Goal: Information Seeking & Learning: Learn about a topic

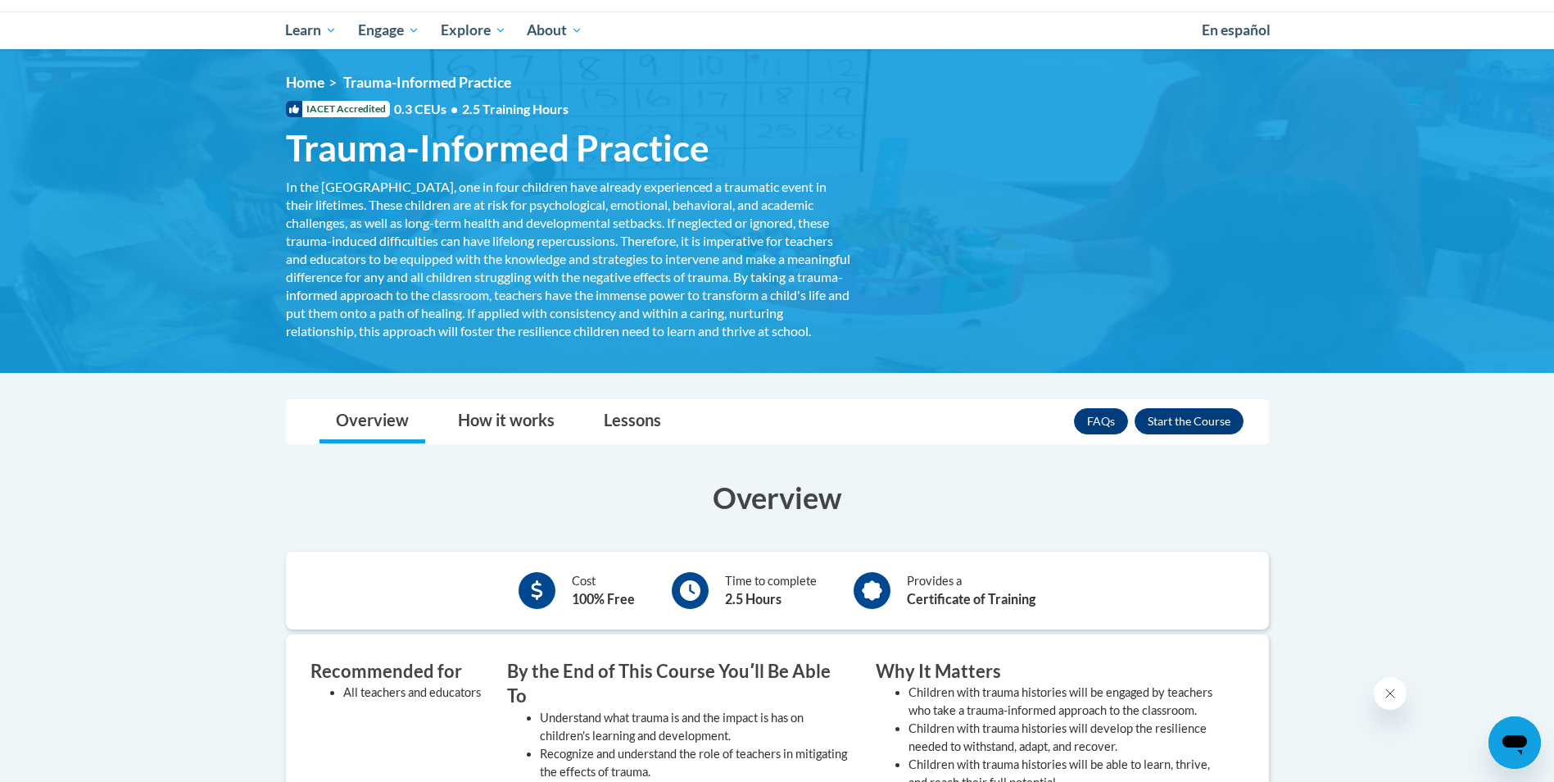
scroll to position [164, 0]
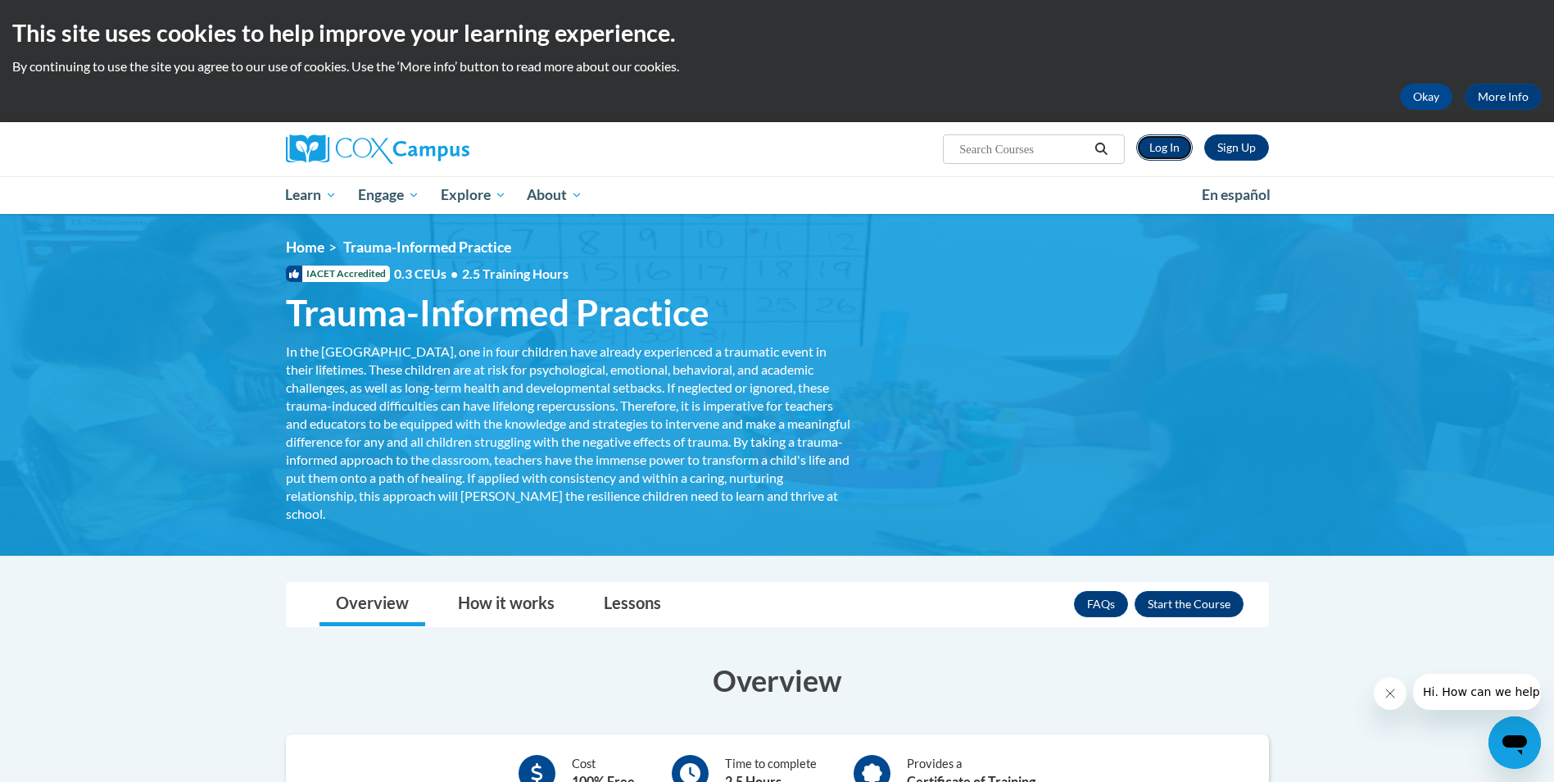
click at [1167, 150] on link "Log In" at bounding box center [1164, 147] width 57 height 26
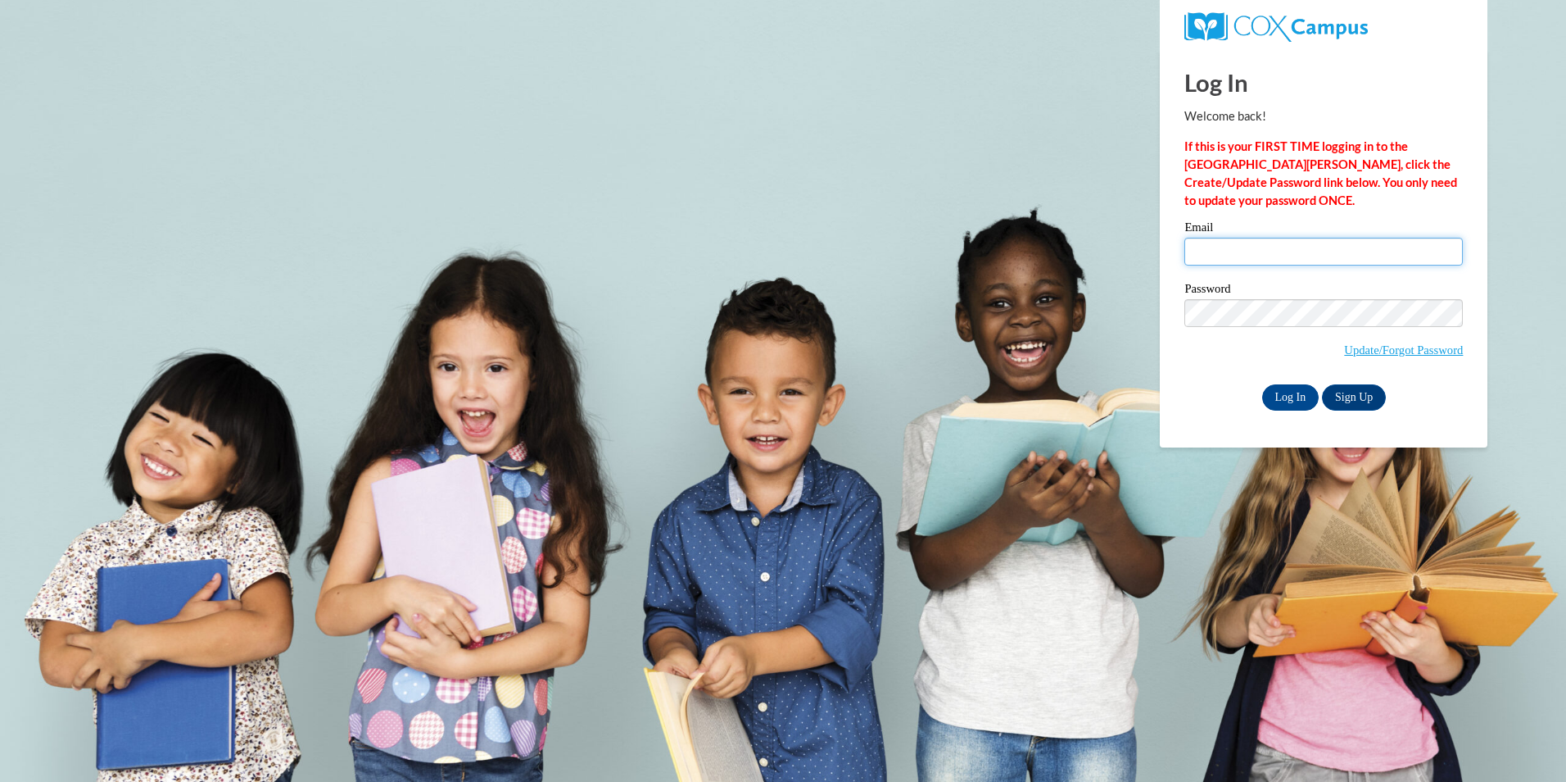
click at [1244, 252] on input "Email" at bounding box center [1324, 252] width 279 height 28
drag, startPoint x: 1054, startPoint y: 288, endPoint x: 1063, endPoint y: 288, distance: 9.8
click at [1054, 288] on body "This site uses cookies to help improve your learning experience. By continuing …" at bounding box center [783, 391] width 1566 height 782
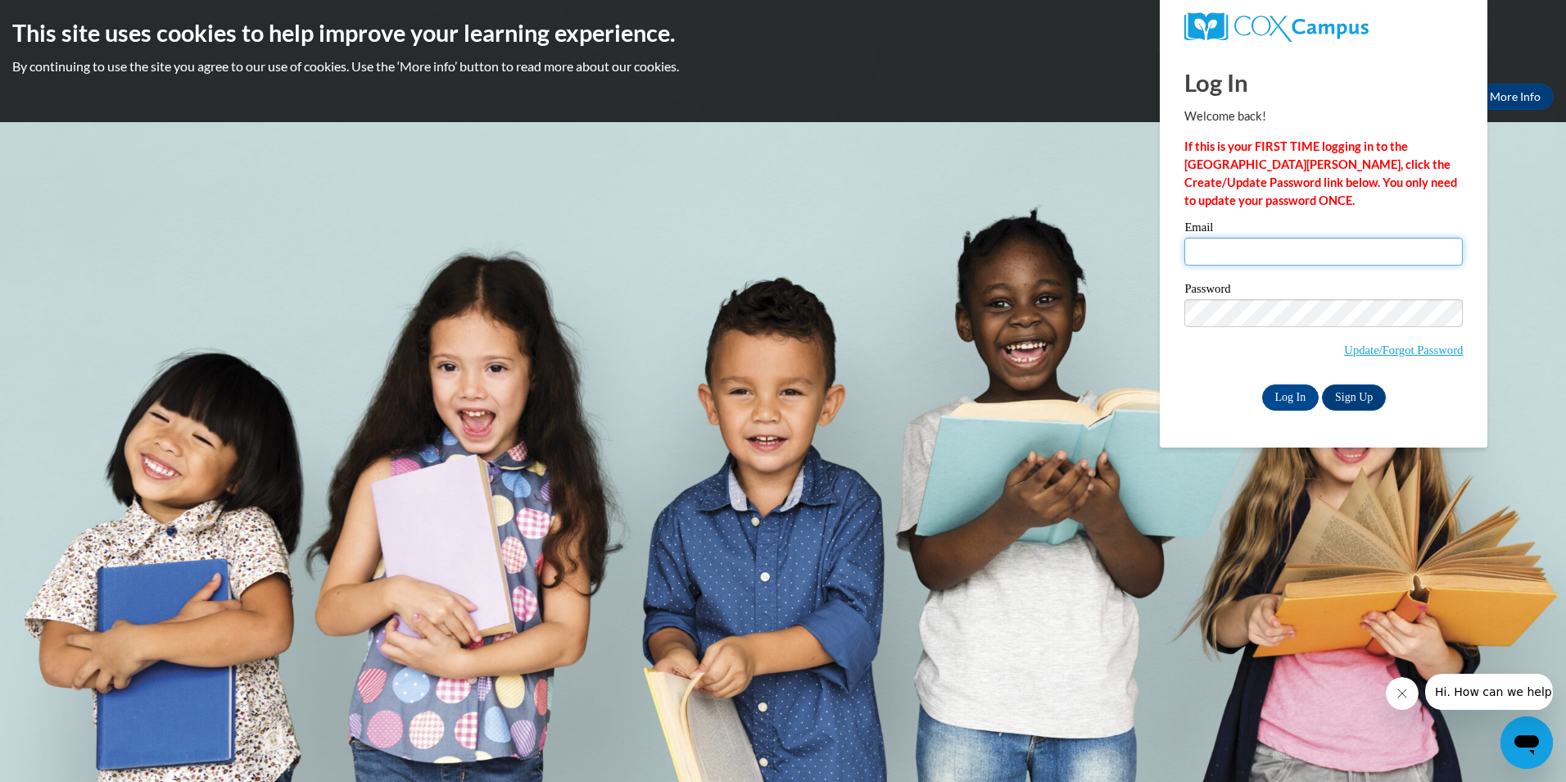
click at [1256, 250] on input "Email" at bounding box center [1324, 252] width 279 height 28
click at [1339, 215] on div "Log In Welcome back! If this is your FIRST TIME logging in to the NEW Cox Campu…" at bounding box center [1324, 229] width 279 height 361
click at [1370, 259] on input "Email" at bounding box center [1324, 252] width 279 height 28
type input "[EMAIL_ADDRESS][DOMAIN_NAME]"
click at [1429, 352] on link "Update/Forgot Password" at bounding box center [1403, 349] width 119 height 13
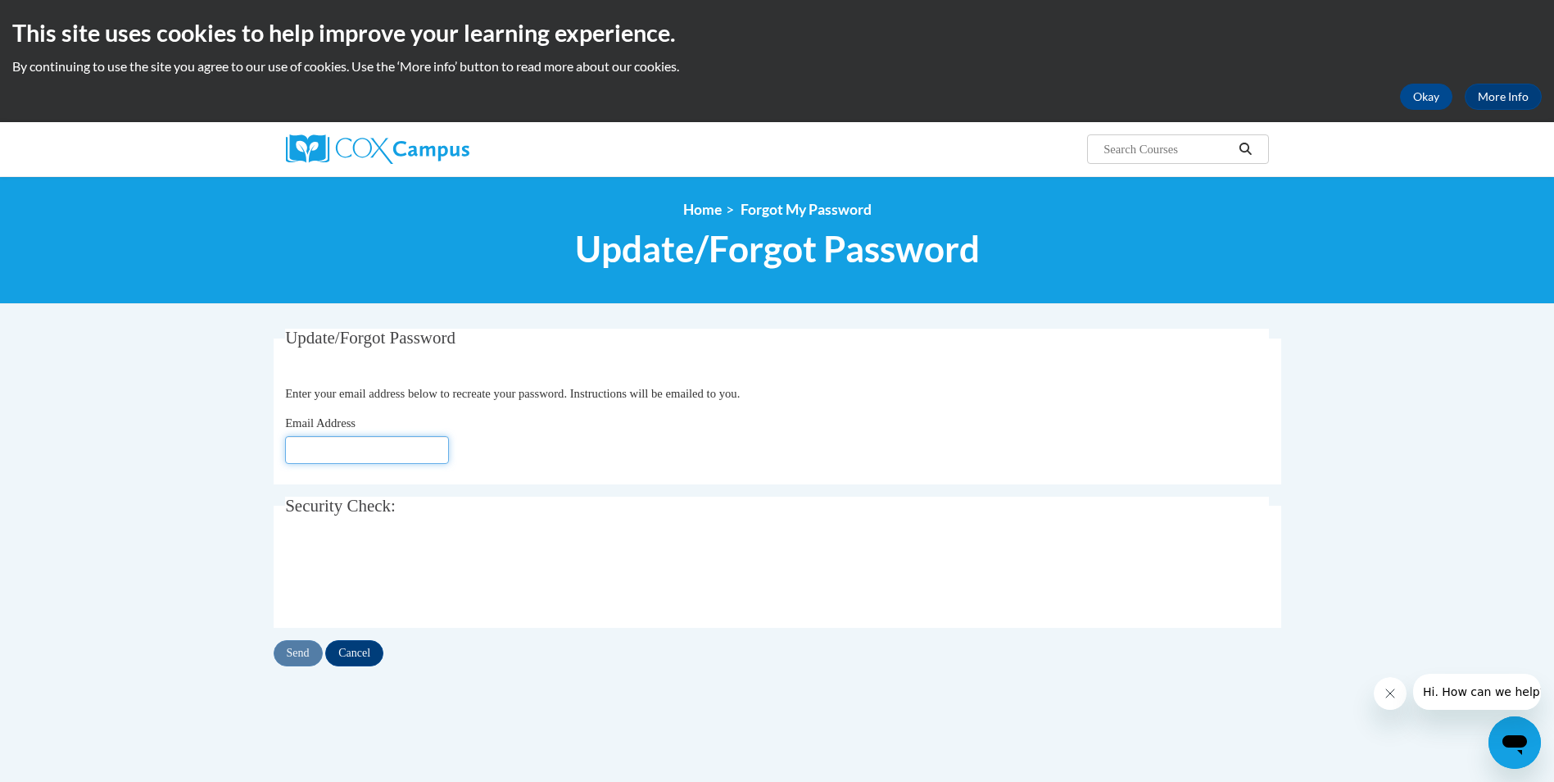
click at [380, 446] on input "Email Address" at bounding box center [367, 450] width 164 height 28
type input "[EMAIL_ADDRESS][DOMAIN_NAME]"
click at [292, 650] on input "Send" at bounding box center [298, 653] width 49 height 26
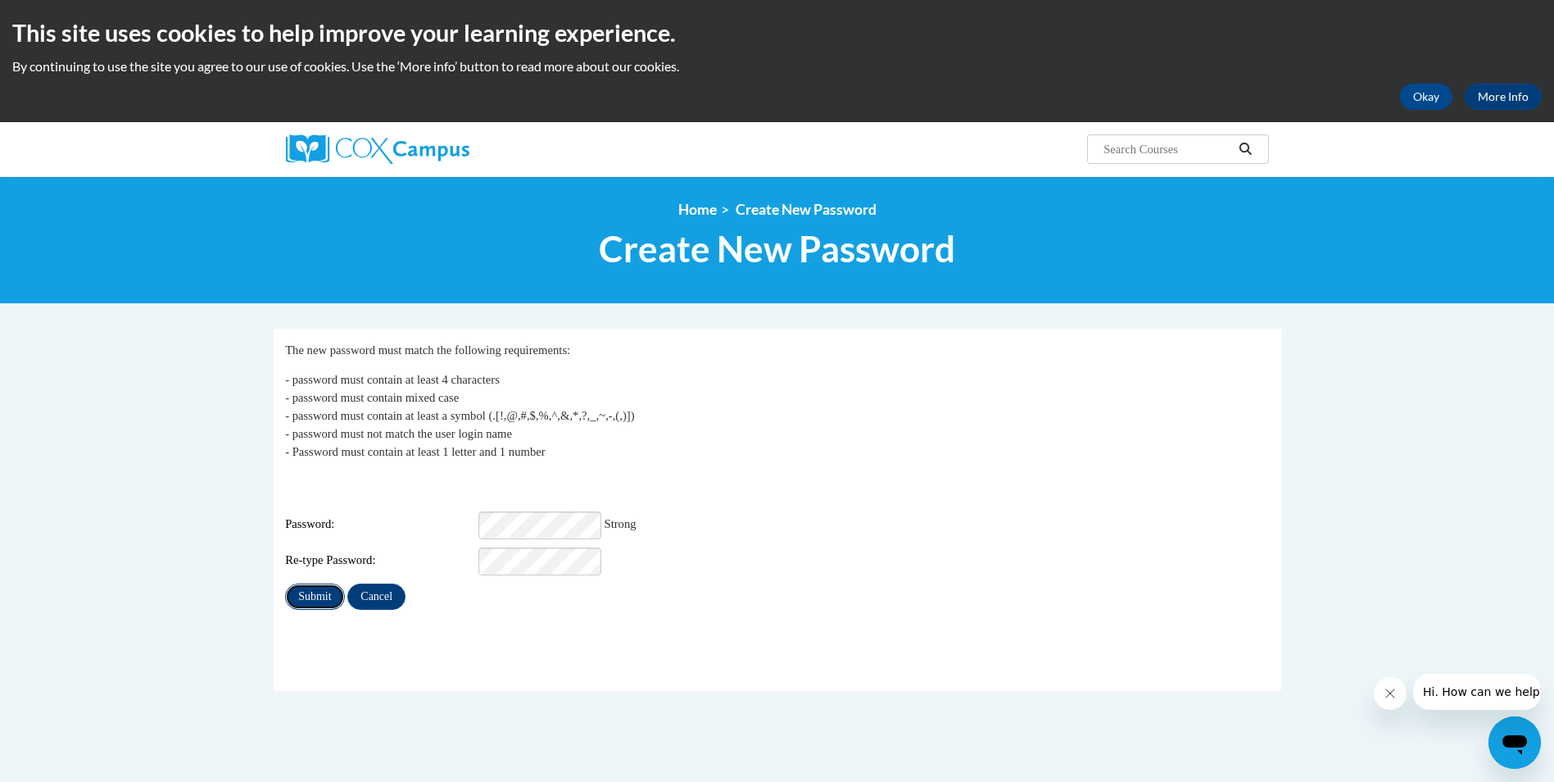
click at [315, 583] on input "Submit" at bounding box center [314, 596] width 59 height 26
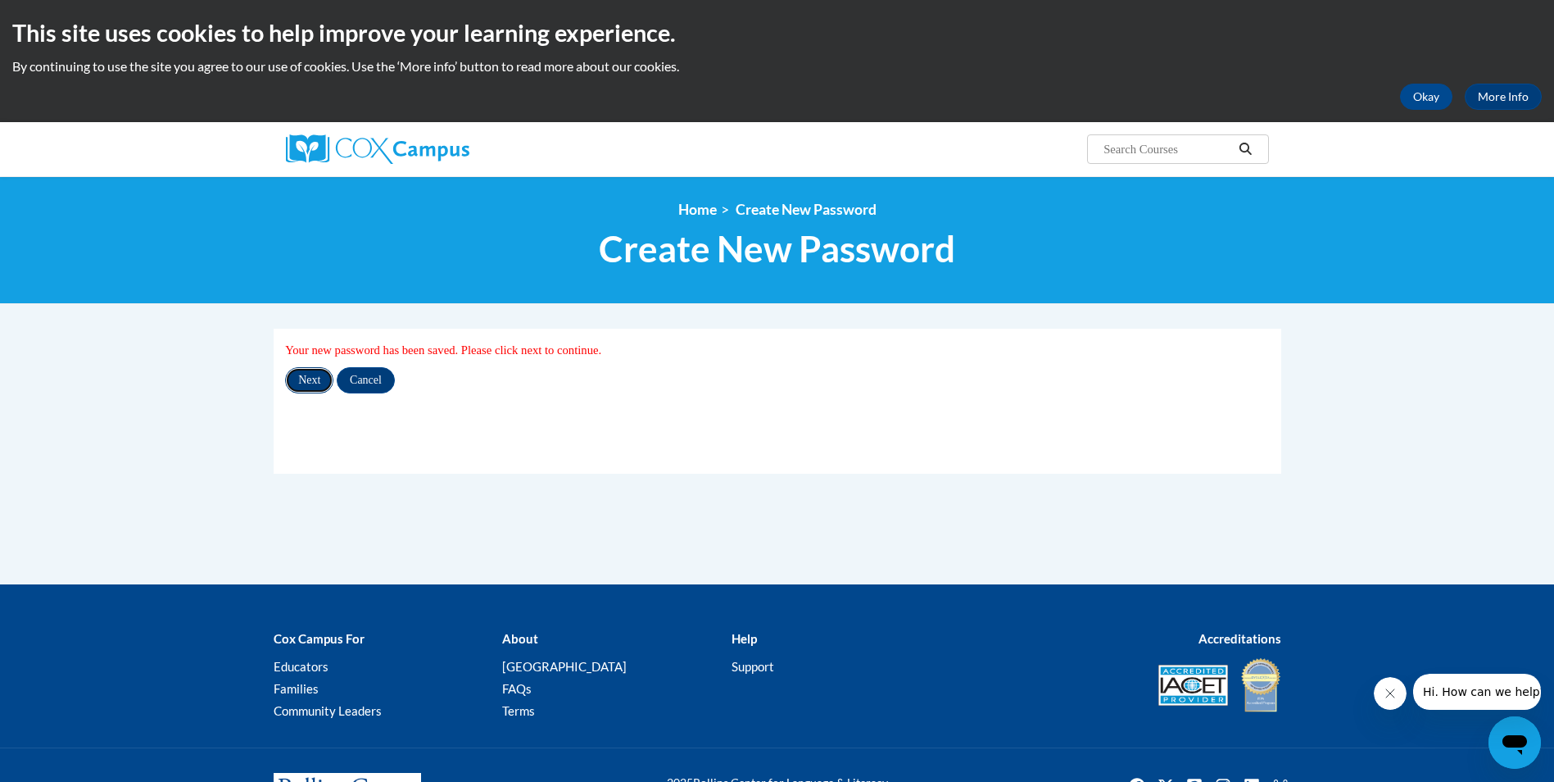
click at [312, 376] on input "Next" at bounding box center [309, 380] width 48 height 26
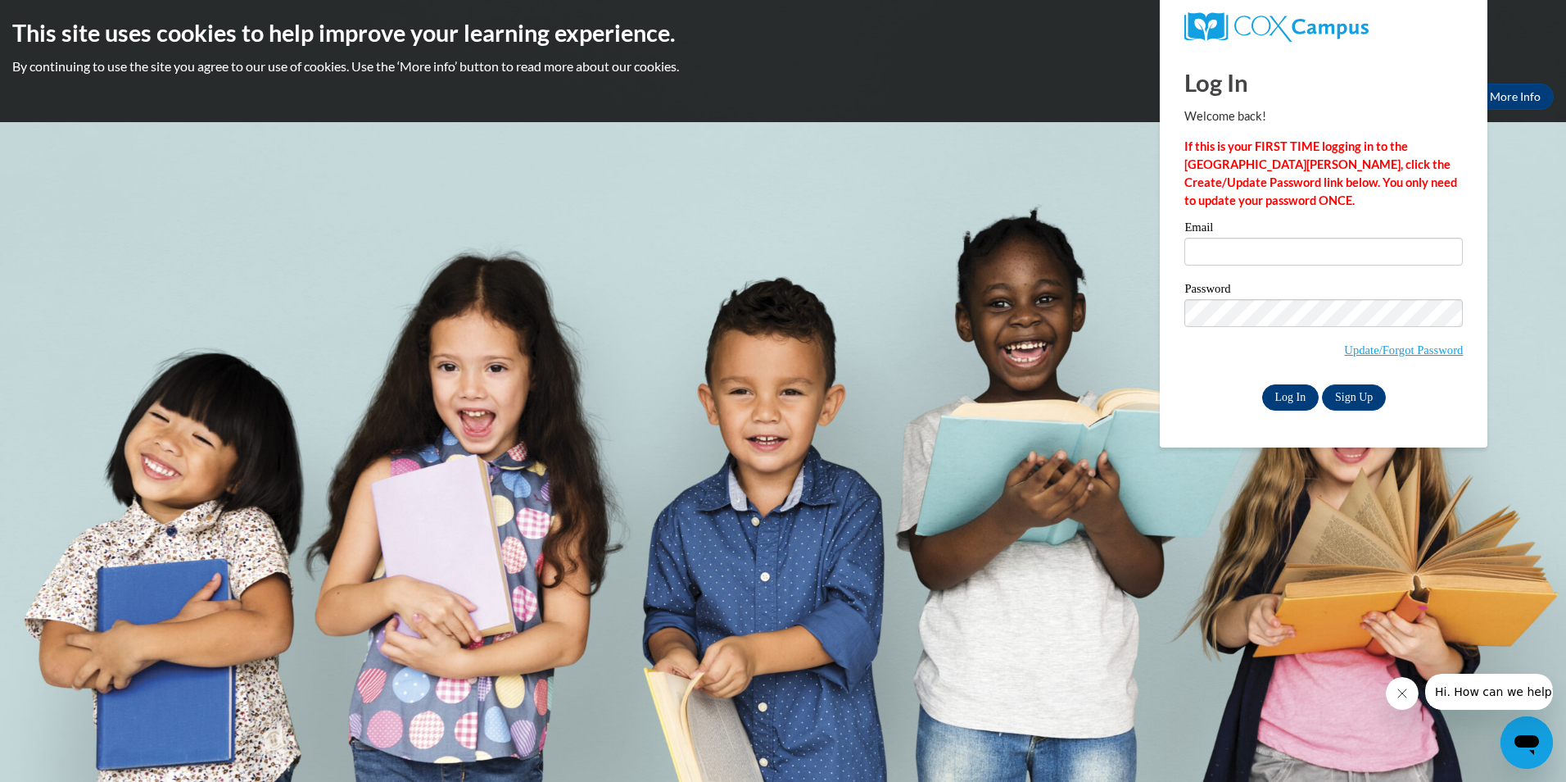
type input "[EMAIL_ADDRESS][DOMAIN_NAME]"
click at [1277, 402] on input "Log In" at bounding box center [1290, 397] width 57 height 26
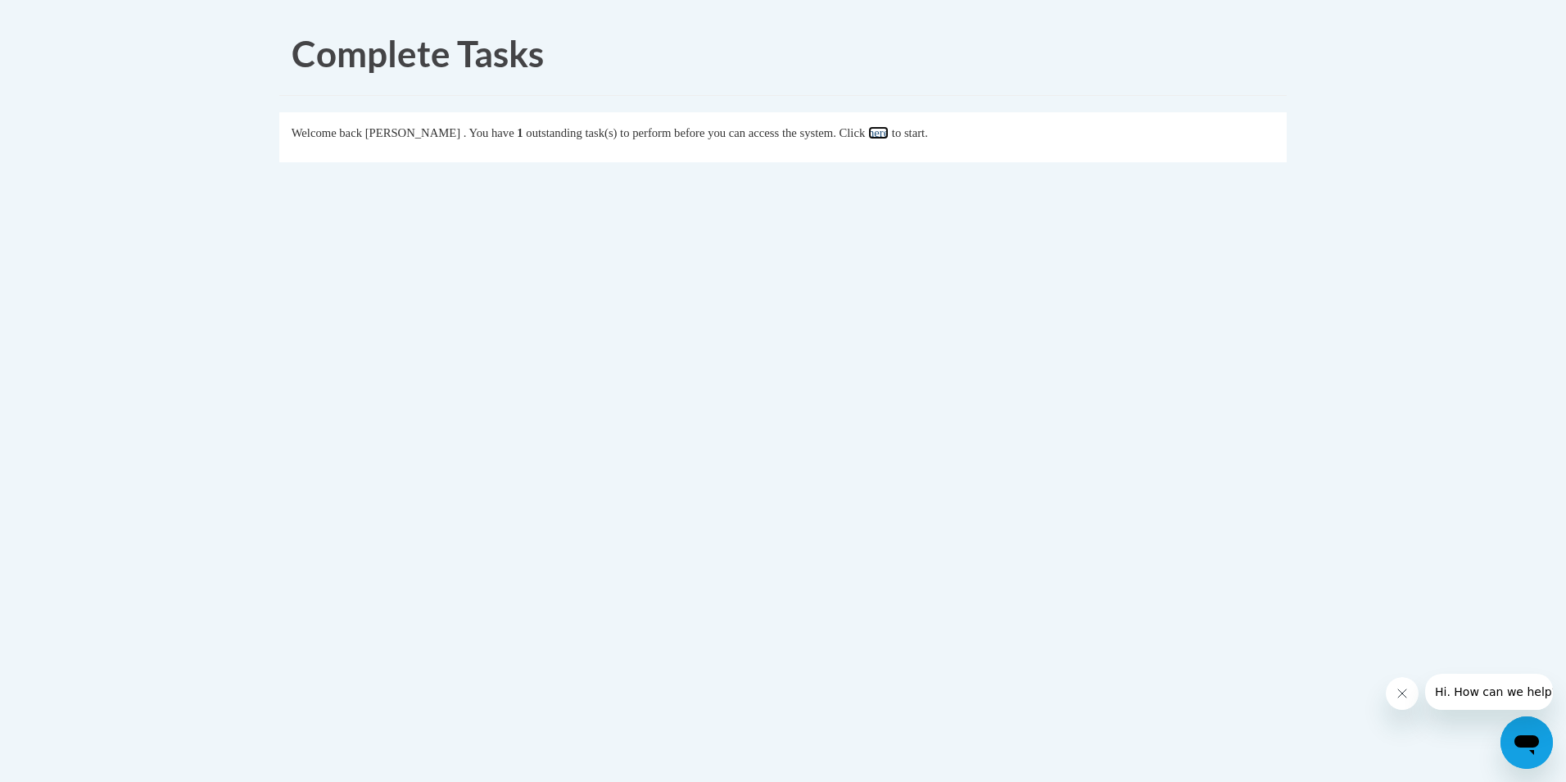
click at [889, 134] on link "here" at bounding box center [878, 132] width 20 height 13
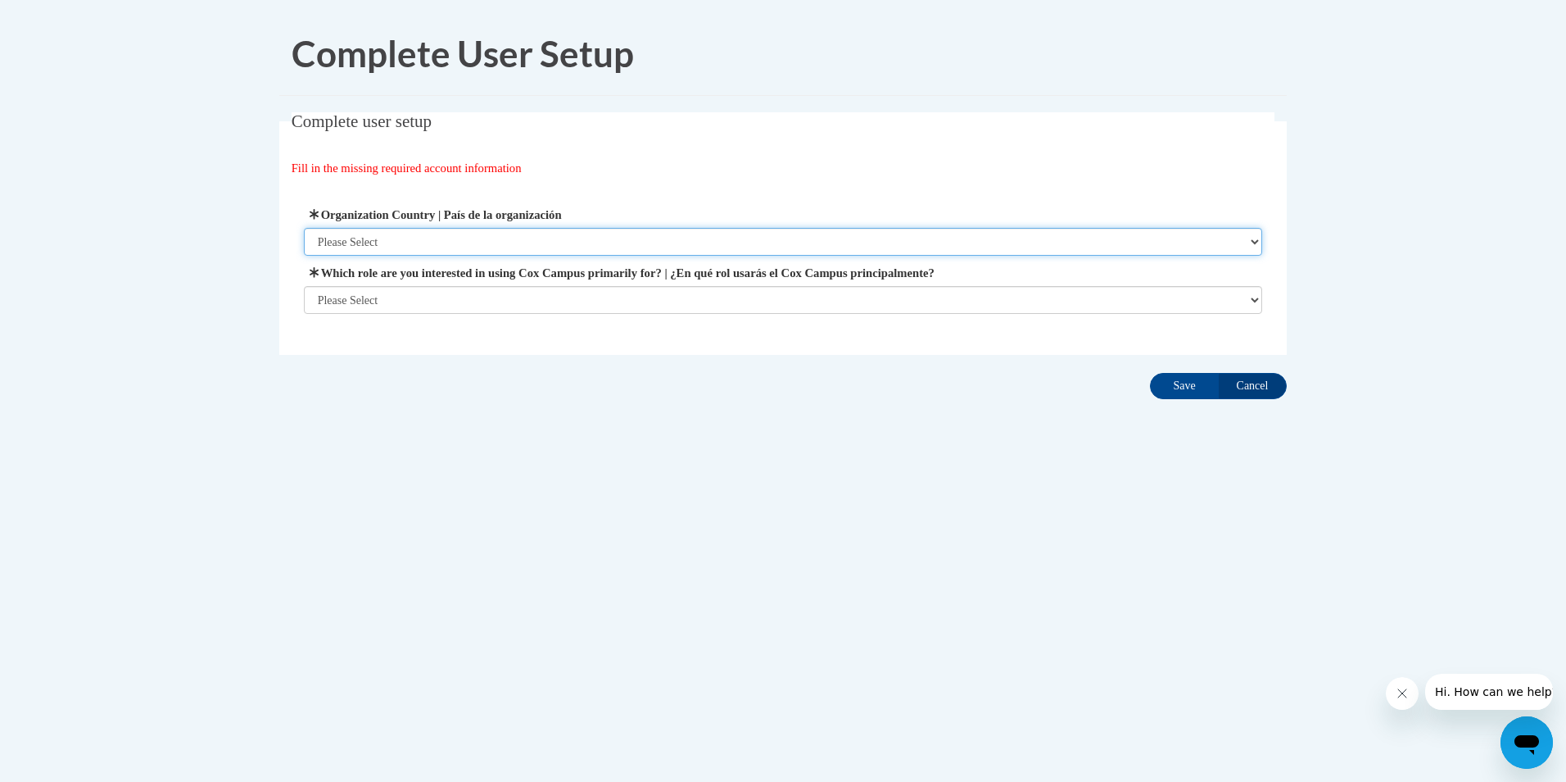
click at [436, 239] on select "Please Select United States | Estados Unidos Outside of the United States | Fue…" at bounding box center [783, 242] width 959 height 28
select select "ad49bcad-a171-4b2e-b99c-48b446064914"
click at [304, 228] on select "Please Select United States | Estados Unidos Outside of the United States | Fue…" at bounding box center [783, 242] width 959 height 28
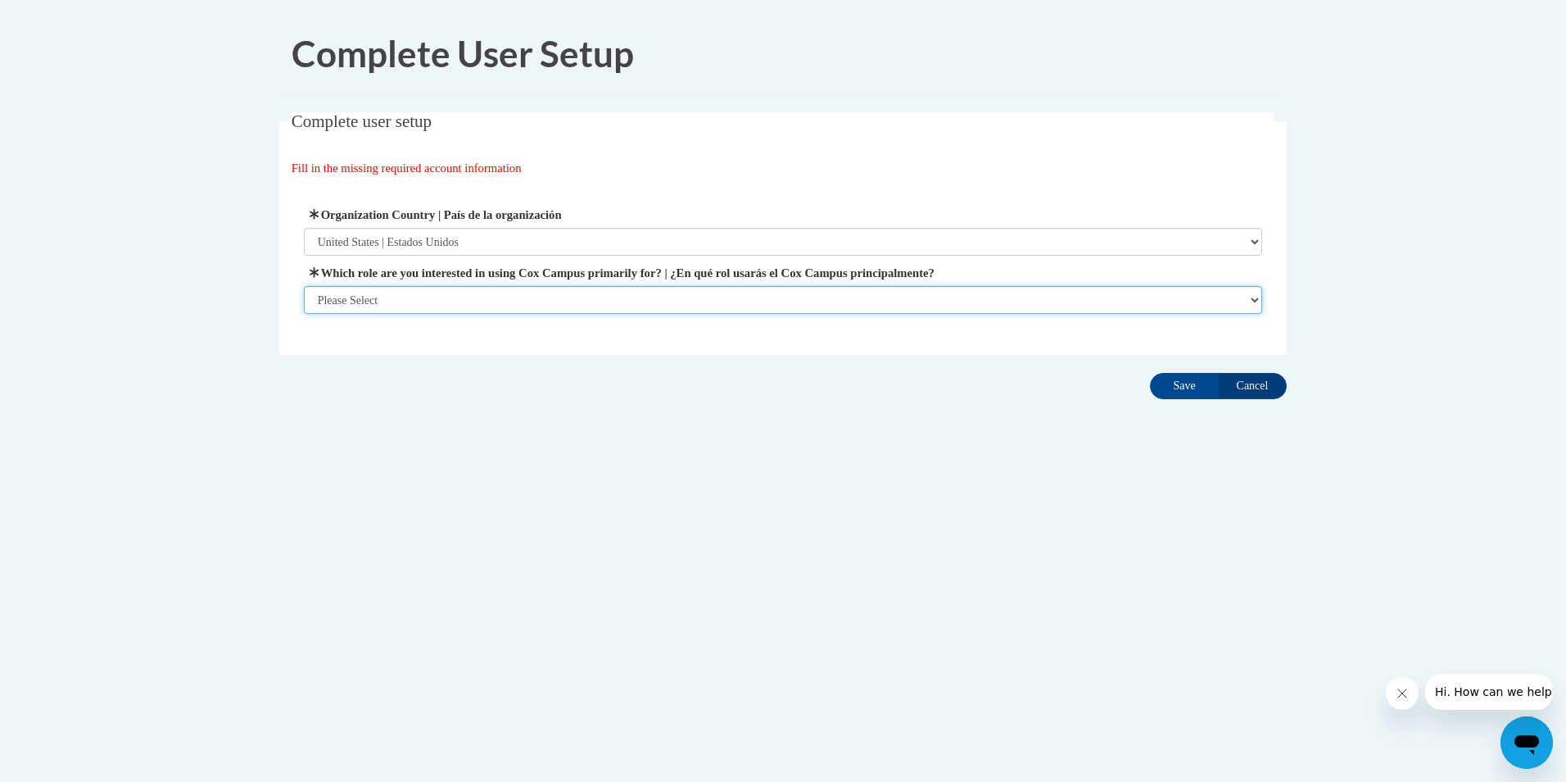
click at [433, 306] on select "Please Select College/University | Colegio/Universidad Community/Nonprofit Part…" at bounding box center [783, 300] width 959 height 28
select select "5a18ea06-2b54-4451-96f2-d152daf9eac5"
click at [304, 314] on select "Please Select College/University | Colegio/Universidad Community/Nonprofit Part…" at bounding box center [783, 300] width 959 height 28
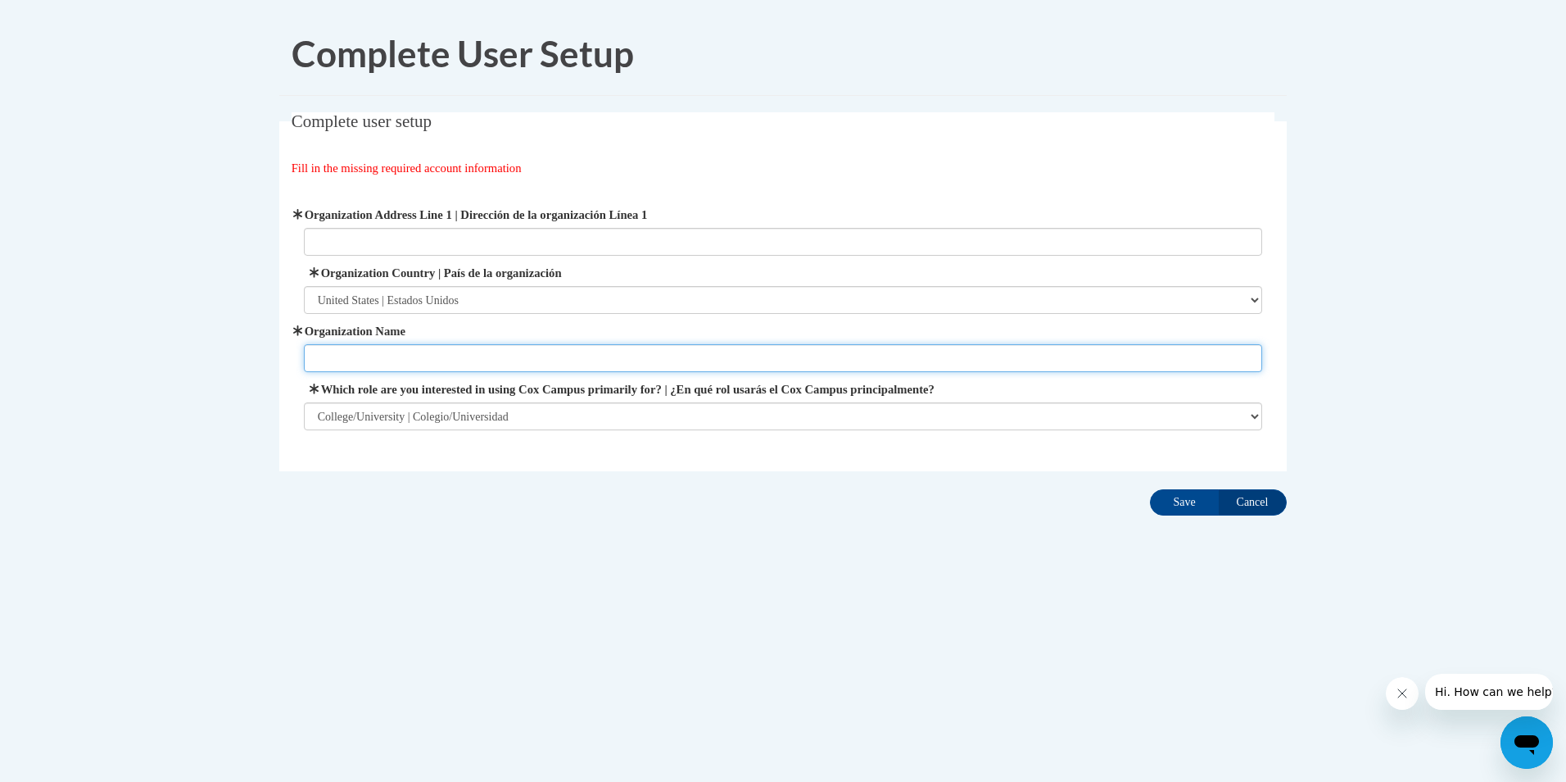
click at [457, 346] on input "Organization Name" at bounding box center [783, 358] width 959 height 28
type input "W"
drag, startPoint x: 540, startPoint y: 356, endPoint x: 201, endPoint y: 316, distance: 341.4
click at [201, 316] on body "Complete User Setup Complete user setup Fill in the missing required account in…" at bounding box center [783, 391] width 1566 height 782
type input "Alfred Saliba Hippy Cooridnator"
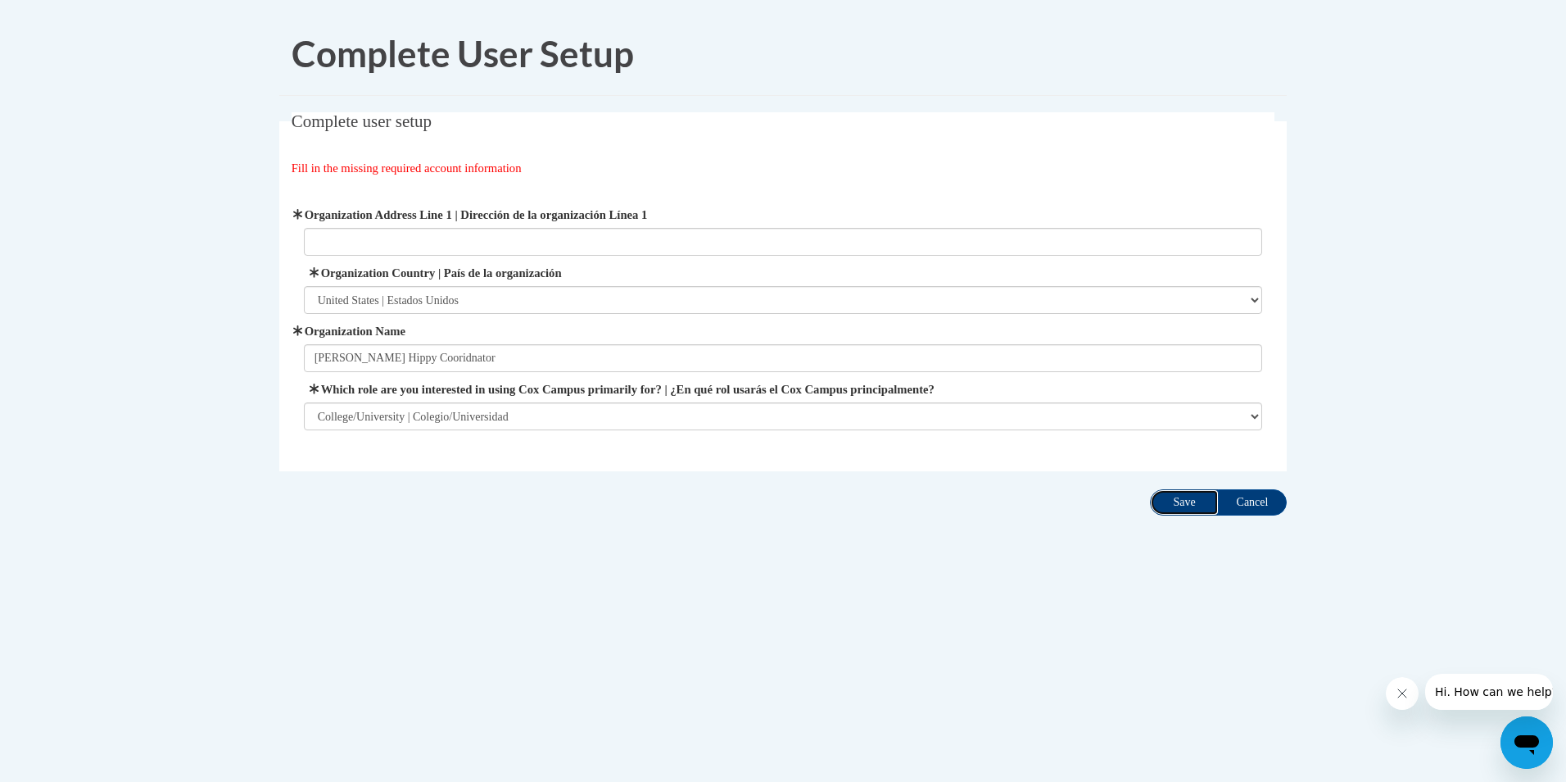
click at [1199, 504] on input "Save" at bounding box center [1184, 502] width 69 height 26
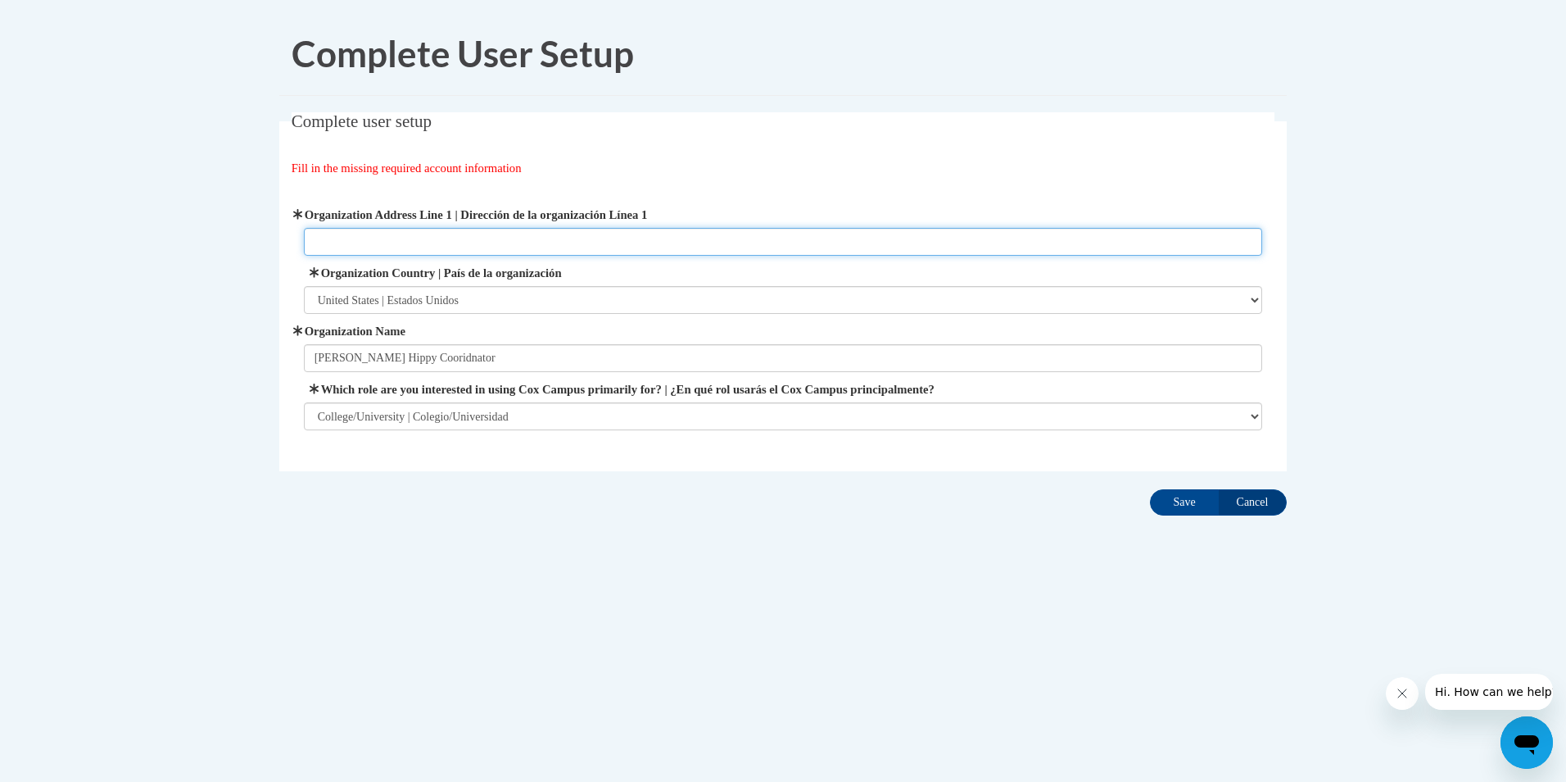
click at [554, 247] on input "Organization Address Line 1 | Dirección de la organización Línea 1" at bounding box center [783, 242] width 959 height 28
type input "545 W Main St Dothan Al 36301"
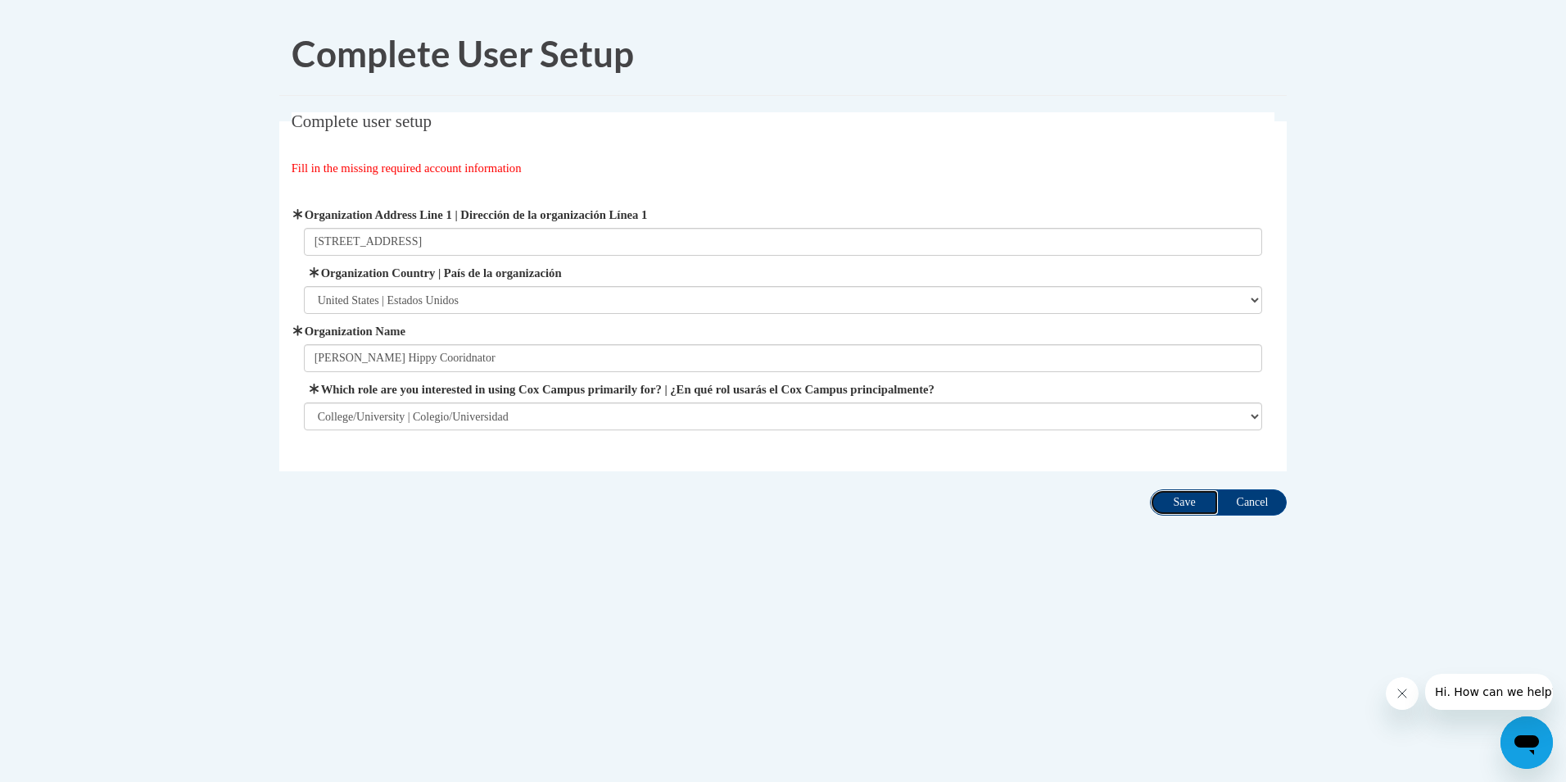
click at [1175, 506] on input "Save" at bounding box center [1184, 502] width 69 height 26
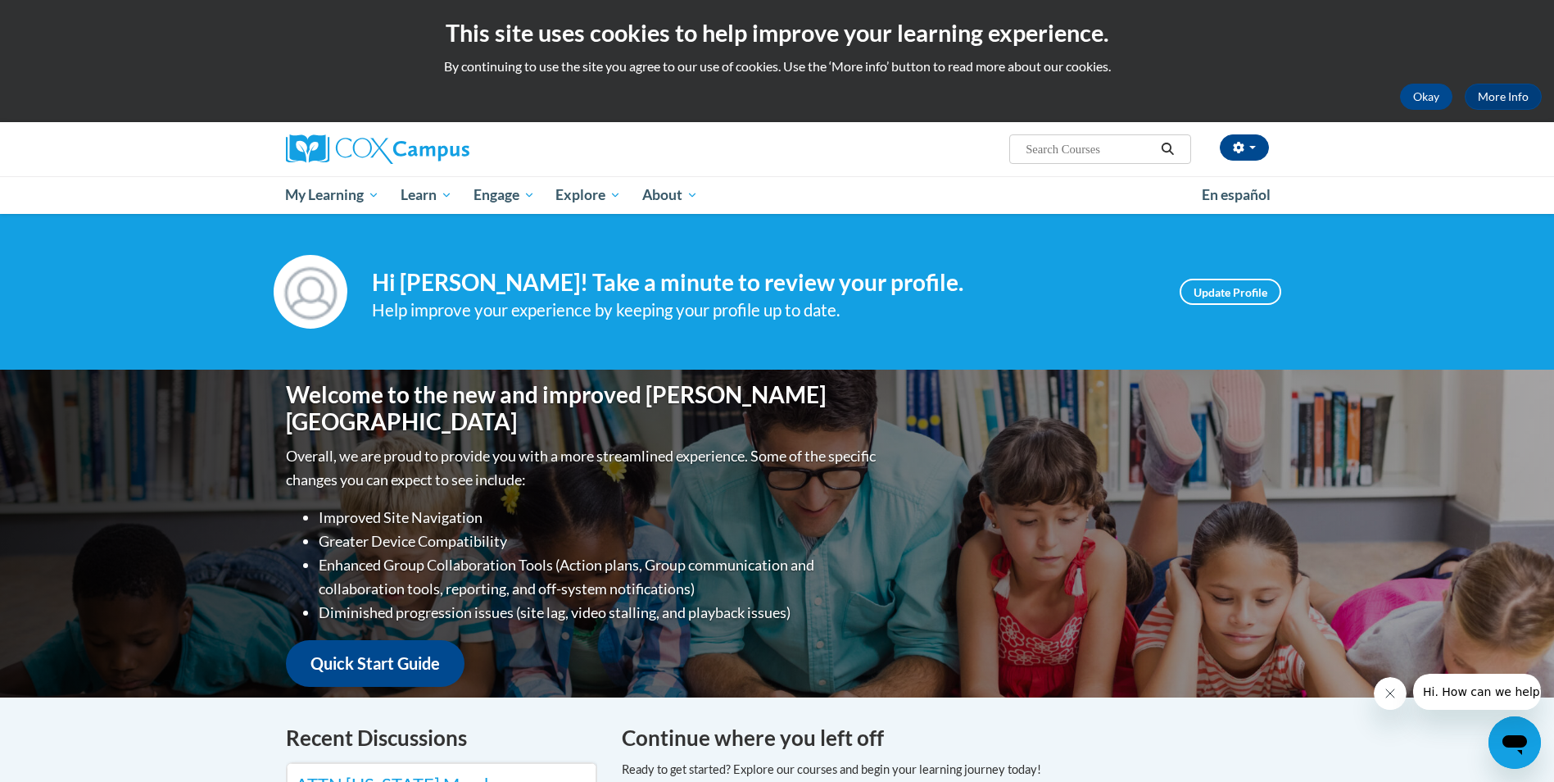
click at [1061, 151] on input "Search..." at bounding box center [1089, 149] width 131 height 20
type input "tramua-informed"
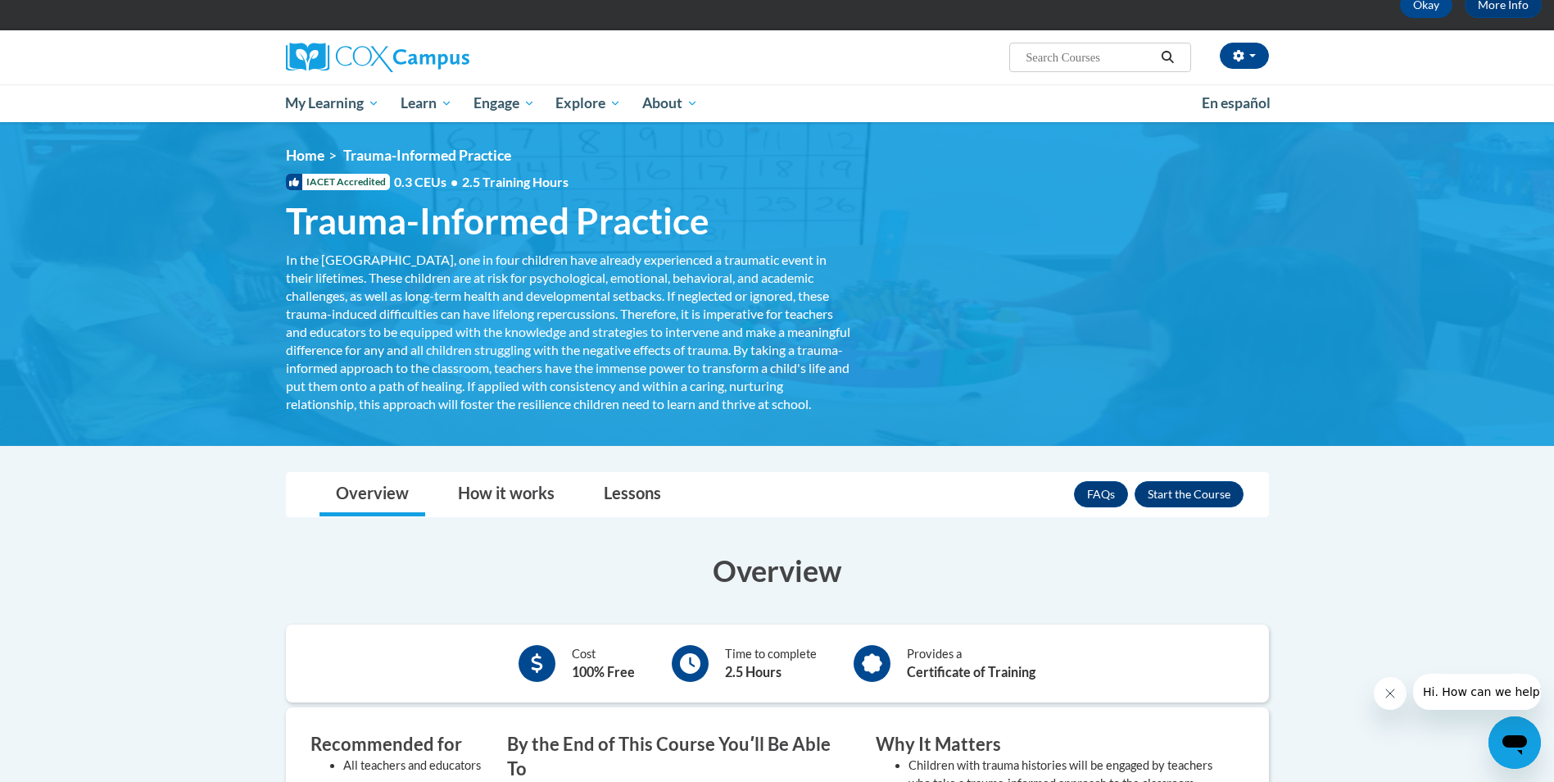
scroll to position [82, 0]
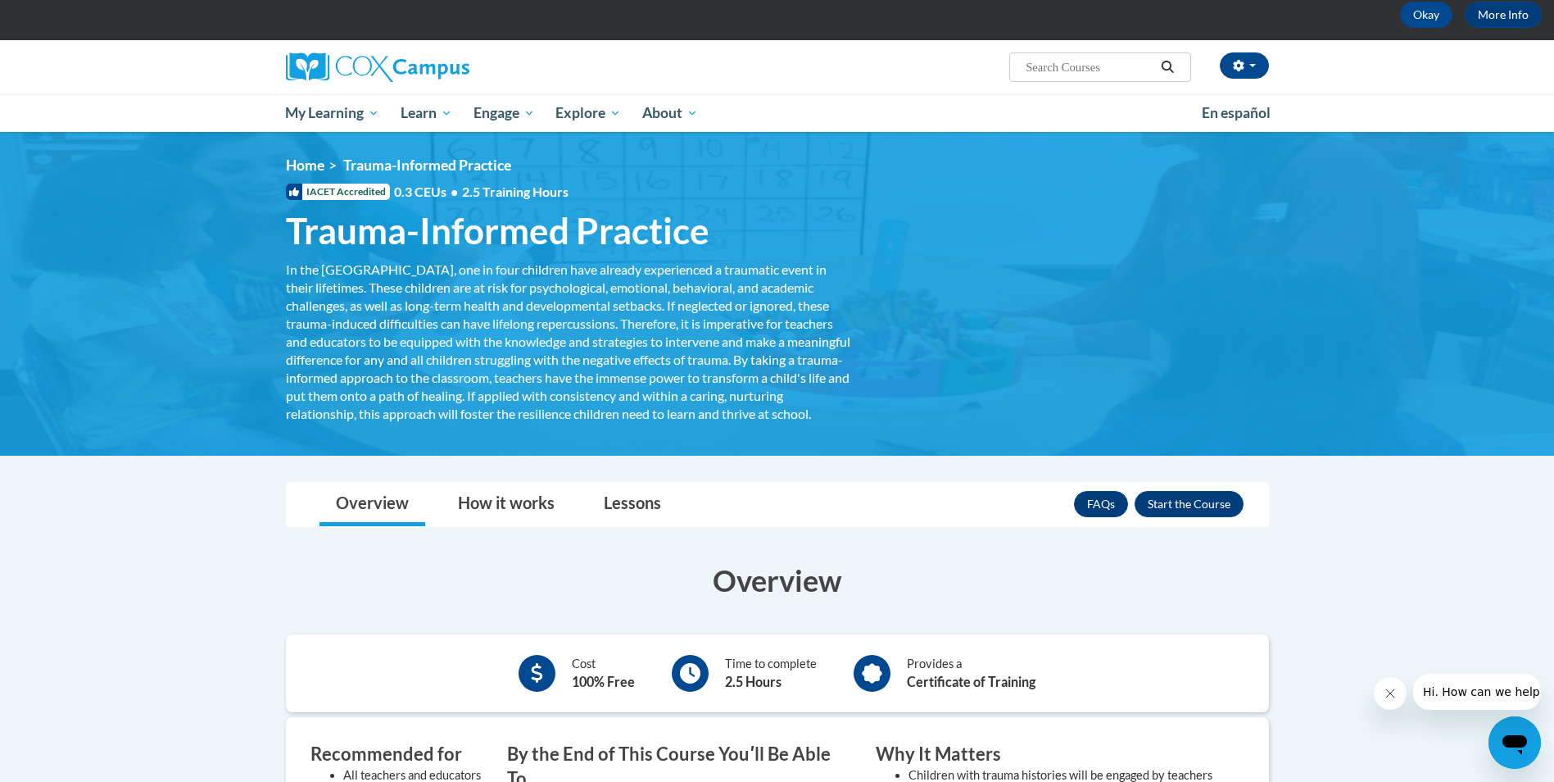
click at [391, 189] on div "IACET Accredited 0.3 CEUs • 2.5 Training Hours" at bounding box center [569, 192] width 590 height 18
click at [383, 233] on span "Trauma-Informed Practice" at bounding box center [498, 230] width 424 height 43
click at [335, 193] on span "IACET Accredited" at bounding box center [338, 192] width 104 height 16
click at [524, 526] on link "How it works" at bounding box center [506, 504] width 129 height 43
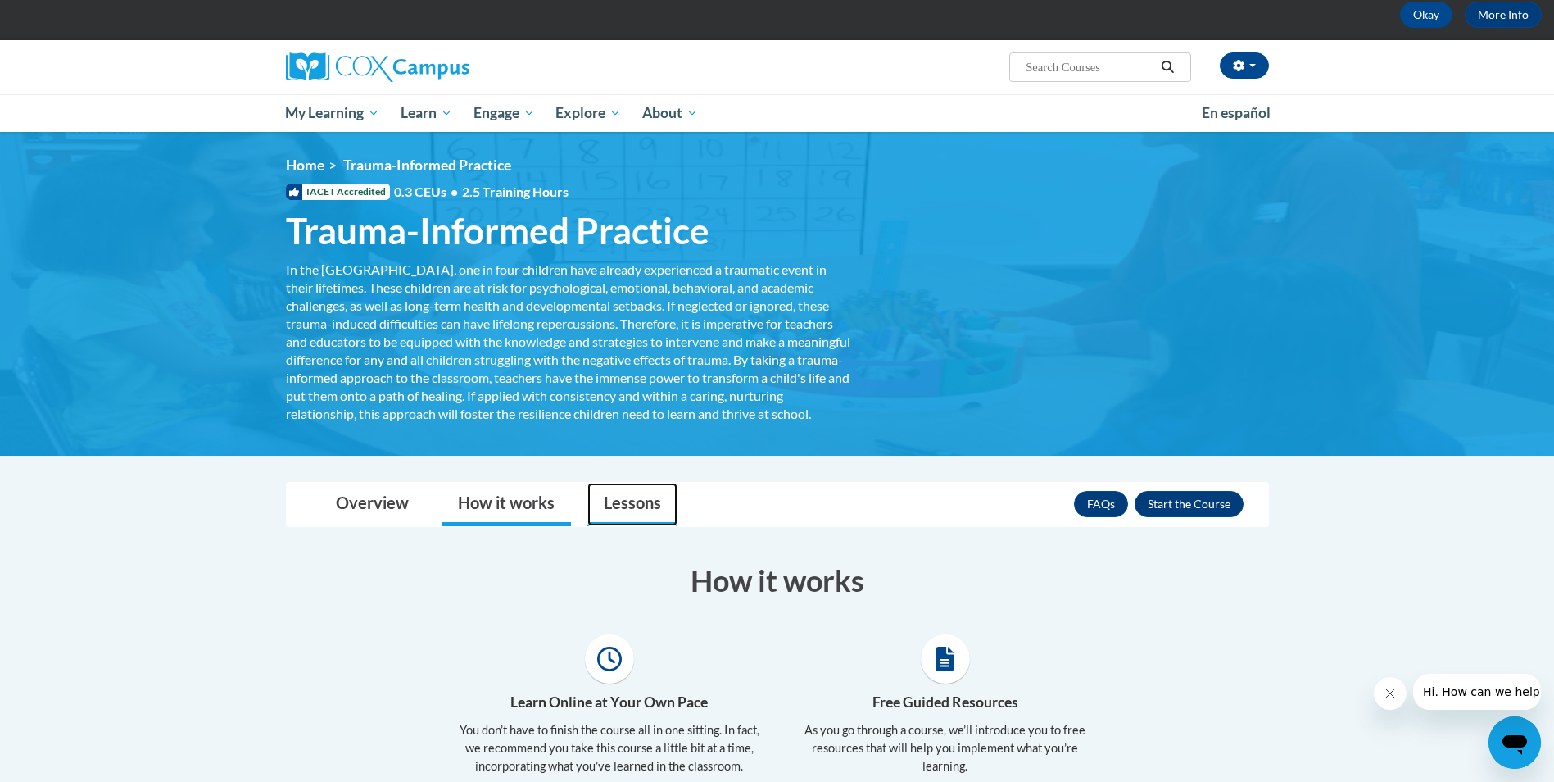
click at [618, 526] on link "Lessons" at bounding box center [632, 504] width 90 height 43
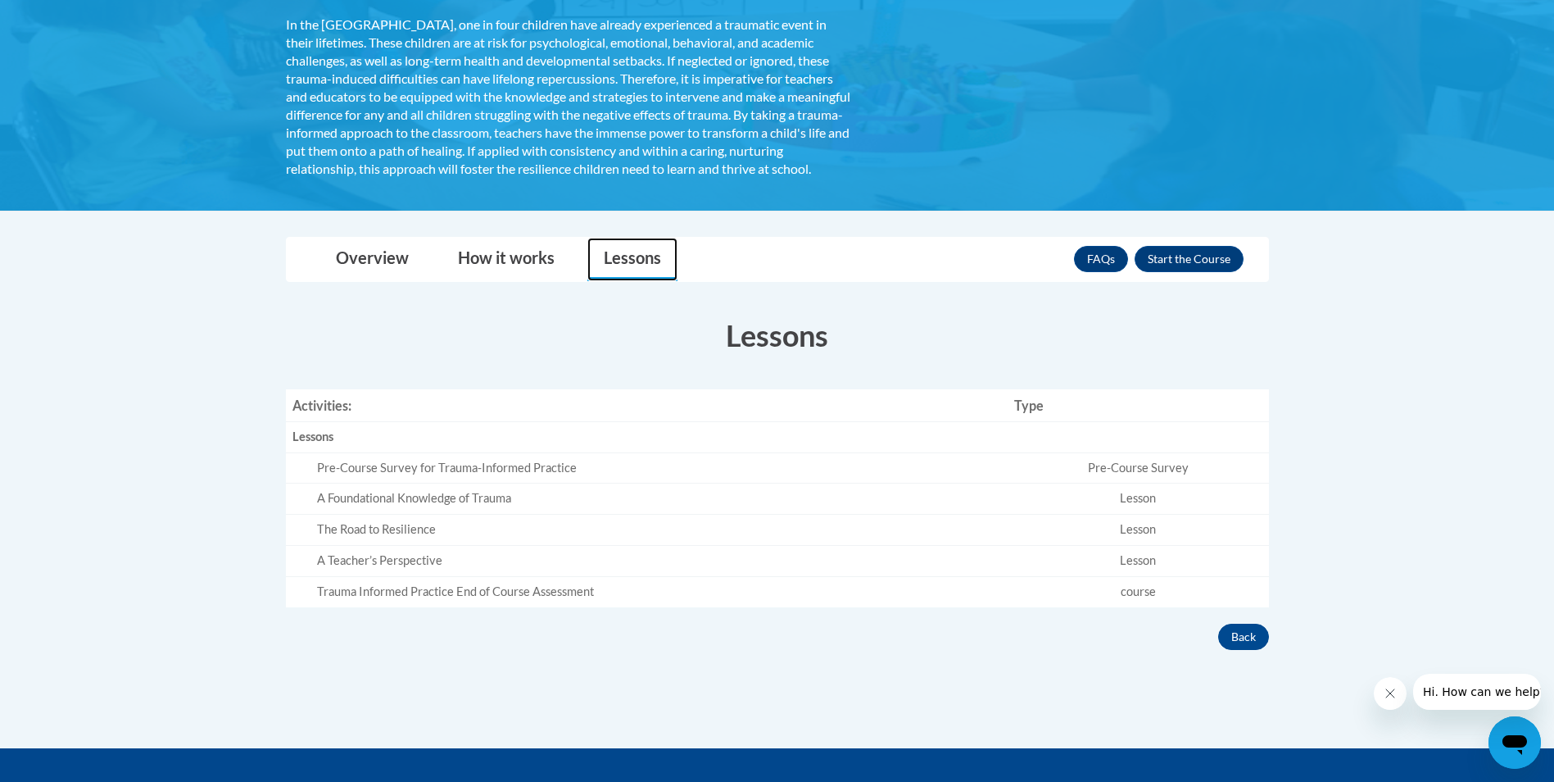
scroll to position [328, 0]
click at [463, 600] on div "Trauma Informed Practice End of Course Assessment" at bounding box center [659, 590] width 684 height 17
click at [958, 600] on div "Trauma Informed Practice End of Course Assessment" at bounding box center [659, 590] width 684 height 17
click at [923, 506] on div "A Foundational Knowledge of Trauma" at bounding box center [659, 497] width 684 height 17
click at [1062, 451] on th "Empty" at bounding box center [1138, 435] width 261 height 31
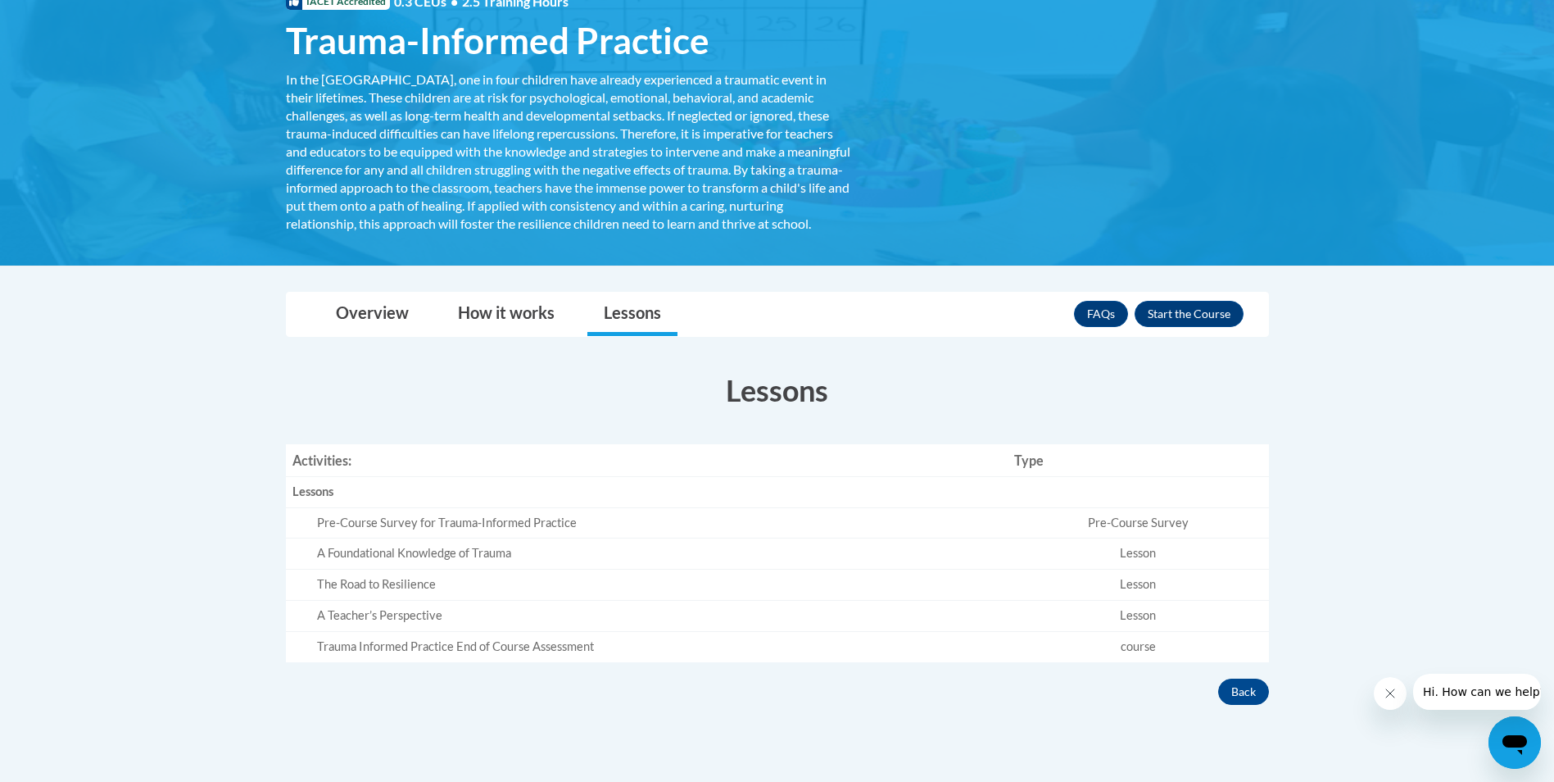
scroll to position [0, 0]
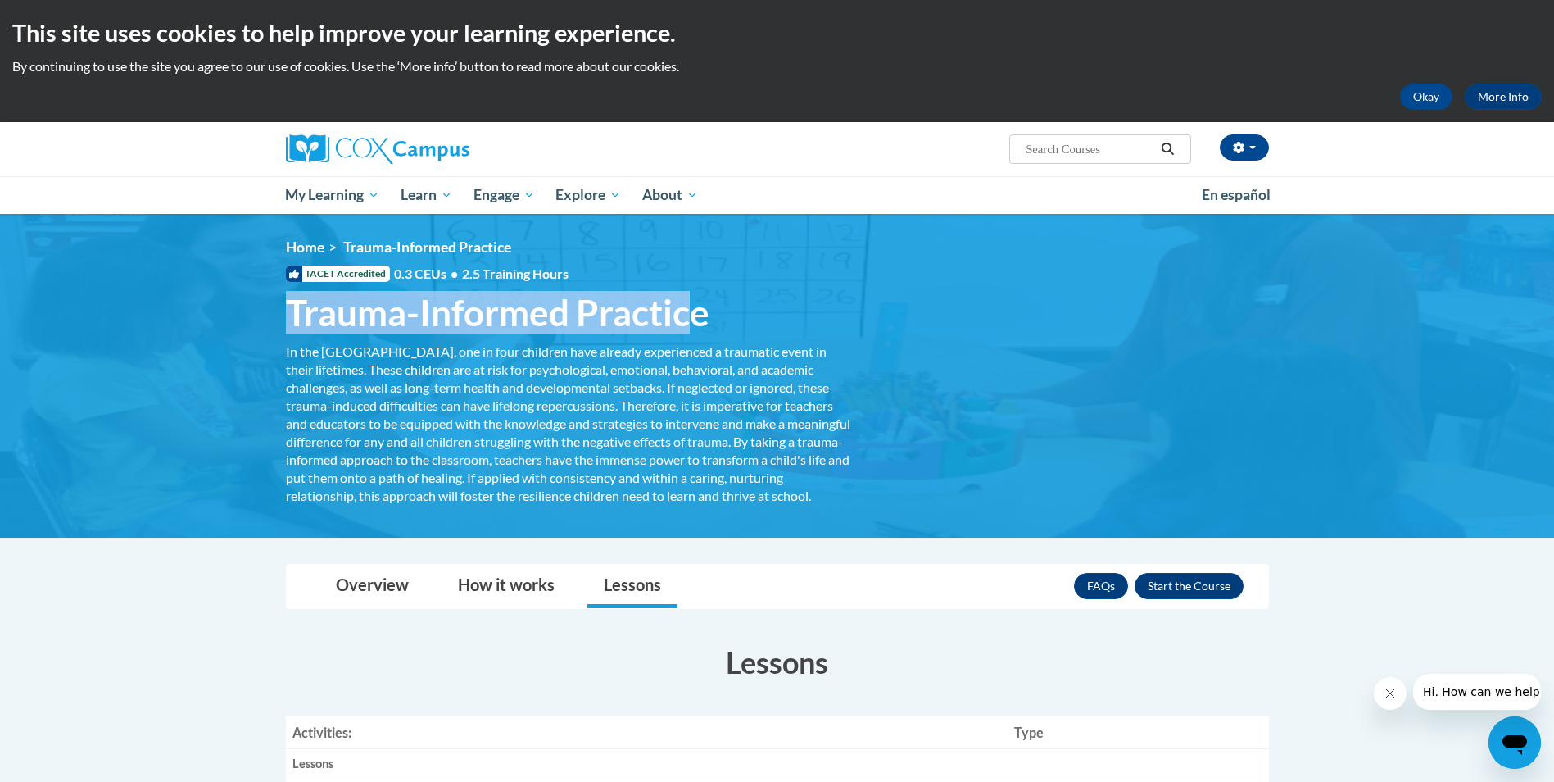
drag, startPoint x: 292, startPoint y: 314, endPoint x: 699, endPoint y: 303, distance: 407.3
click at [699, 303] on span "Trauma-Informed Practice" at bounding box center [498, 312] width 424 height 43
drag, startPoint x: 724, startPoint y: 316, endPoint x: 268, endPoint y: 306, distance: 456.4
click at [268, 306] on div "<en>Home</en><fr>Accueil</fr><de>Zuhause</de><it>Casa</it><es>Casa</es><pt>Casa…" at bounding box center [777, 375] width 1032 height 274
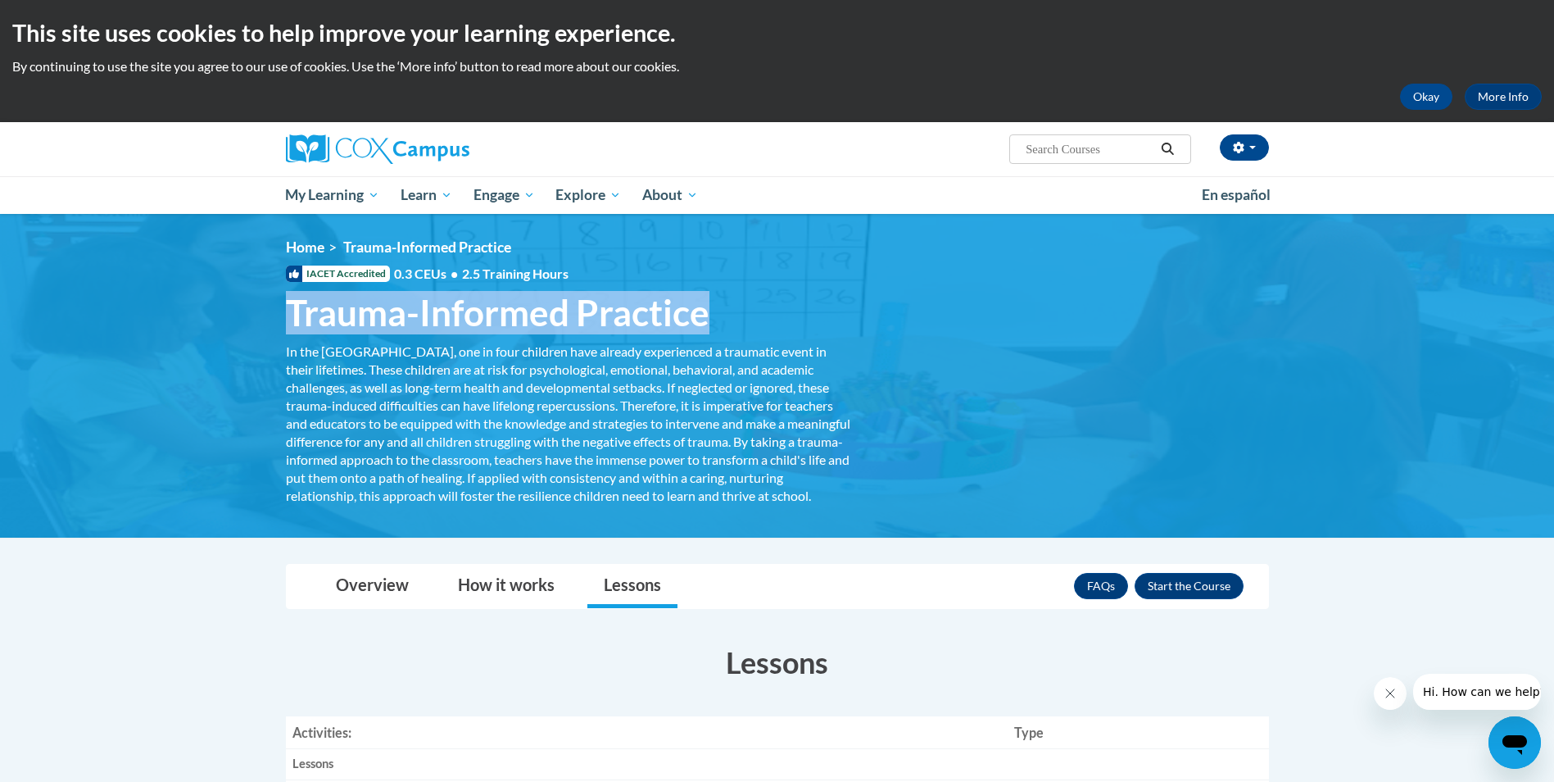
drag, startPoint x: 268, startPoint y: 306, endPoint x: 329, endPoint y: 313, distance: 61.9
copy span "Trauma-Informed Practice"
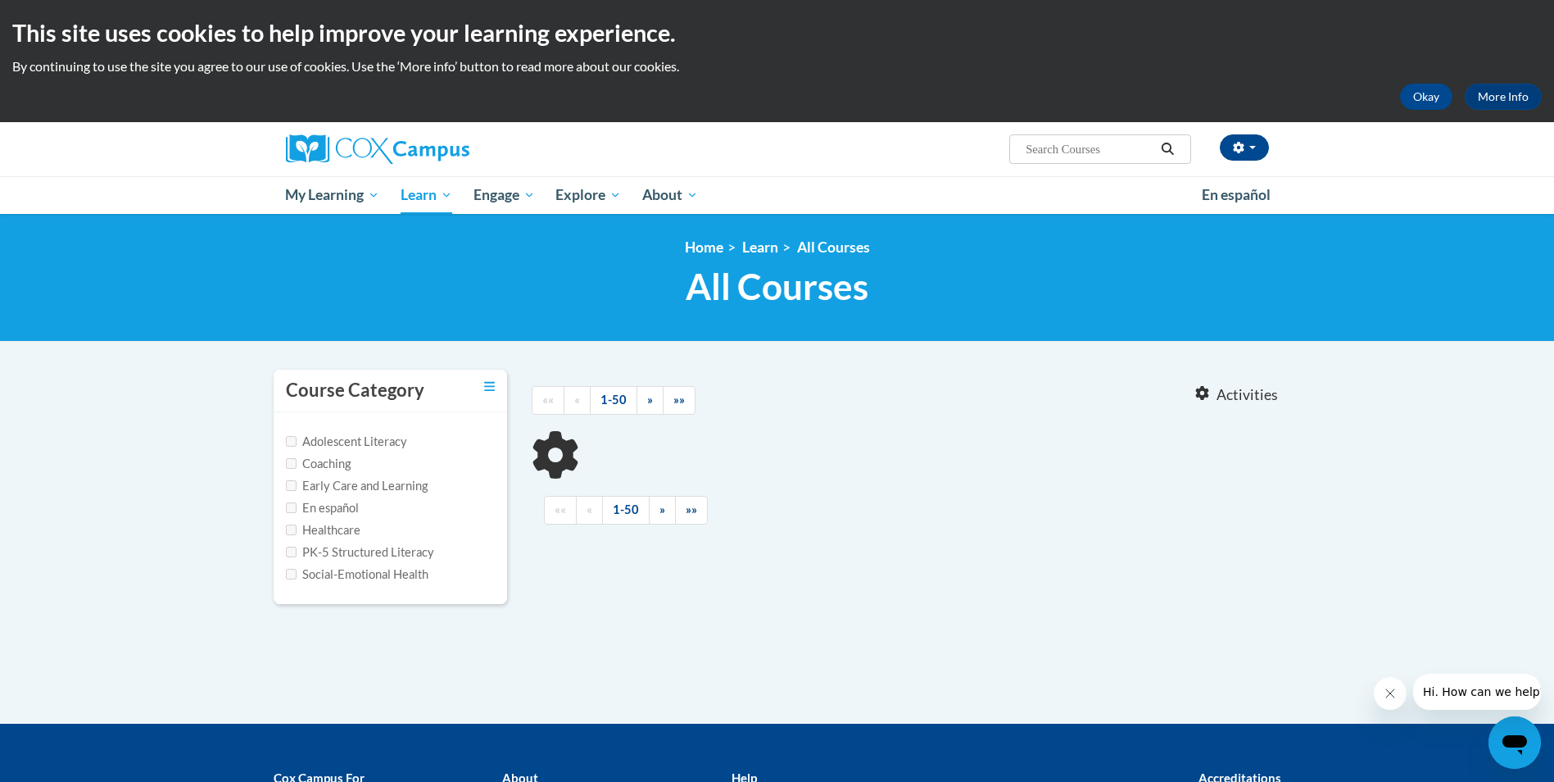
type input "tramua-informed"
click at [1082, 147] on input "tramua-informed" at bounding box center [1089, 149] width 131 height 20
click at [1122, 141] on input "tramua-informed" at bounding box center [1089, 149] width 131 height 20
drag, startPoint x: 1122, startPoint y: 141, endPoint x: 918, endPoint y: 174, distance: 207.4
click at [918, 174] on div "Talaina Burks (America/Chicago UTC-05:00) My Profile Inbox My Transcripts Log O…" at bounding box center [777, 149] width 1032 height 54
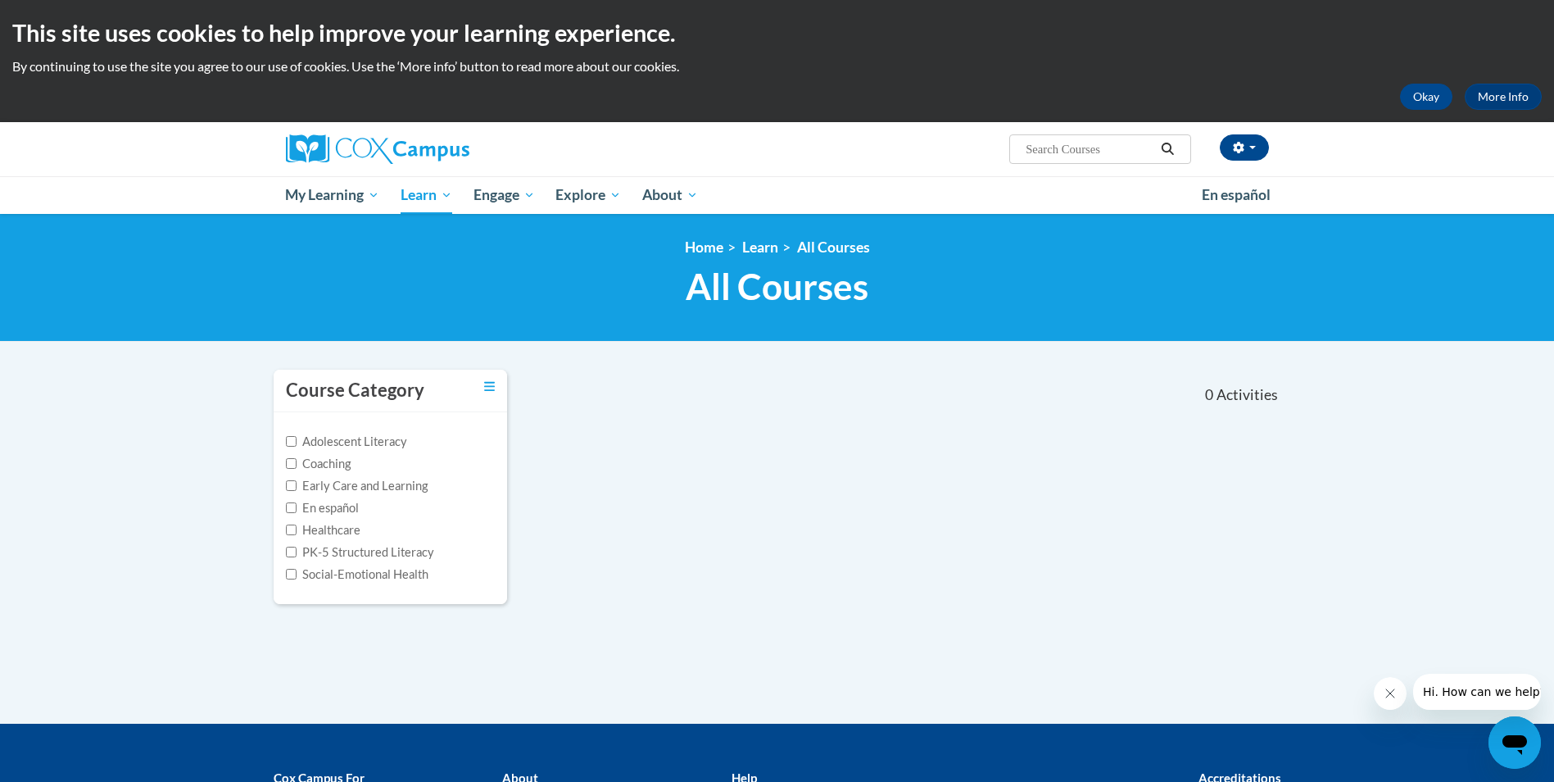
paste input "Trauma-Informed Practice"
type input "Trauma-Informed Practice"
click at [1169, 147] on icon "Search" at bounding box center [1167, 149] width 15 height 12
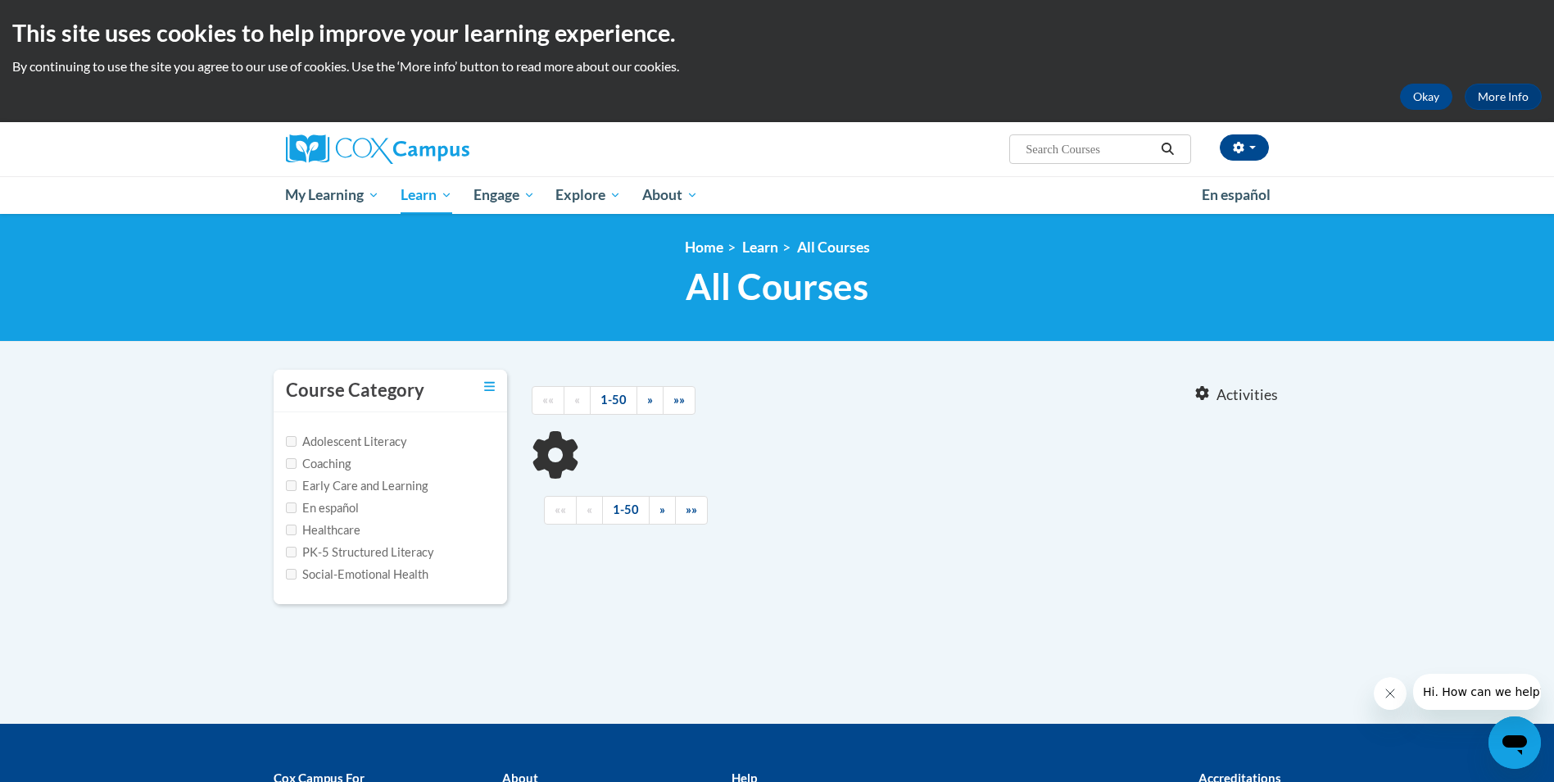
type input "Trauma-Informed Practice"
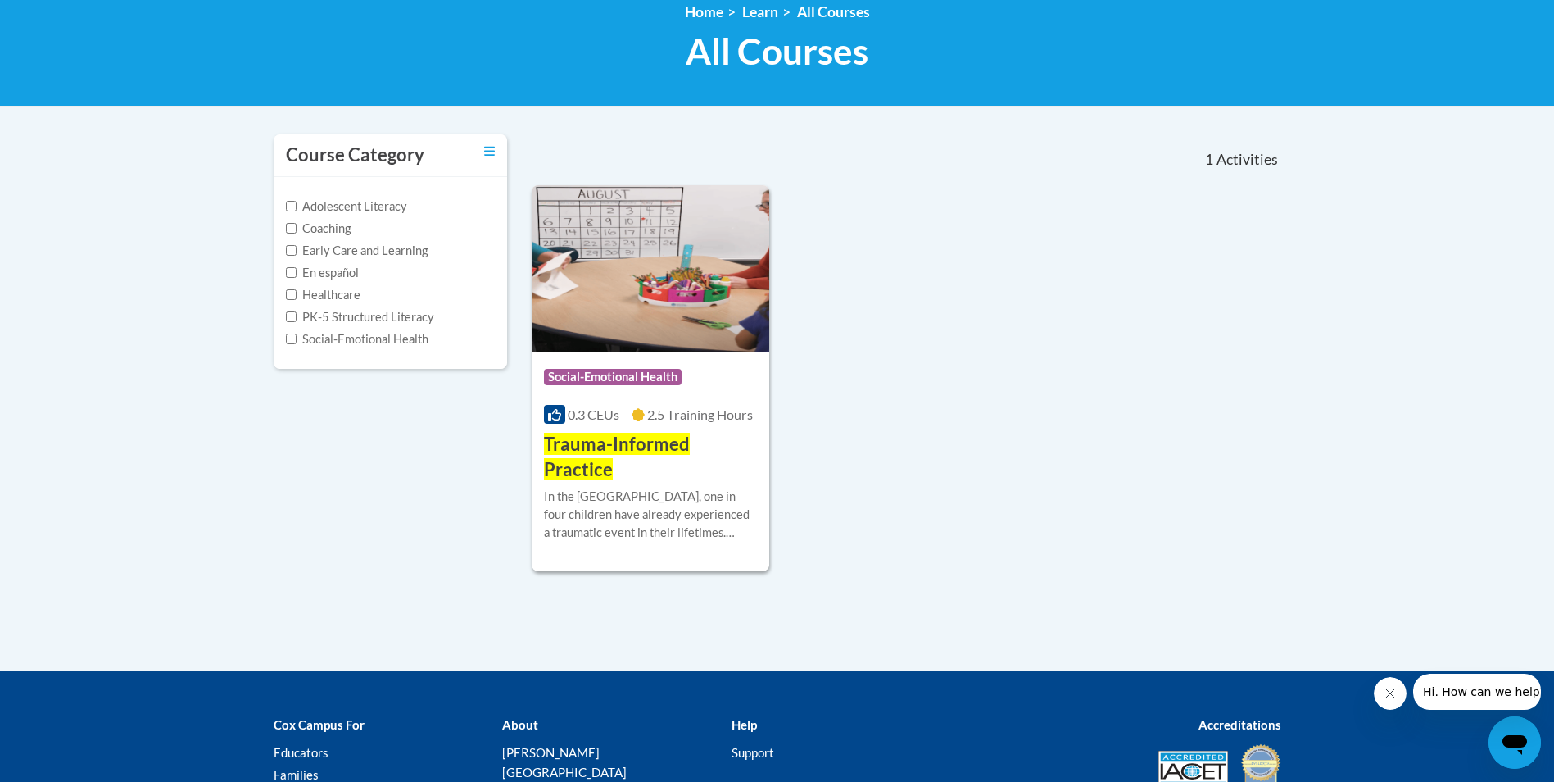
scroll to position [328, 0]
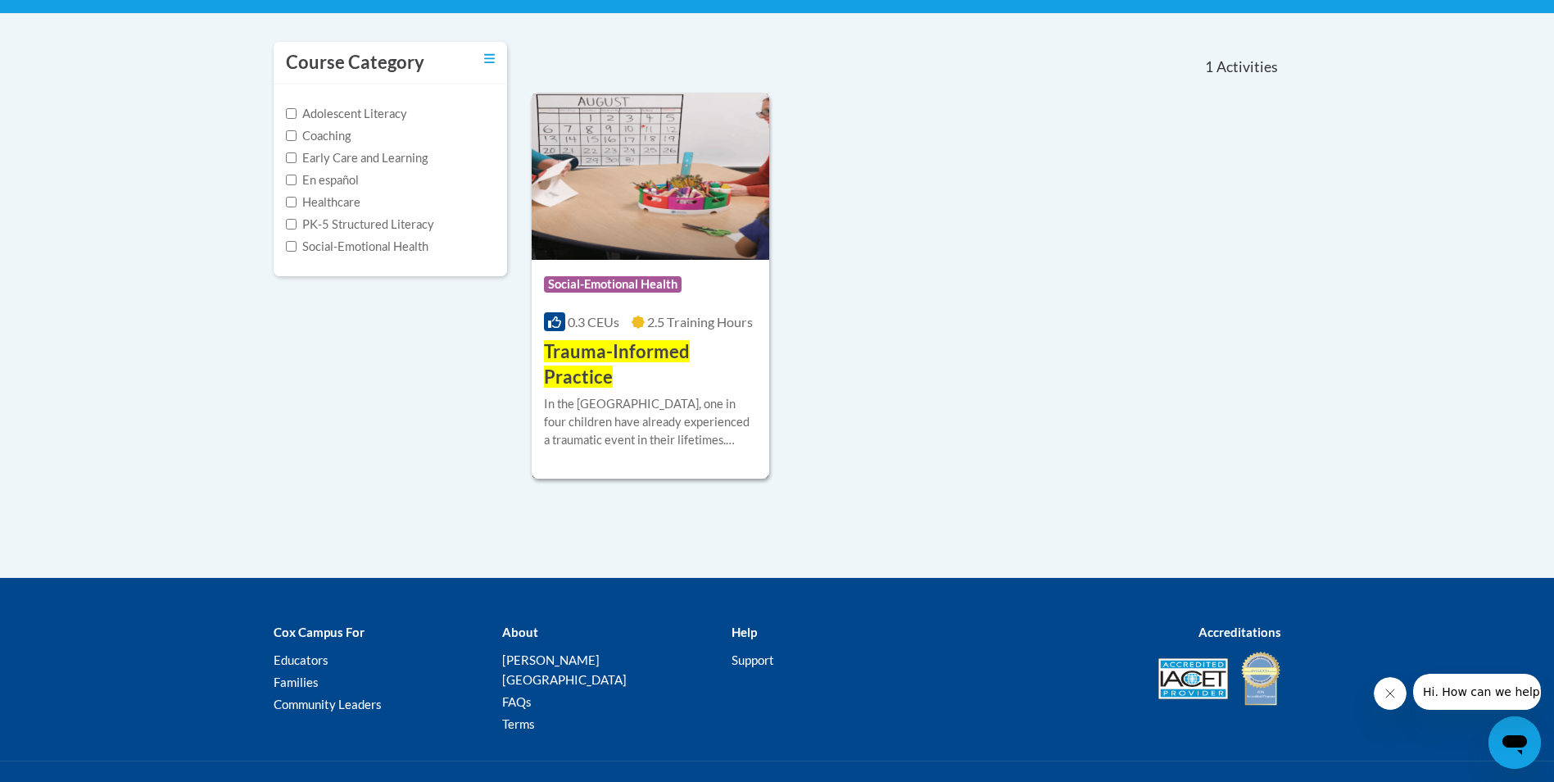
click at [658, 304] on div "Course Category: Social-Emotional Health" at bounding box center [651, 286] width 214 height 37
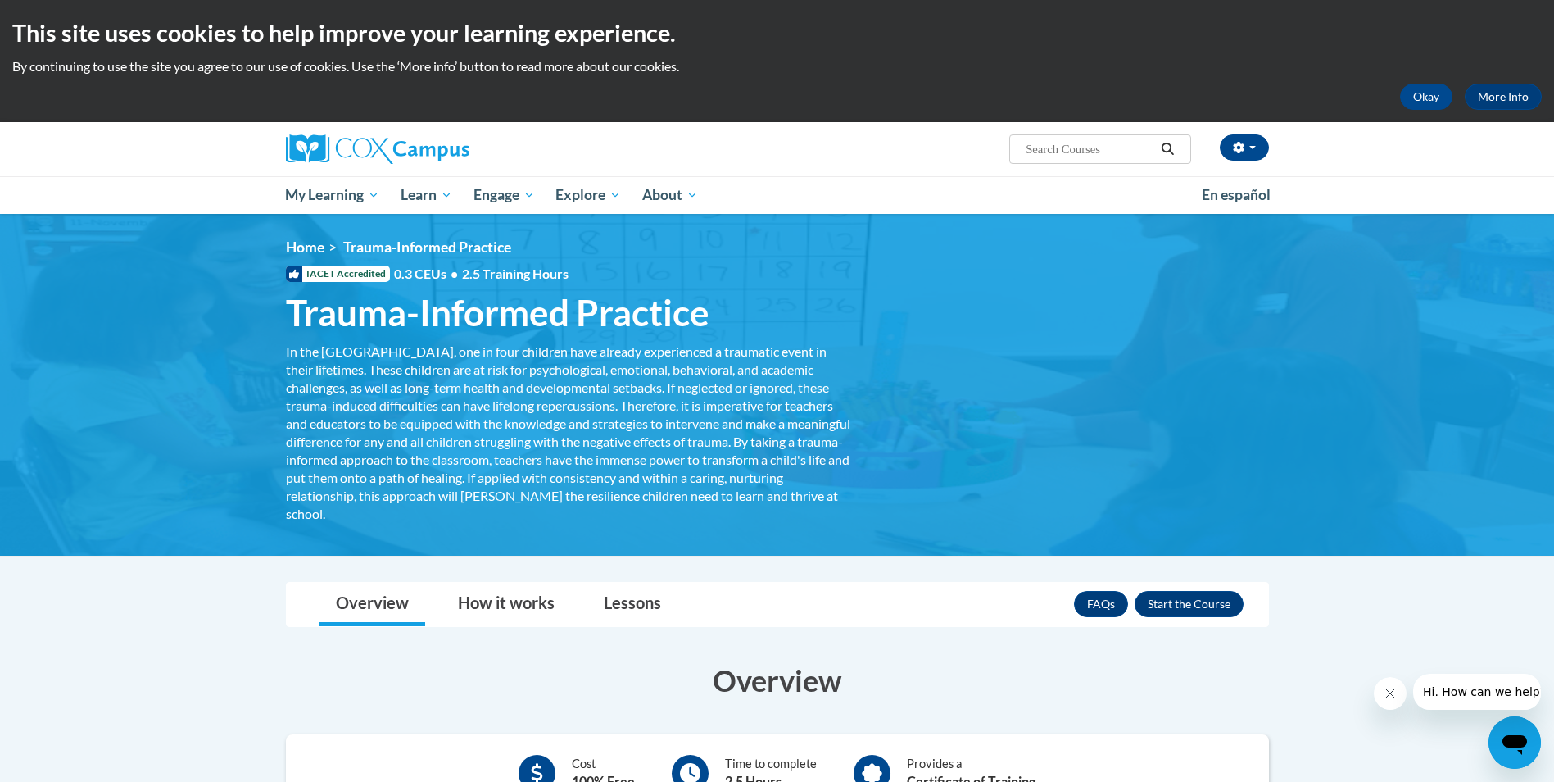
click at [1068, 147] on input "Search..." at bounding box center [1089, 149] width 131 height 20
paste input "Trauma-Informed Practice"
type input "Trauma-Informed Practice"
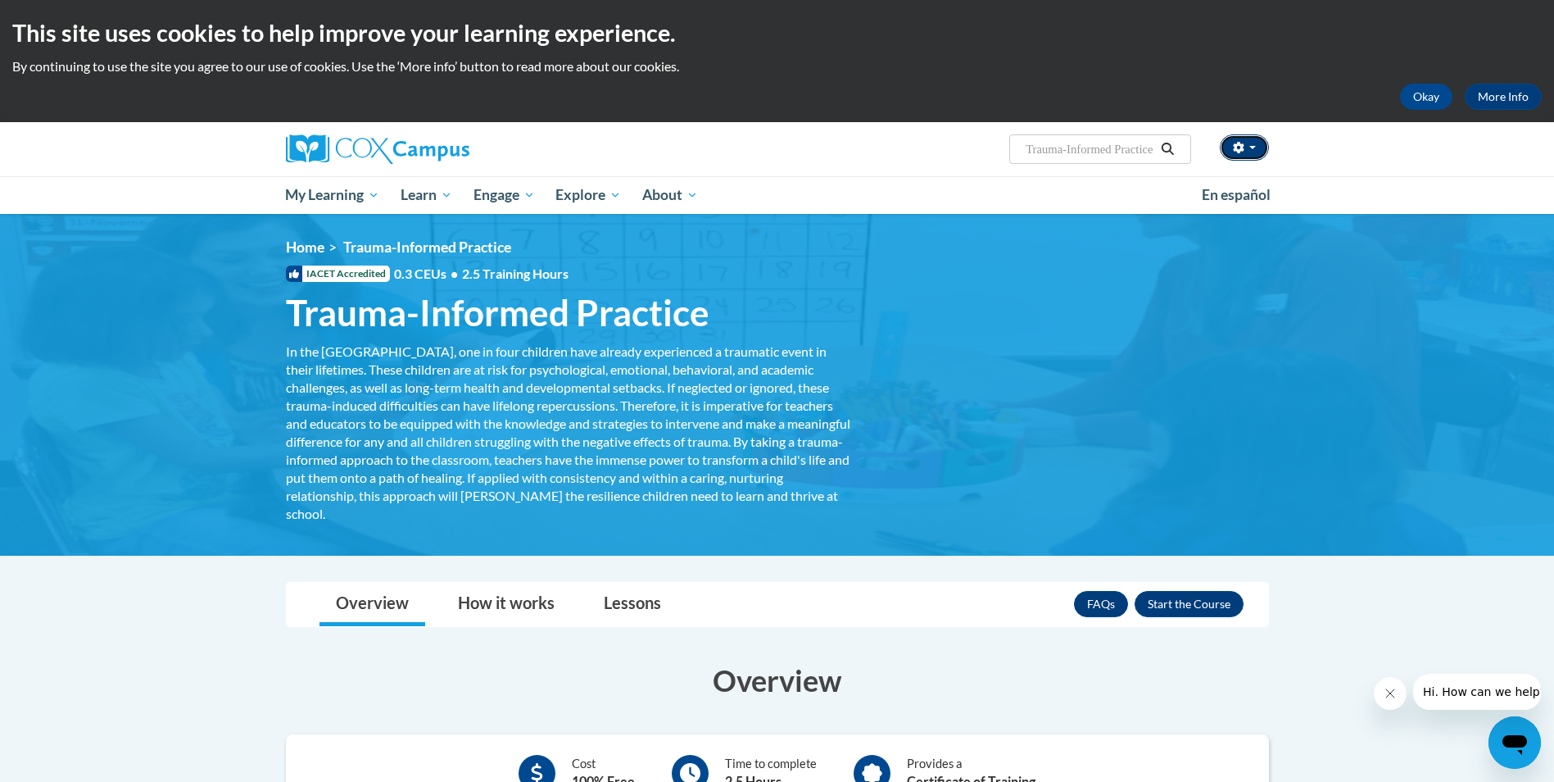
click at [1235, 146] on icon "button" at bounding box center [1238, 147] width 11 height 11
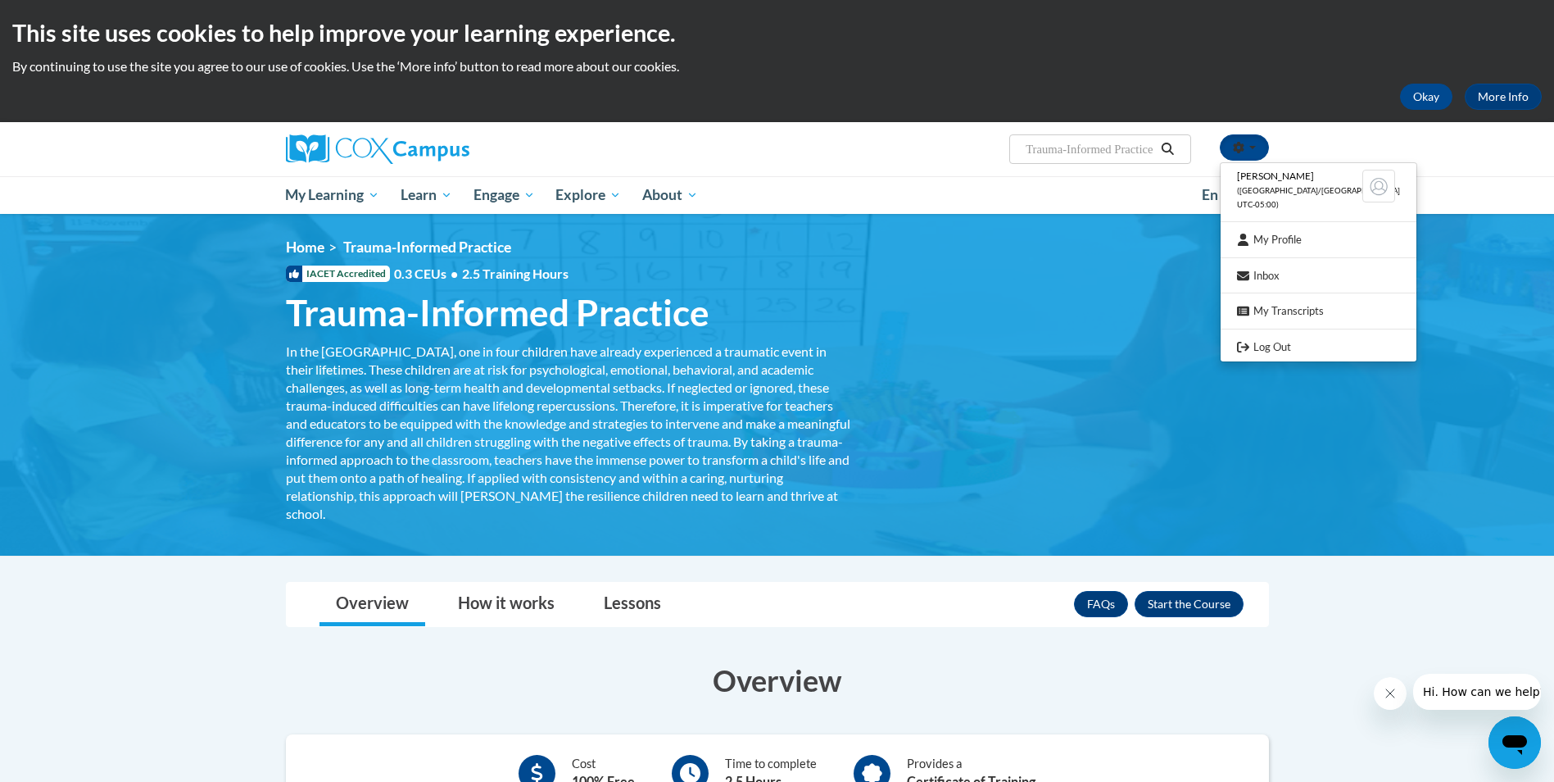
click at [1171, 201] on ul "My Learning My Learning My Course Progress Certificates My Action Plans Group D…" at bounding box center [733, 195] width 916 height 38
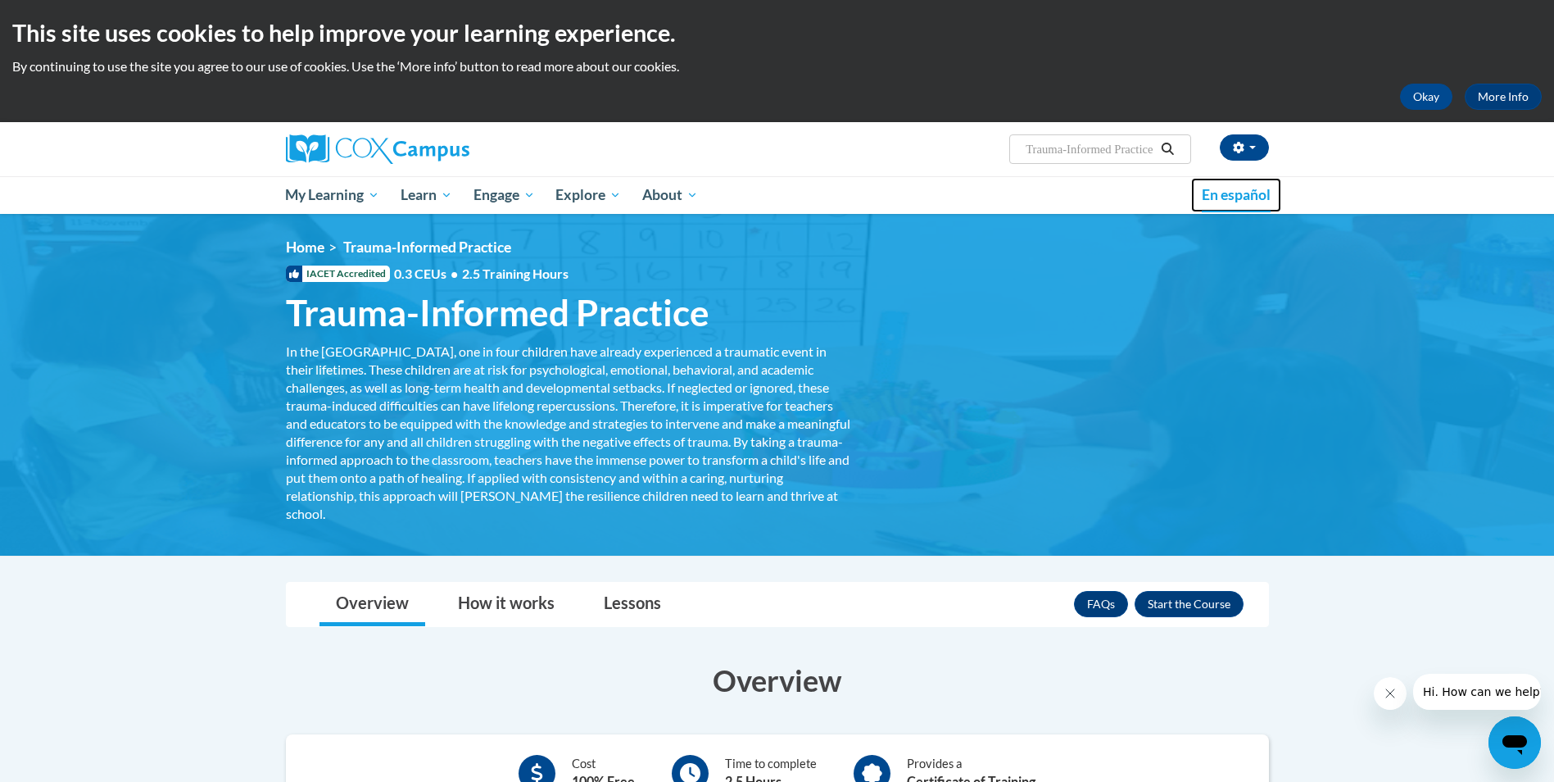
click at [1225, 188] on span "En español" at bounding box center [1236, 194] width 69 height 17
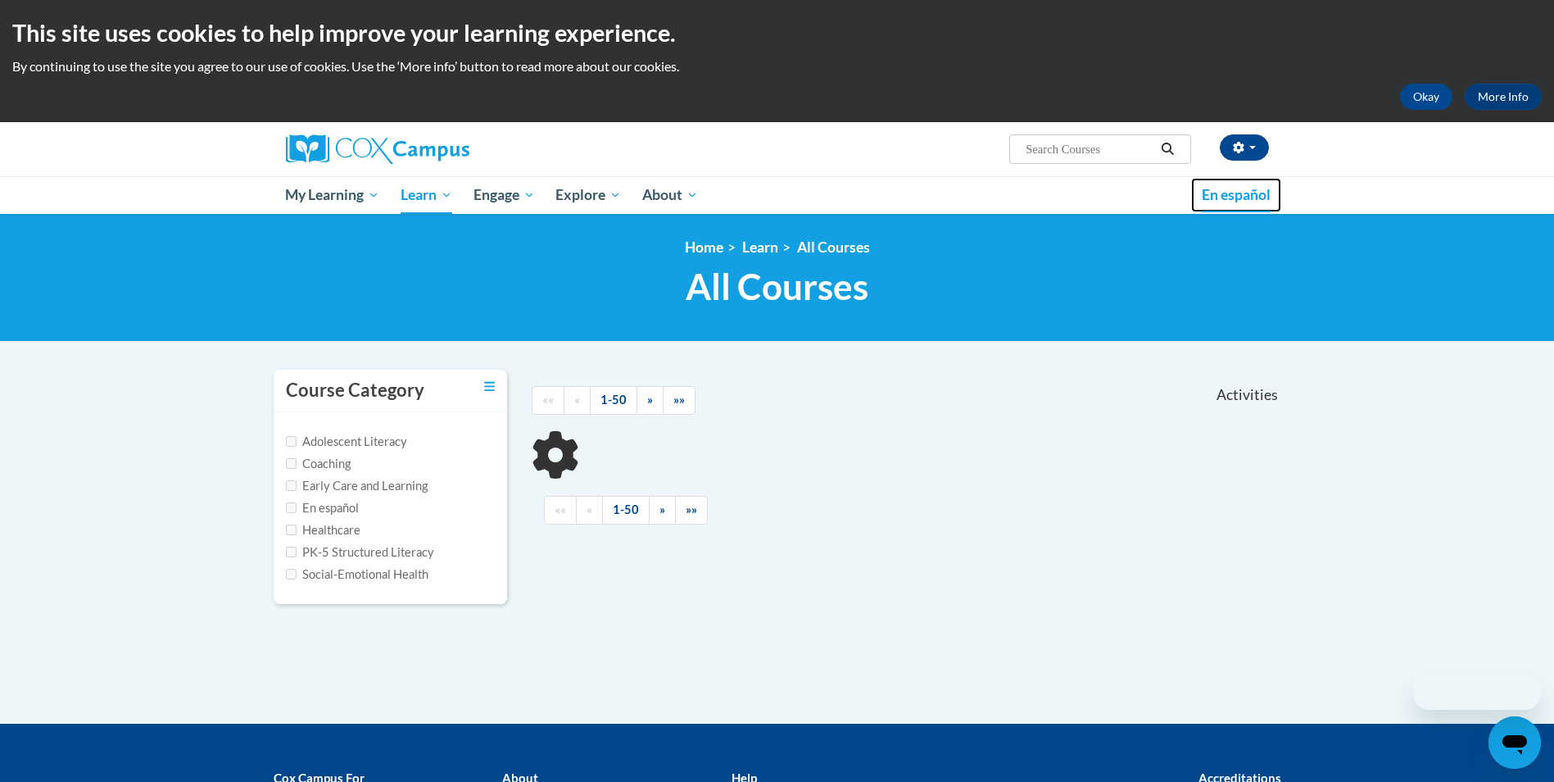
click at [1232, 188] on span "En español" at bounding box center [1236, 194] width 69 height 17
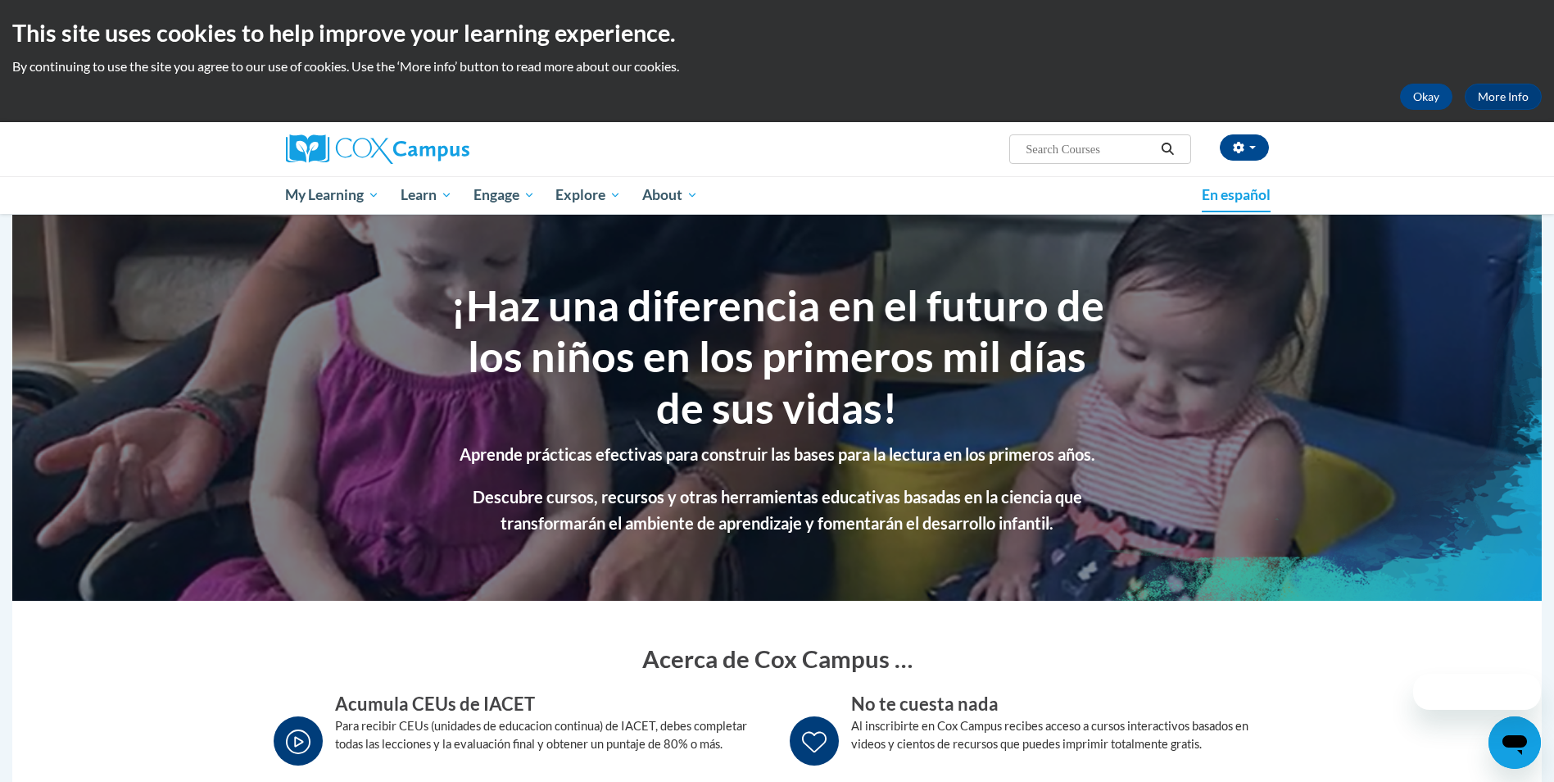
click at [1108, 152] on input "Search..." at bounding box center [1089, 149] width 131 height 20
paste input "Trauma-Informed Practice"
type input "Trauma-Informed Practice"
click at [1168, 147] on icon "Search" at bounding box center [1167, 149] width 15 height 12
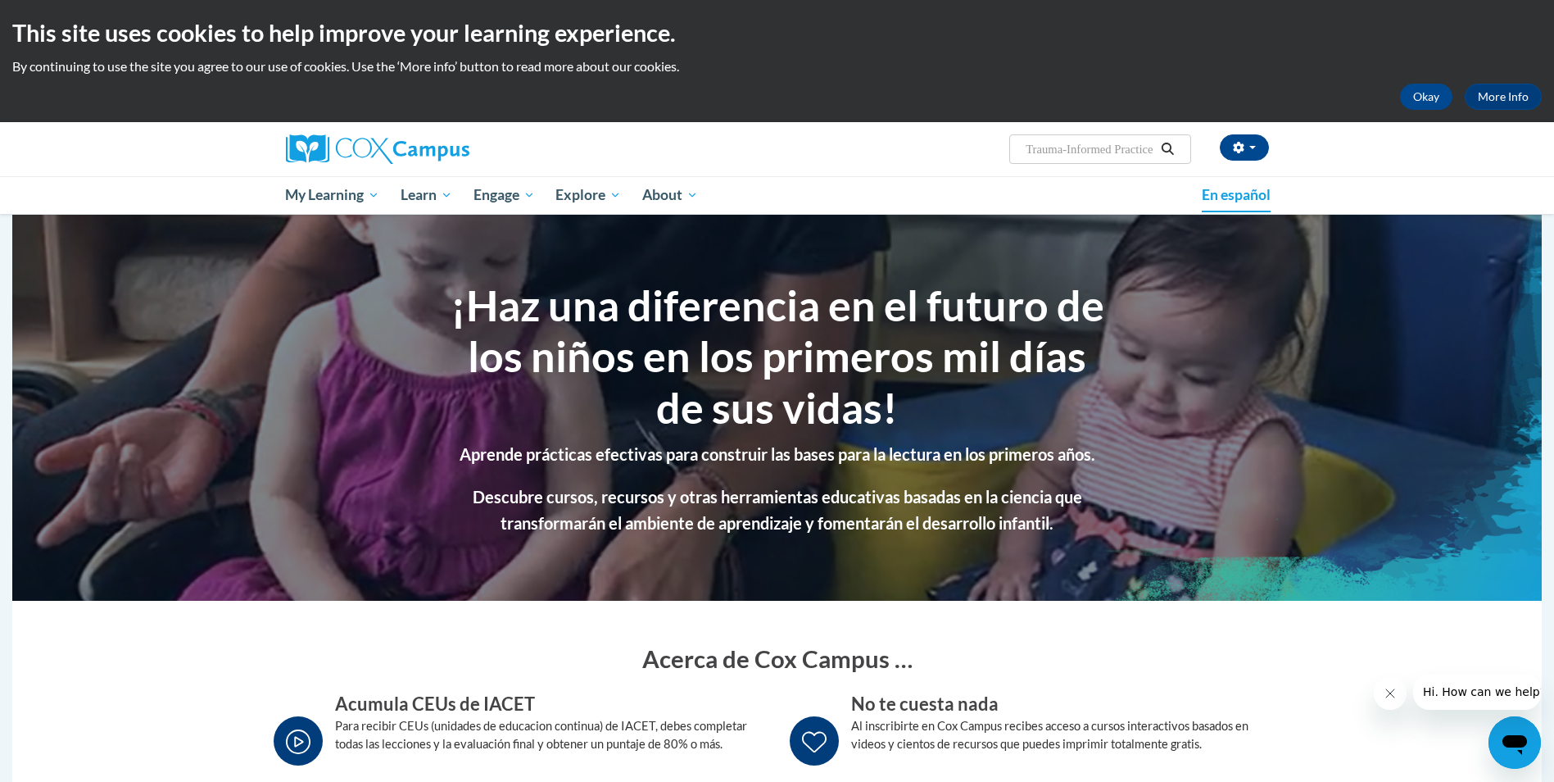
scroll to position [0, 0]
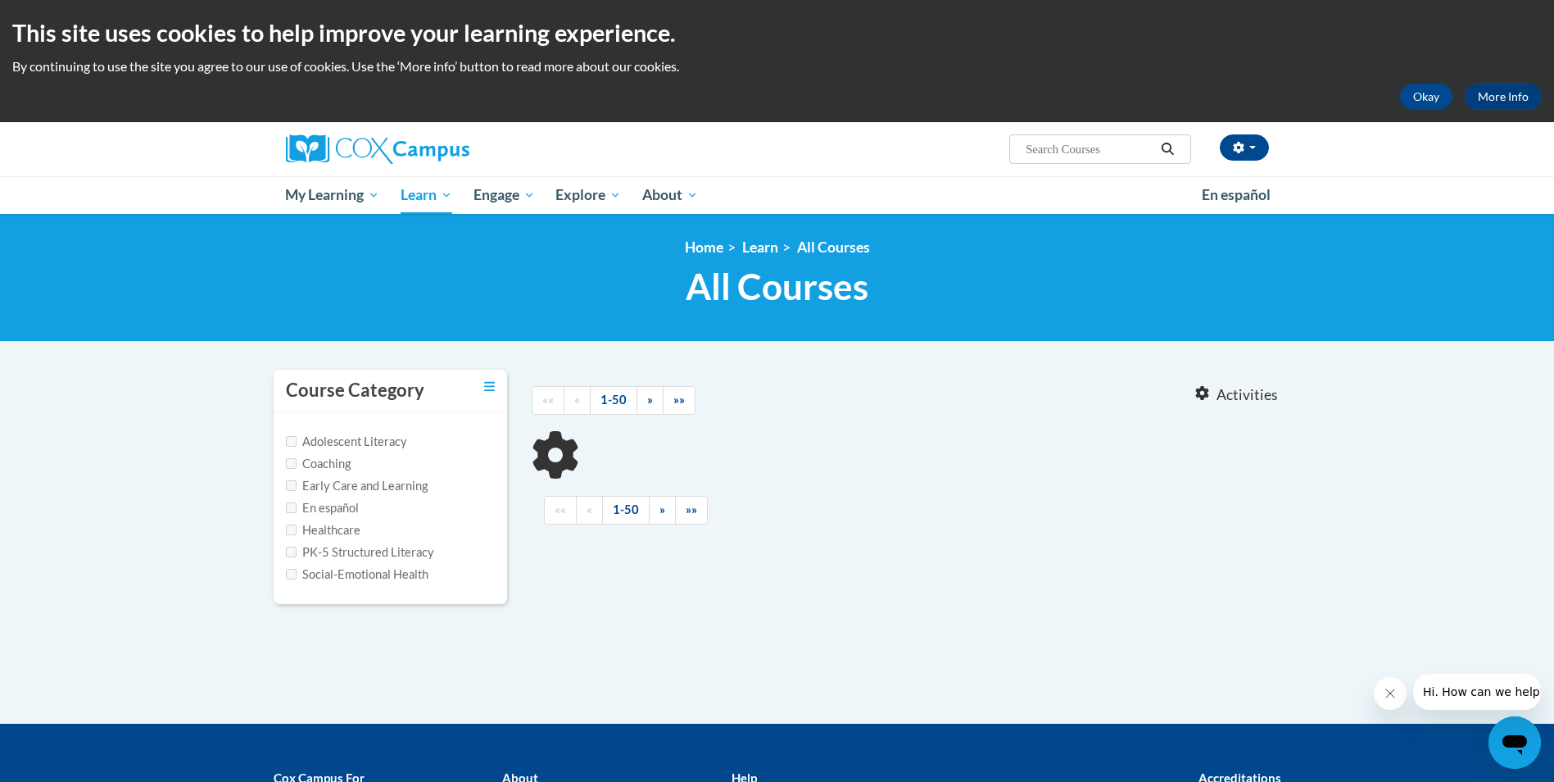
type input "Trauma-Informed Practice"
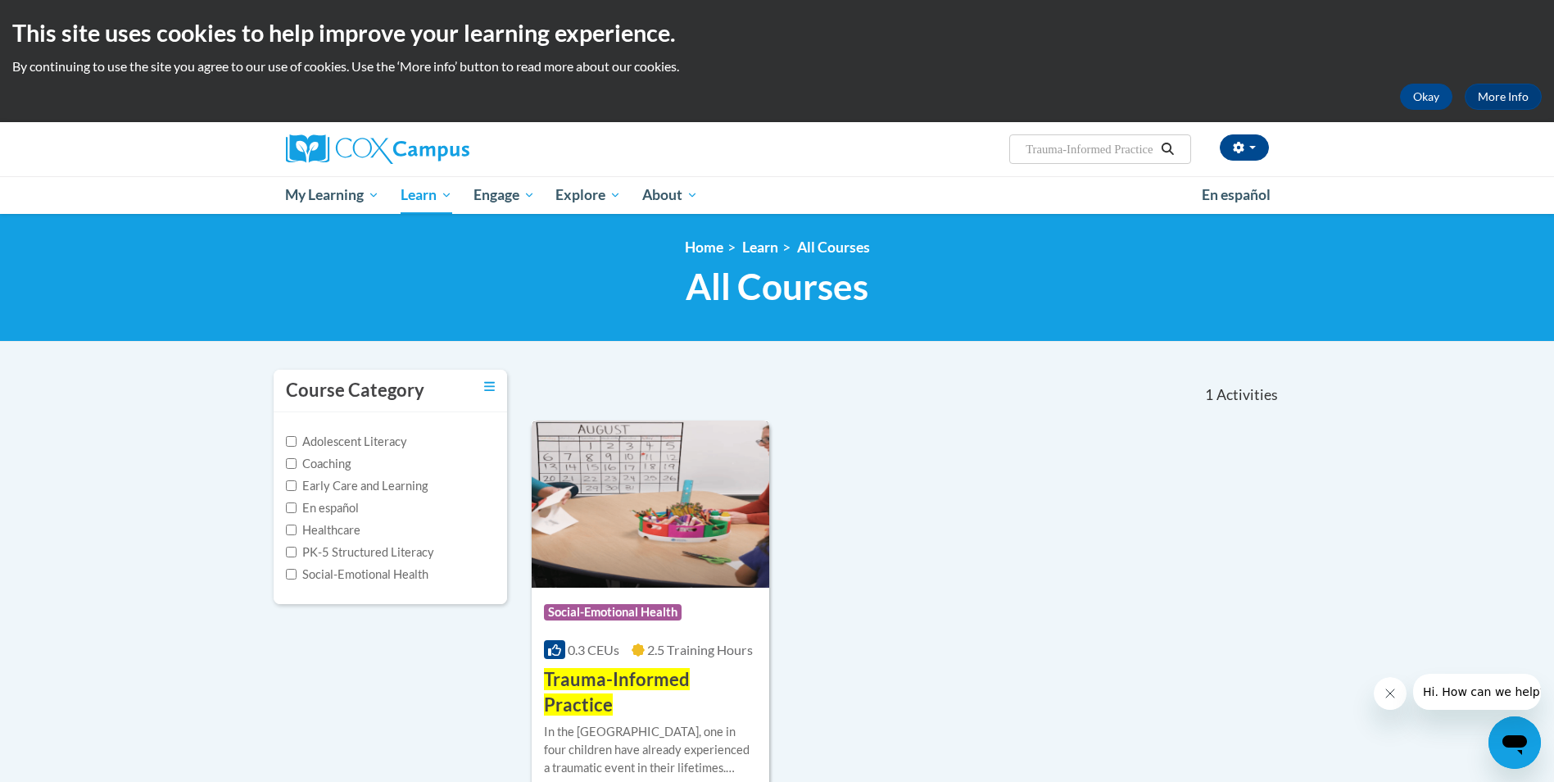
click at [697, 484] on img at bounding box center [651, 503] width 238 height 167
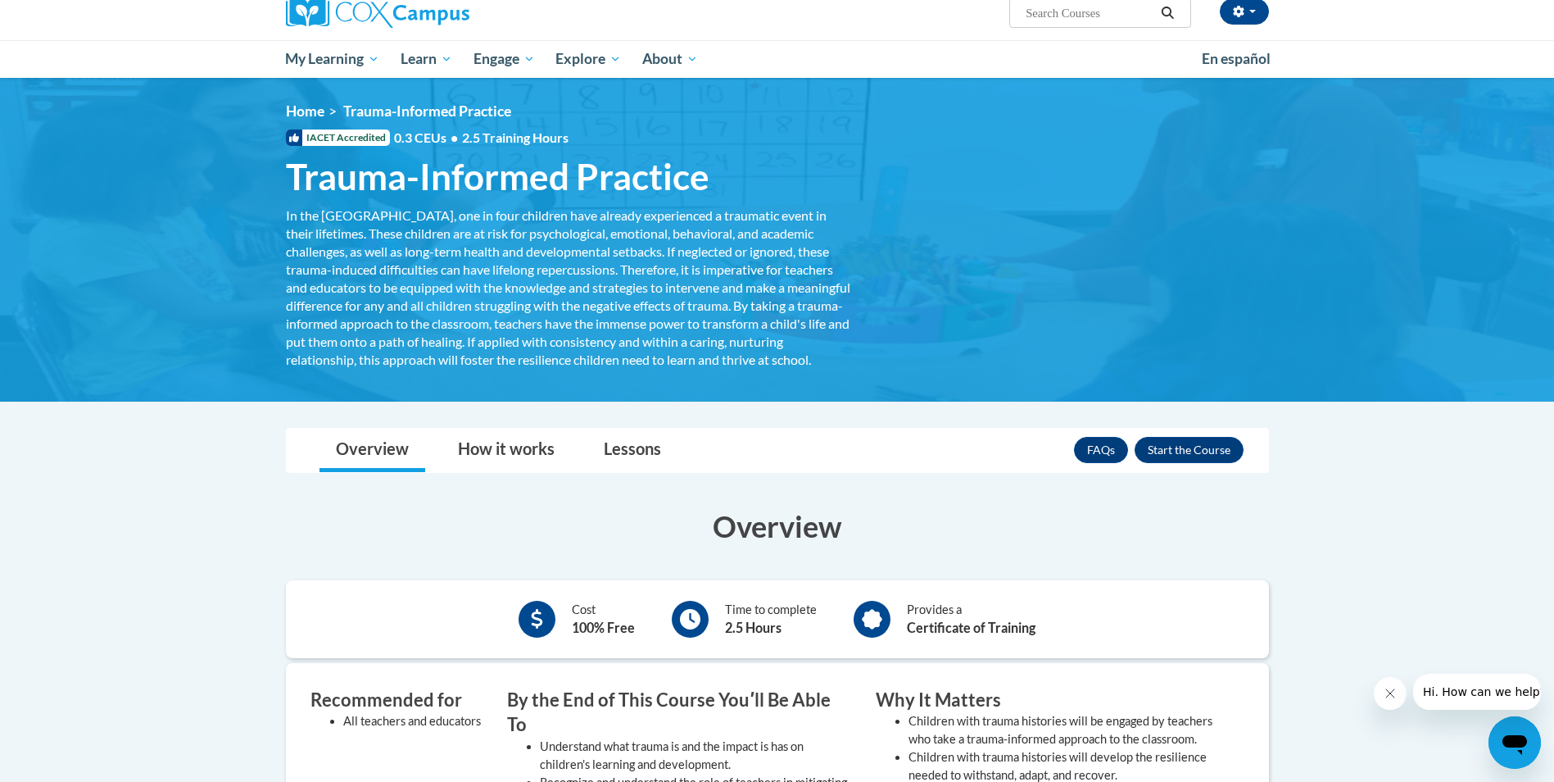
scroll to position [82, 0]
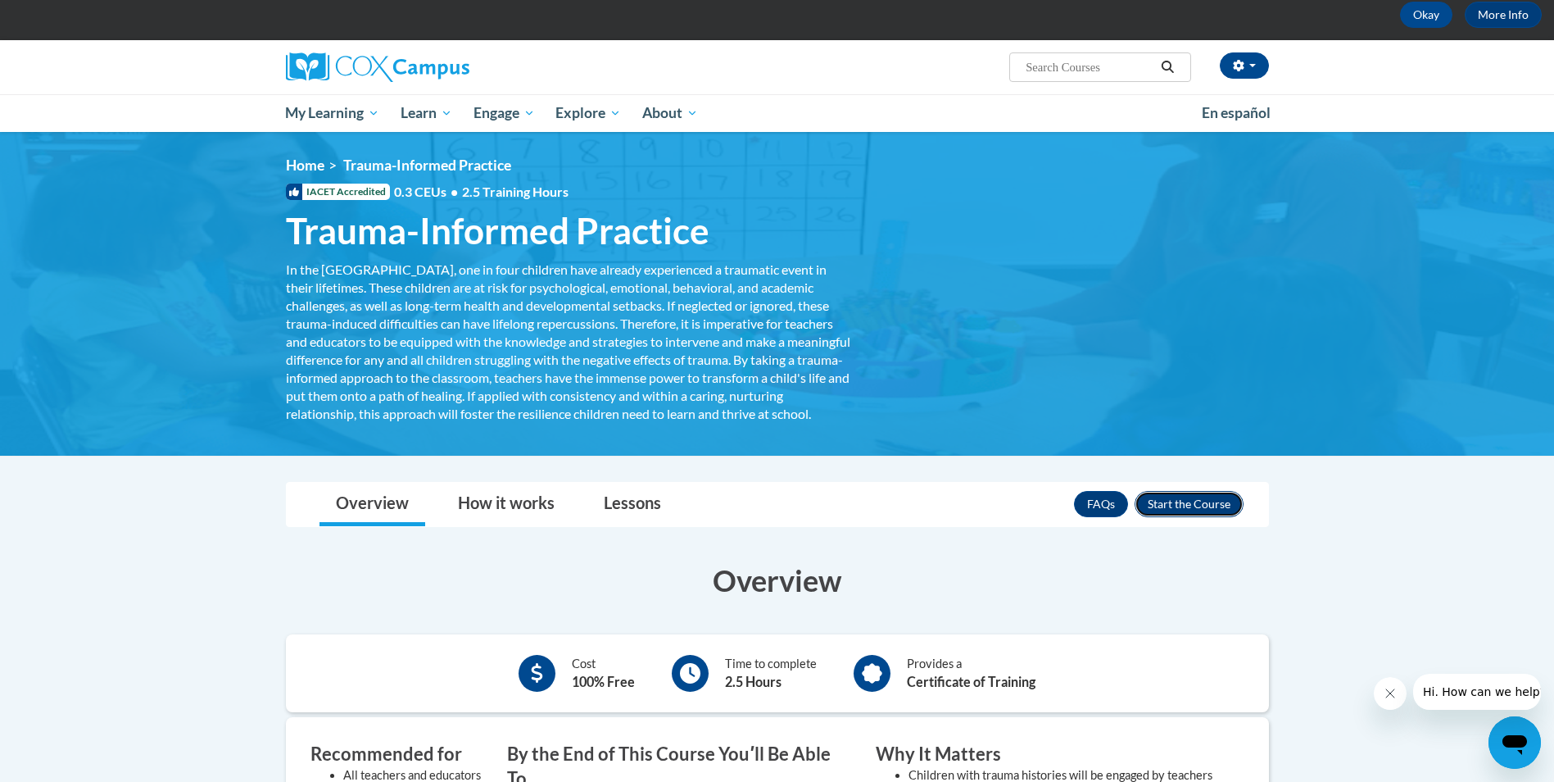
click at [1197, 517] on button "Enroll" at bounding box center [1189, 504] width 109 height 26
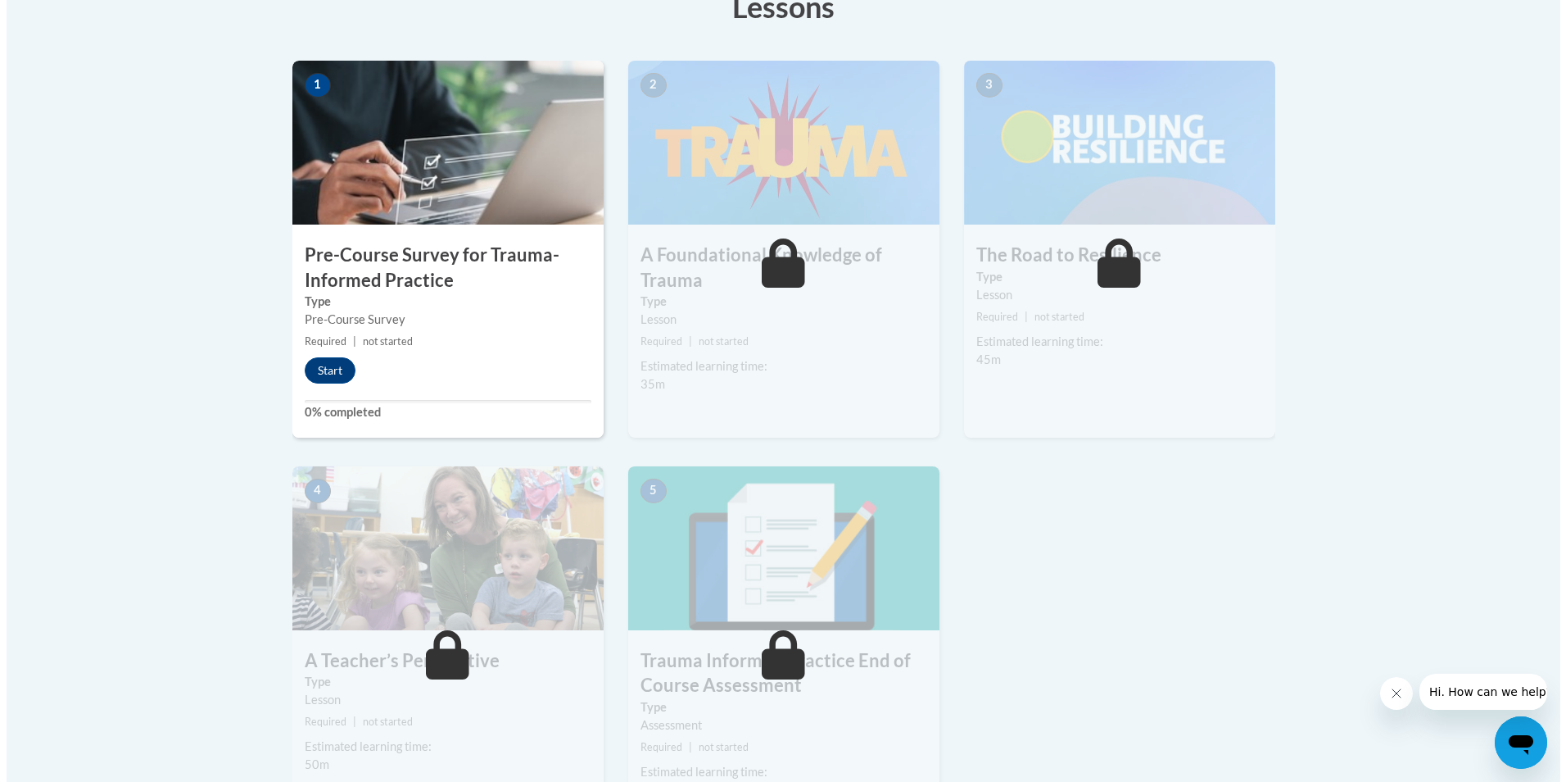
scroll to position [492, 0]
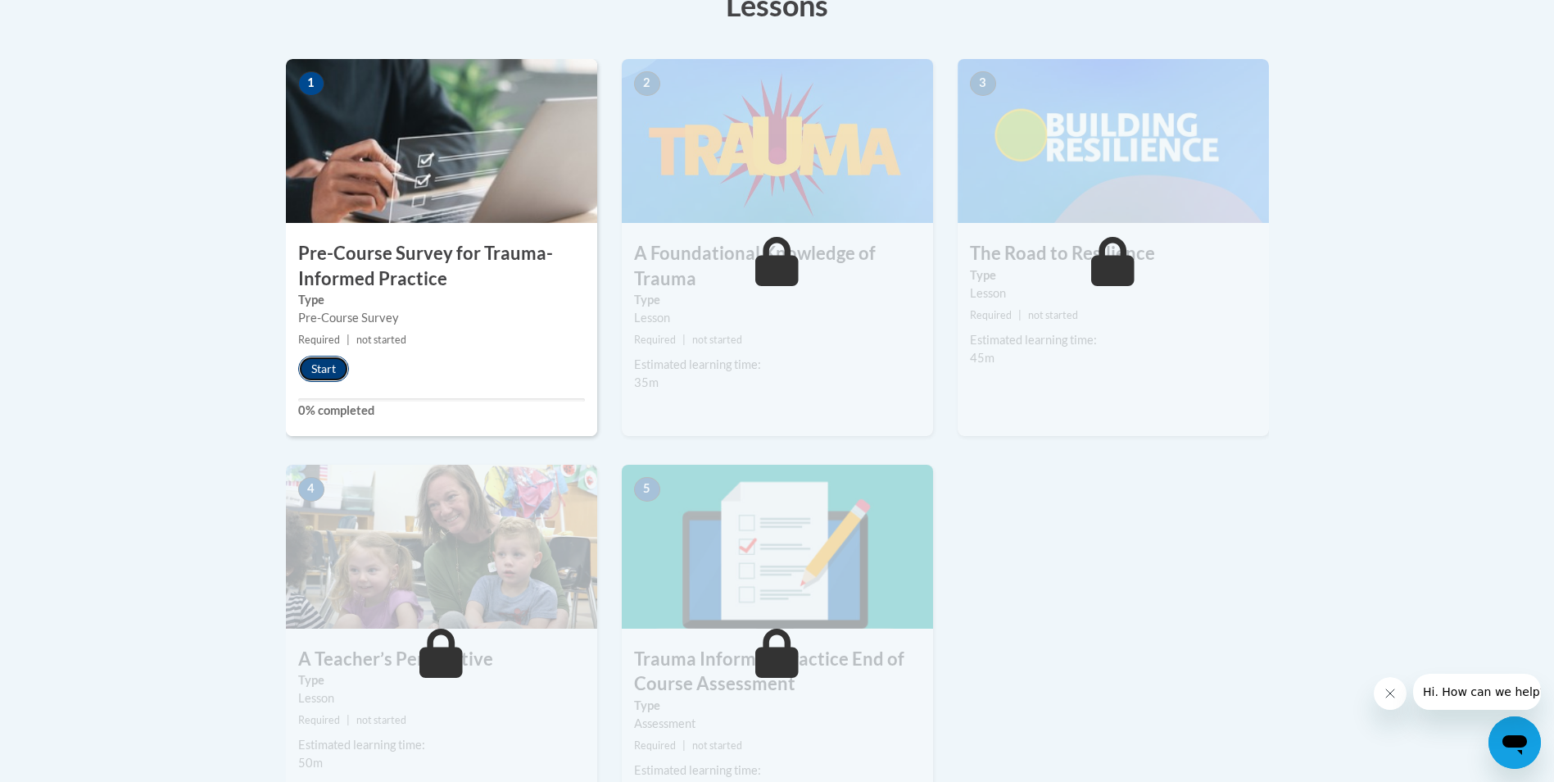
click at [334, 369] on button "Start" at bounding box center [323, 369] width 51 height 26
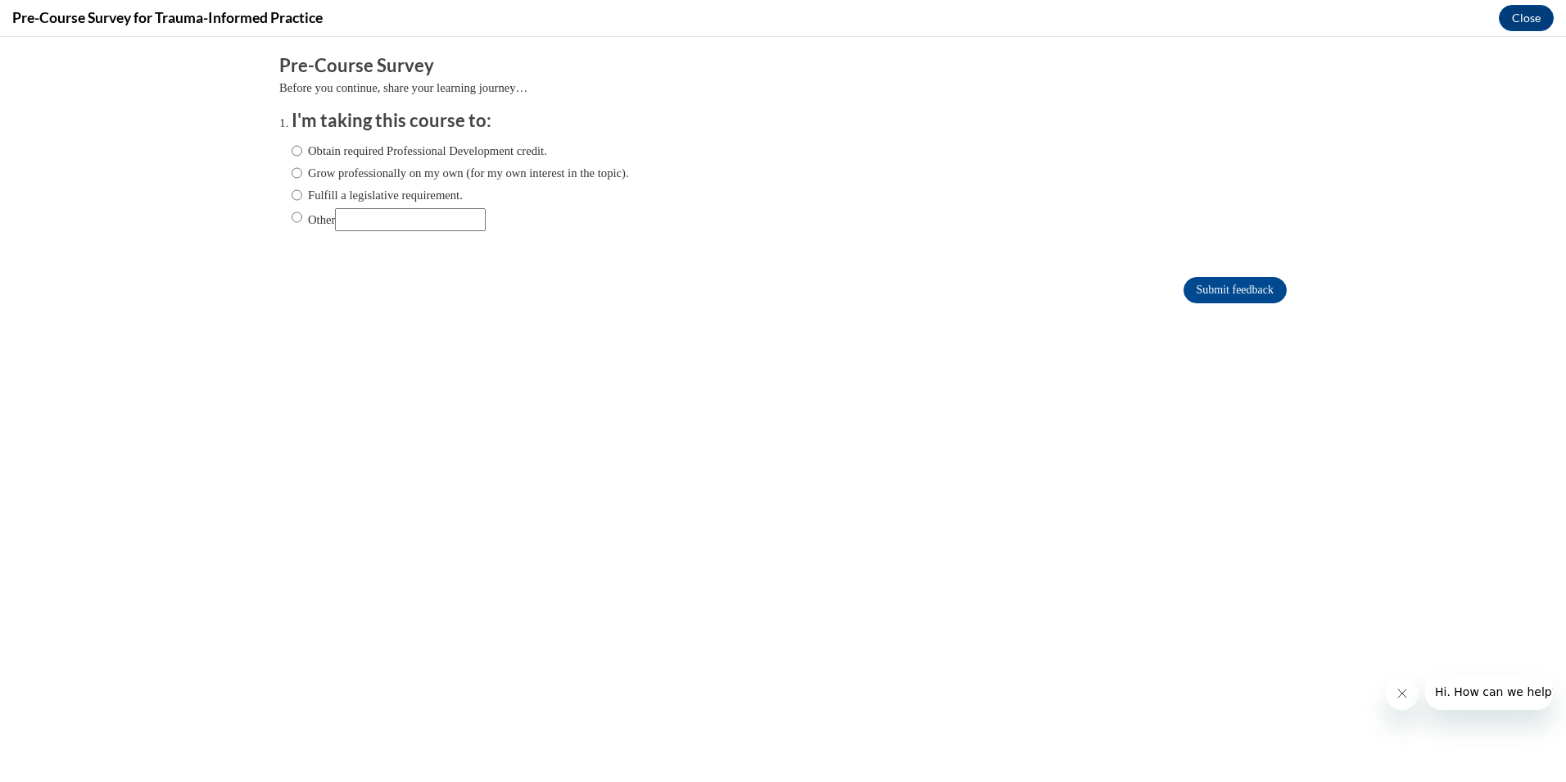
scroll to position [0, 0]
click at [292, 155] on input "Obtain required Professional Development credit." at bounding box center [297, 151] width 11 height 18
radio input "true"
click at [1222, 297] on input "Submit feedback" at bounding box center [1235, 290] width 103 height 26
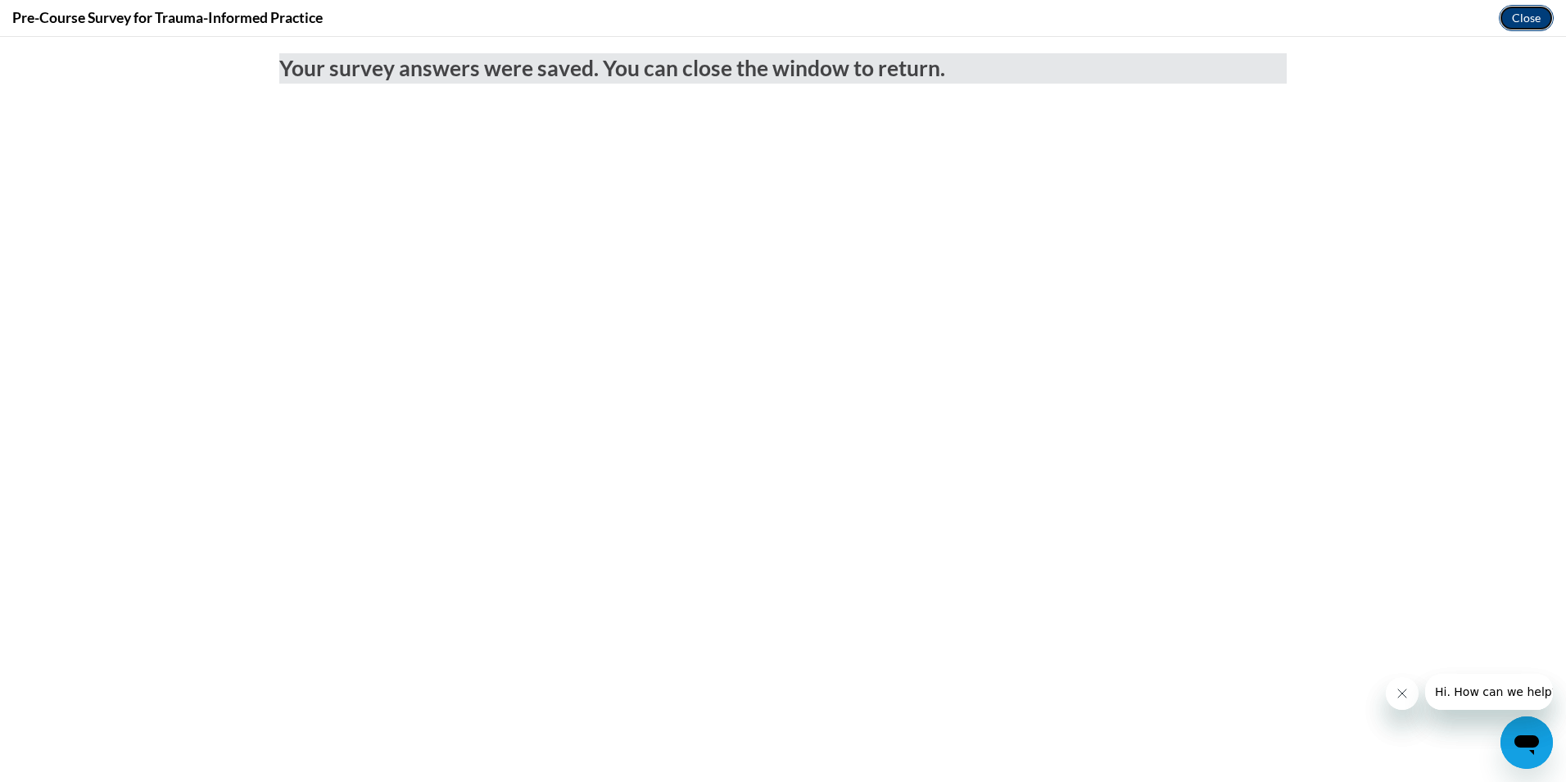
click at [1508, 25] on button "Close" at bounding box center [1526, 18] width 55 height 26
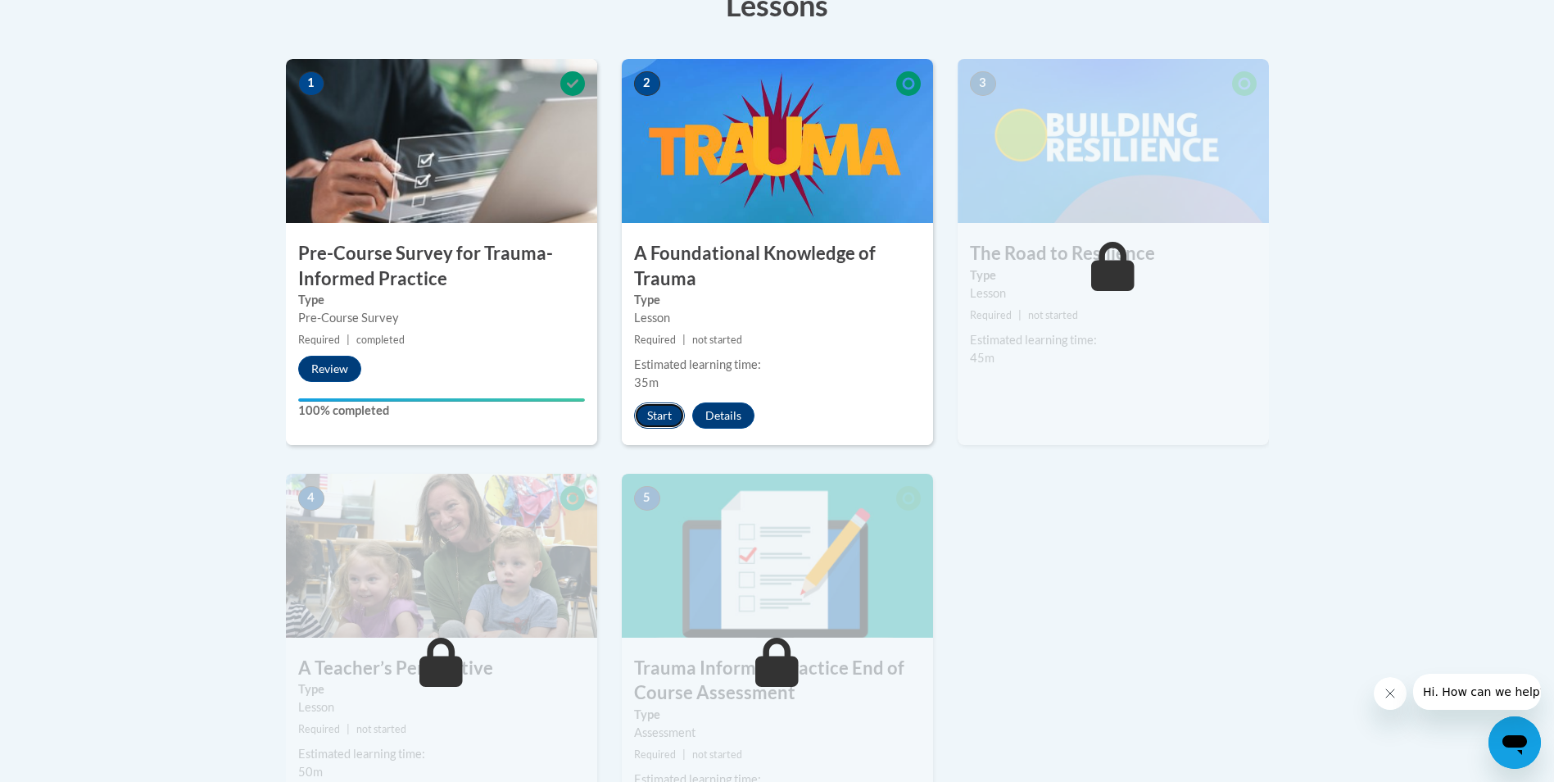
click at [651, 408] on button "Start" at bounding box center [659, 415] width 51 height 26
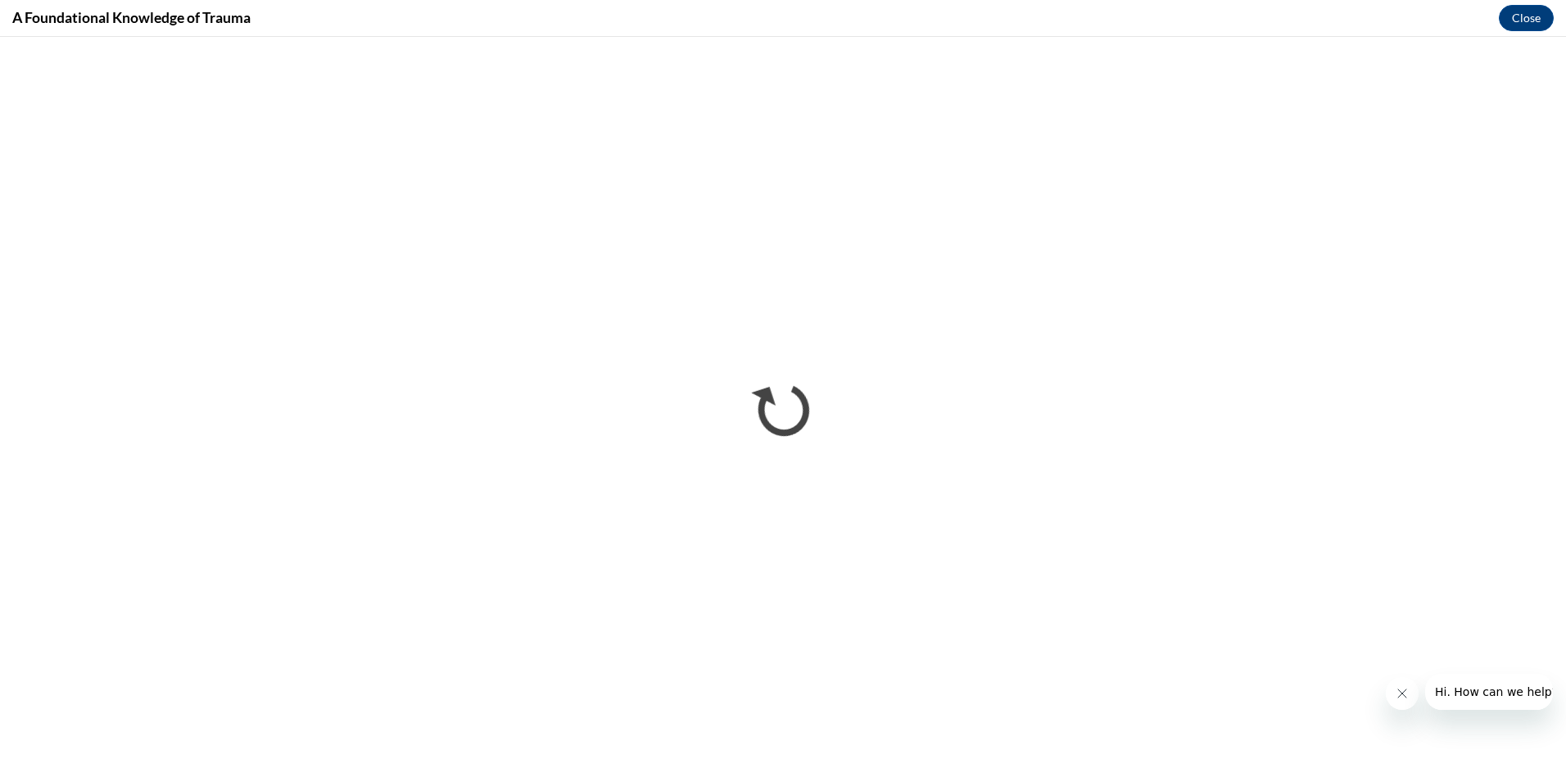
click at [1403, 699] on icon "Close message from company" at bounding box center [1401, 693] width 13 height 13
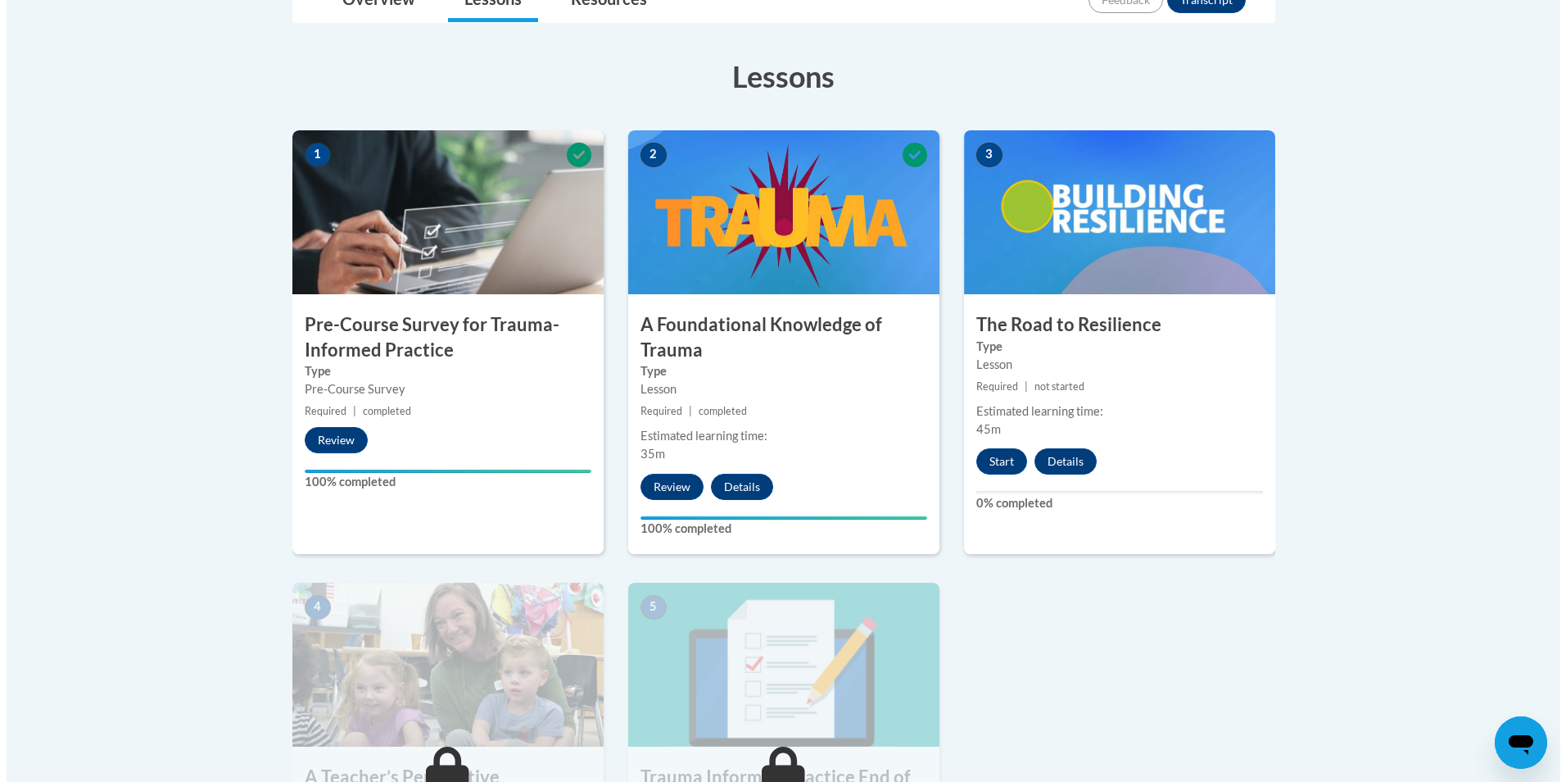
scroll to position [410, 0]
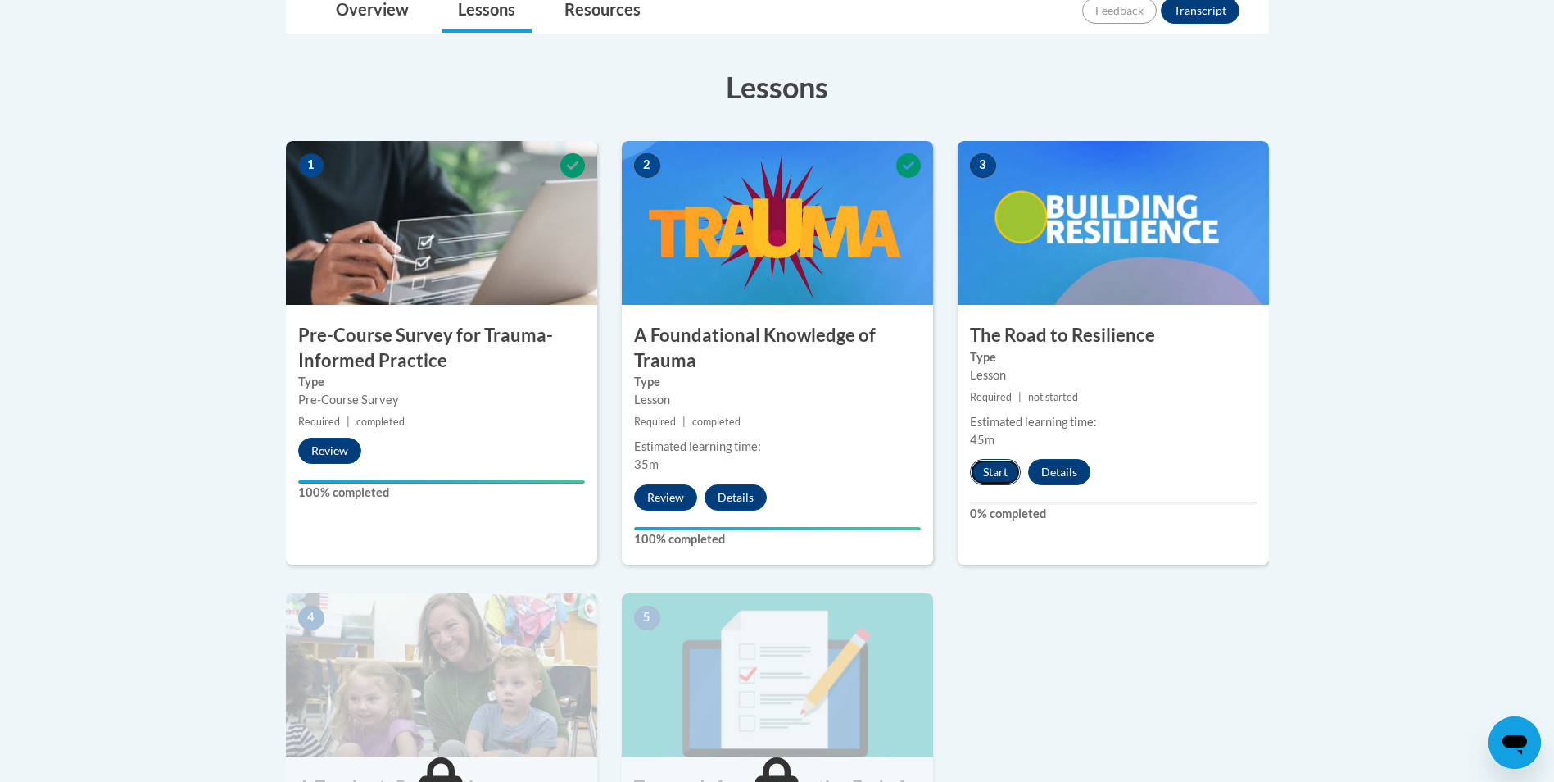
click at [992, 469] on button "Start" at bounding box center [995, 472] width 51 height 26
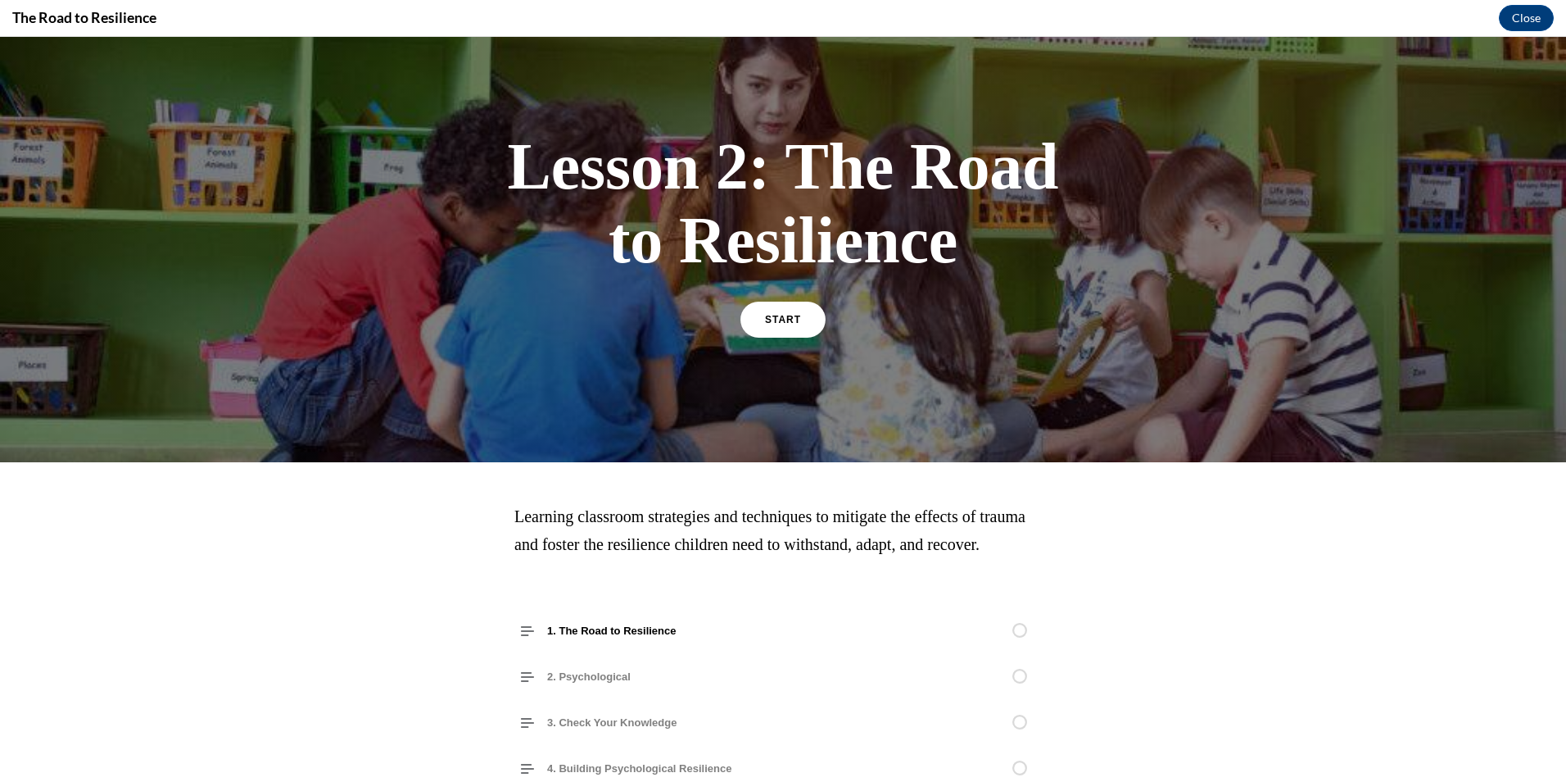
scroll to position [0, 0]
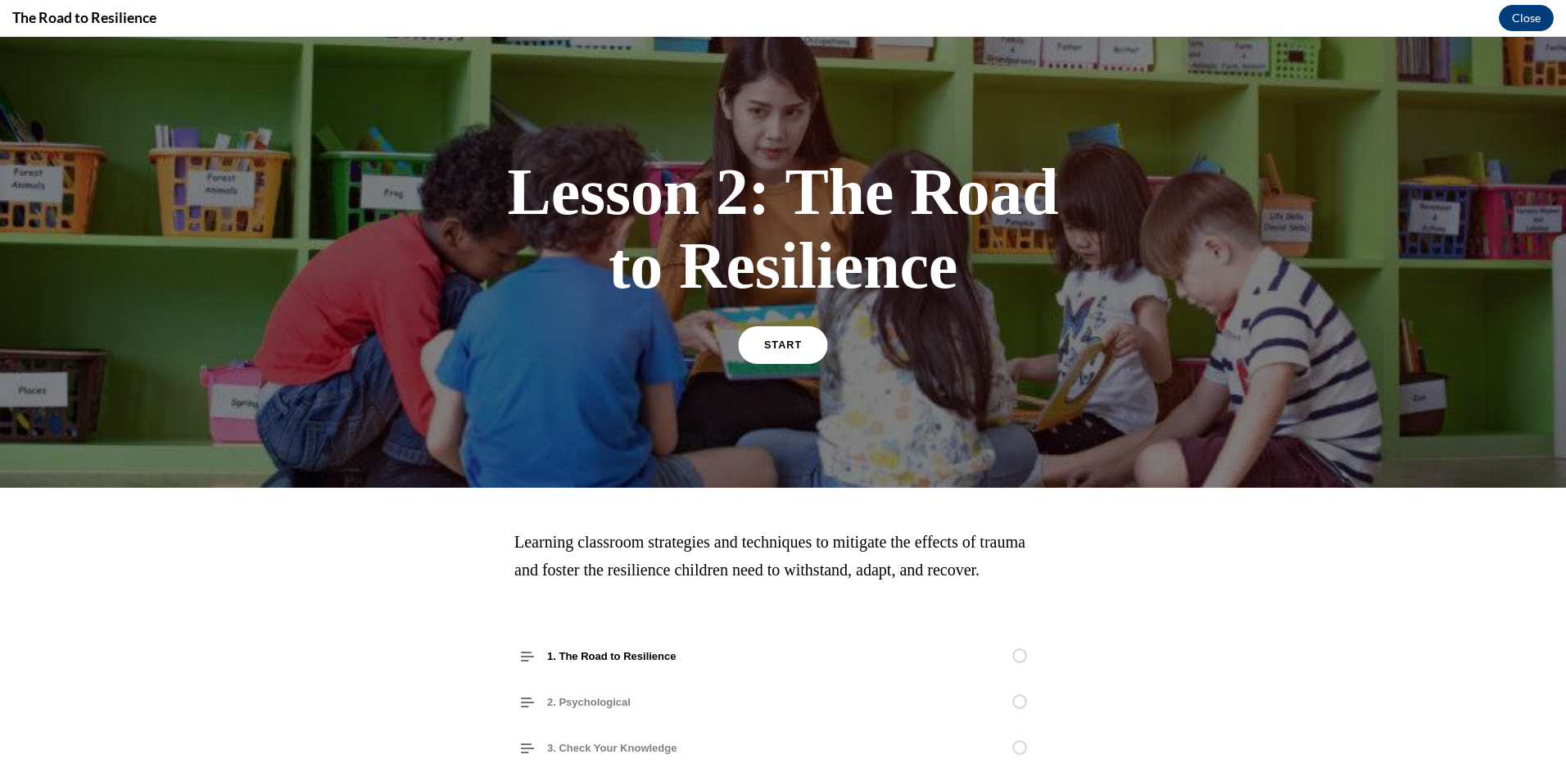
click at [770, 340] on span "START" at bounding box center [783, 345] width 38 height 12
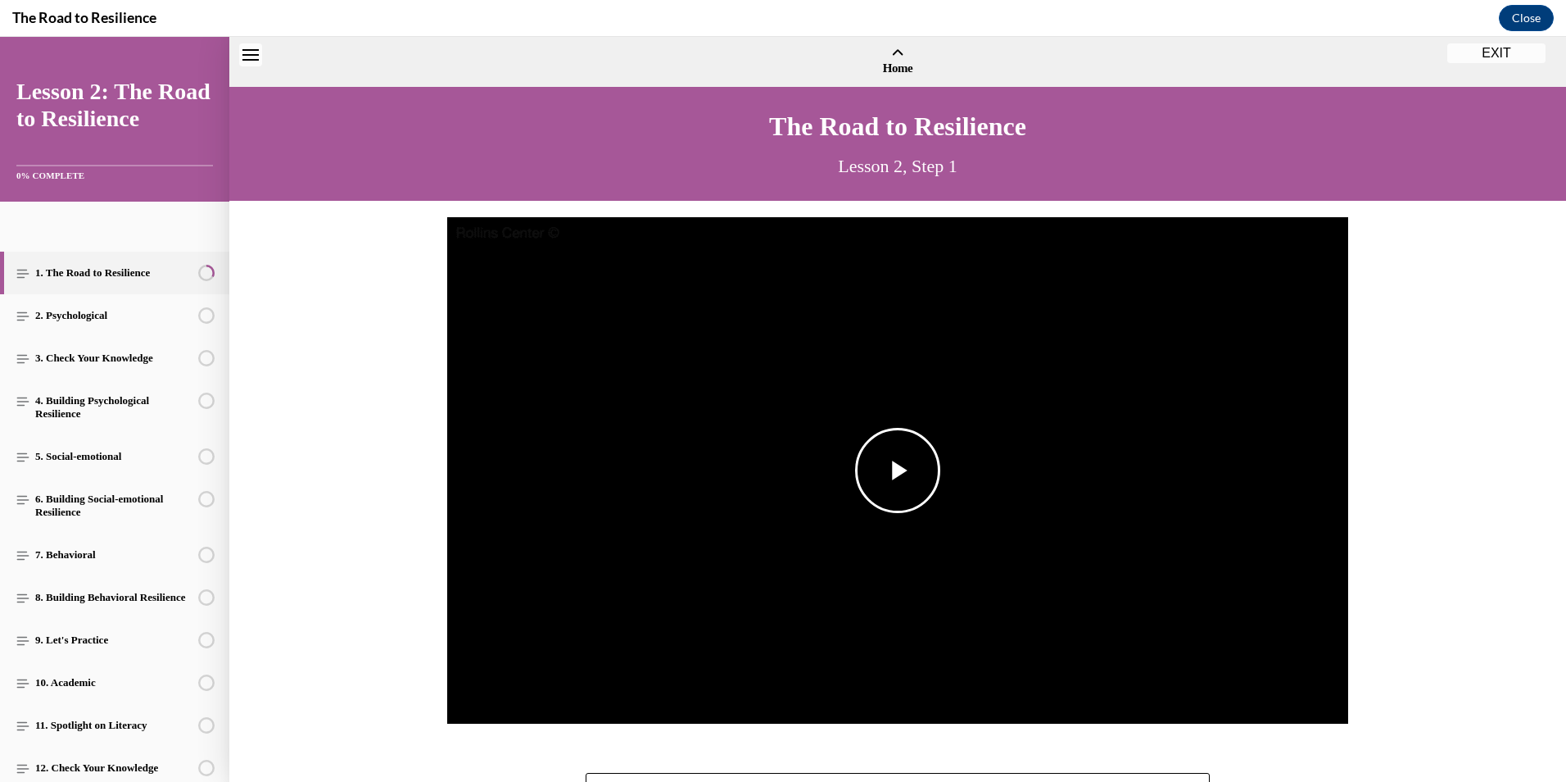
scroll to position [50, 0]
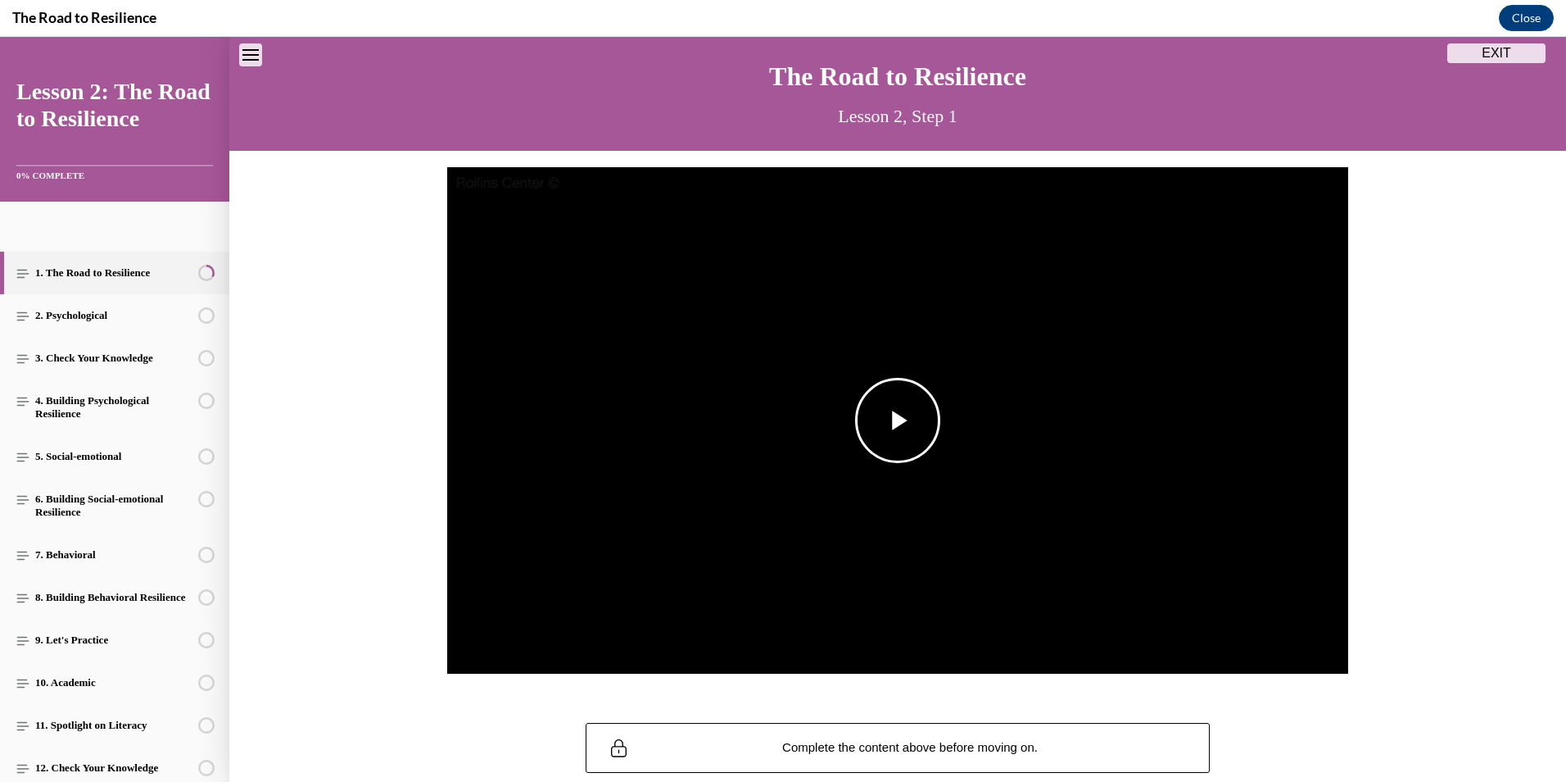
click at [898, 420] on span "Video player" at bounding box center [898, 420] width 0 height 0
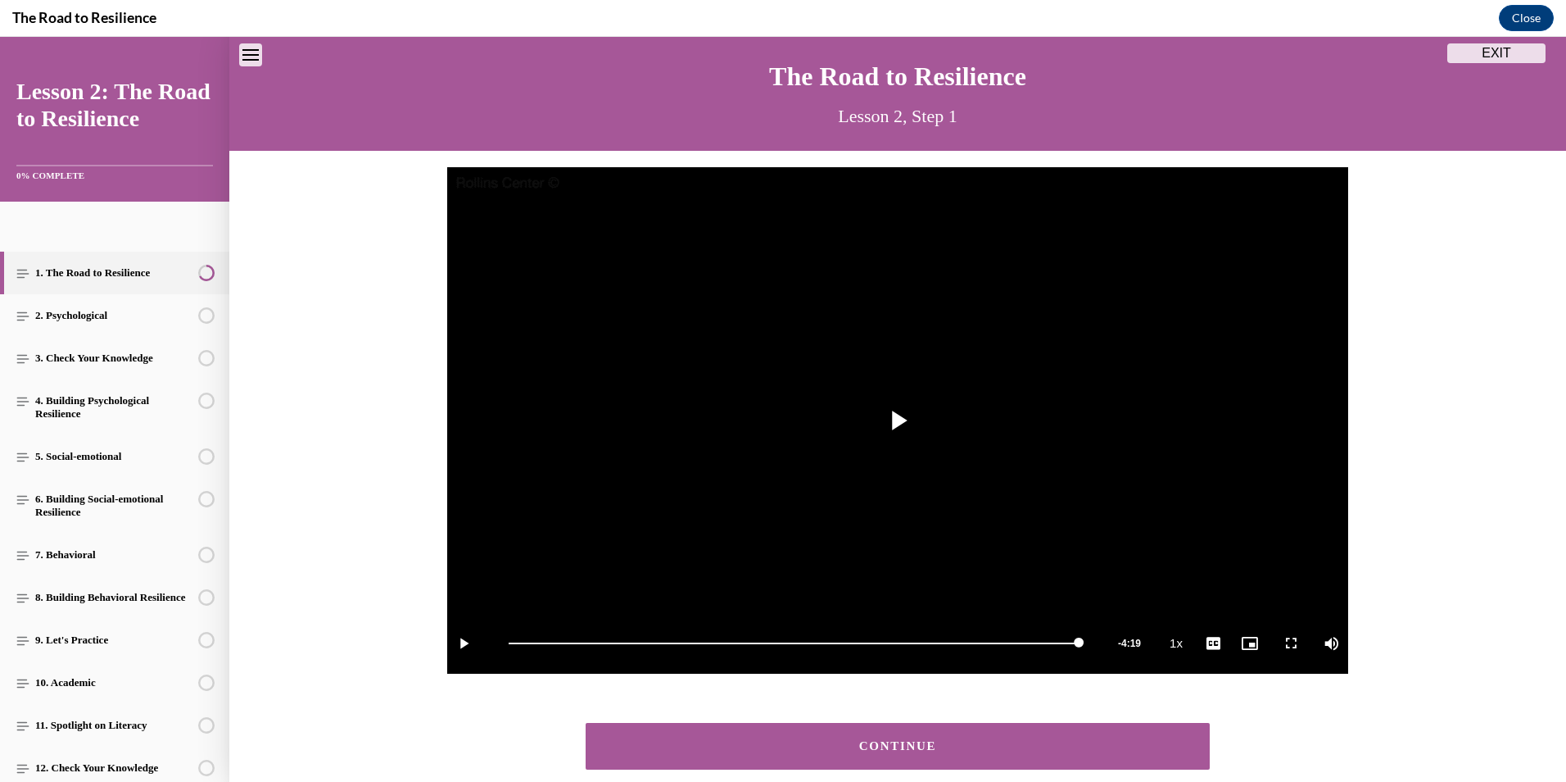
click at [1011, 733] on button "CONTINUE" at bounding box center [898, 746] width 624 height 47
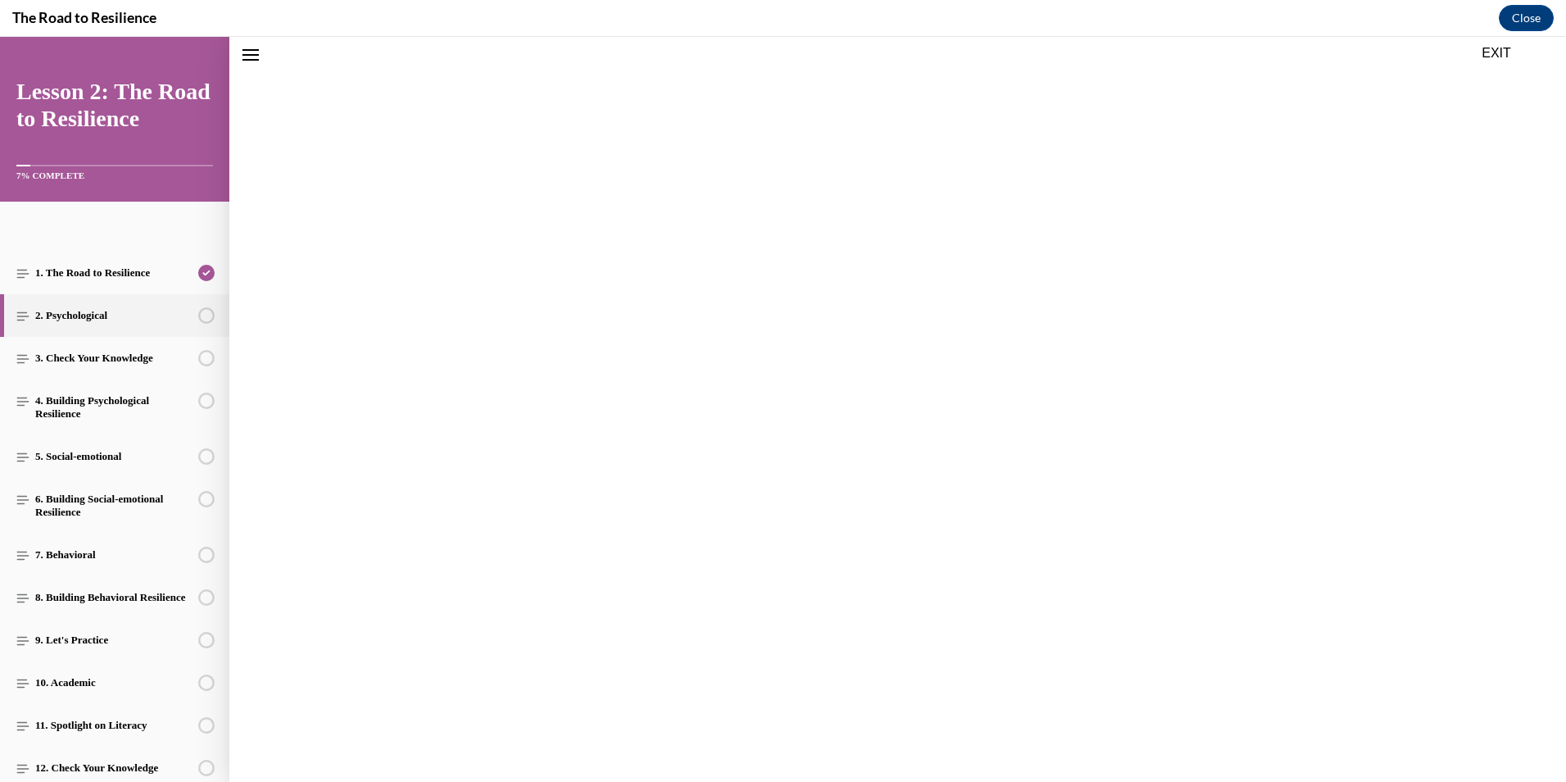
scroll to position [51, 0]
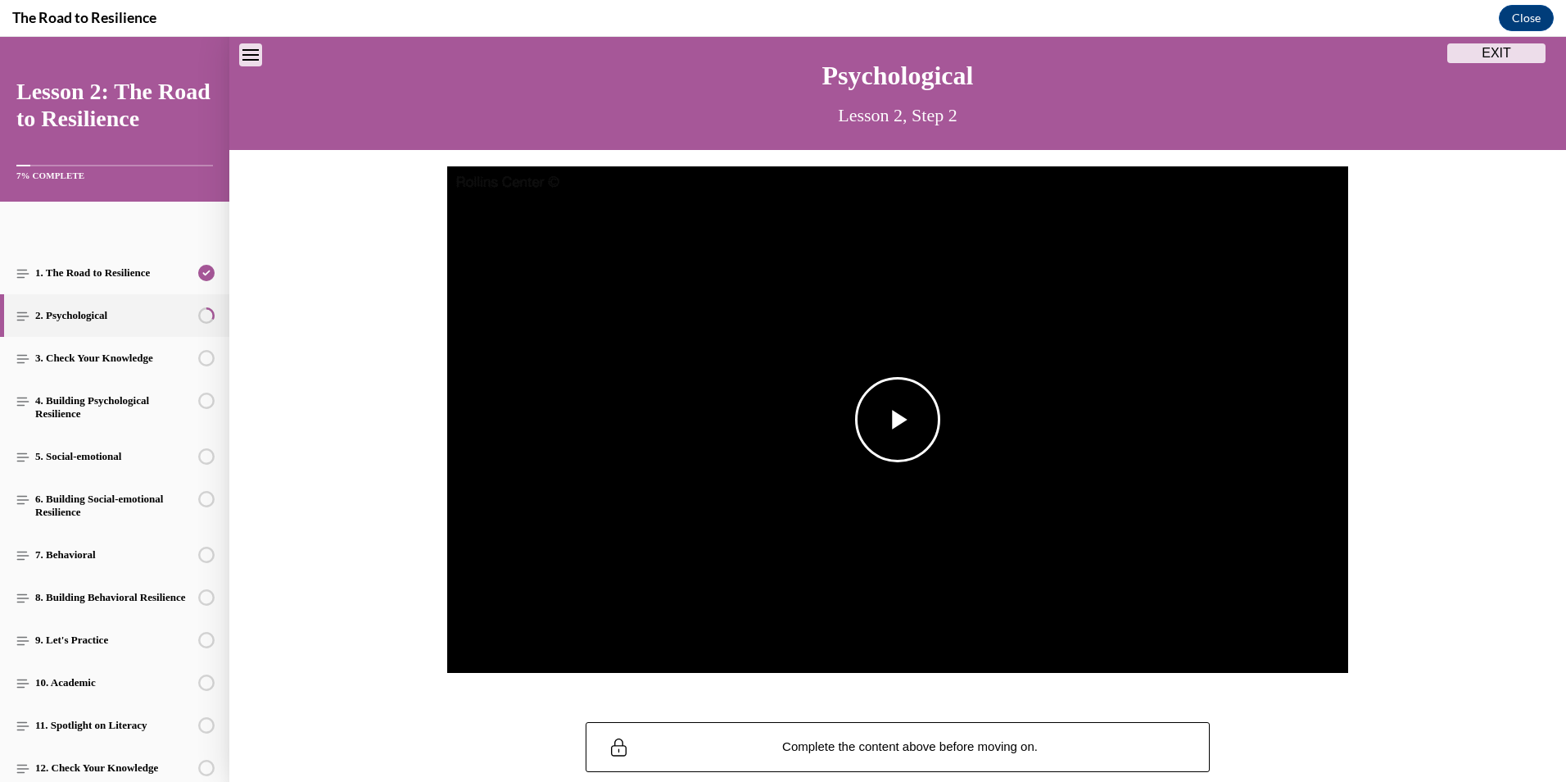
click at [811, 412] on img "Video player" at bounding box center [897, 419] width 901 height 507
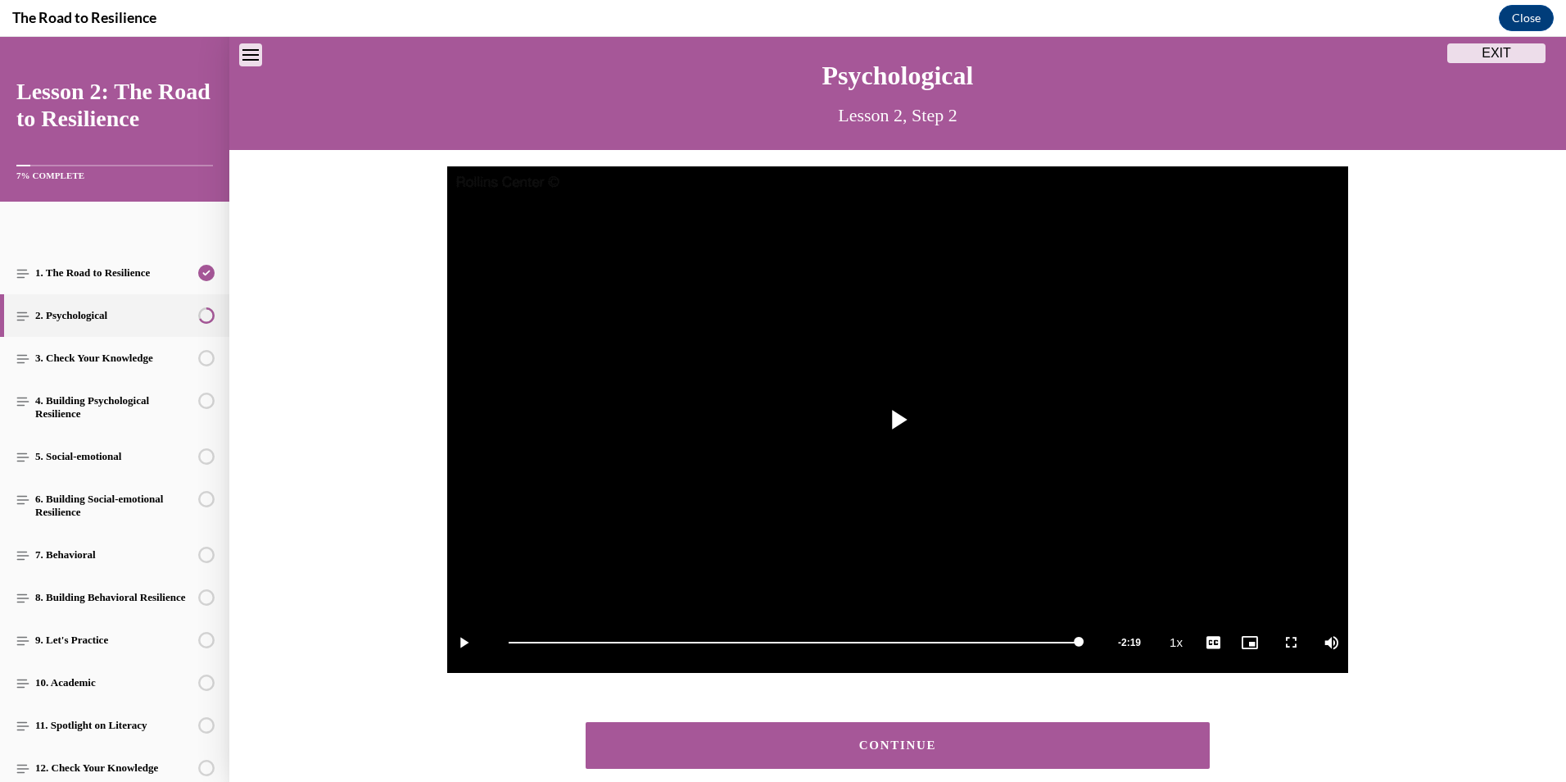
click at [918, 748] on div "CONTINUE" at bounding box center [897, 745] width 573 height 12
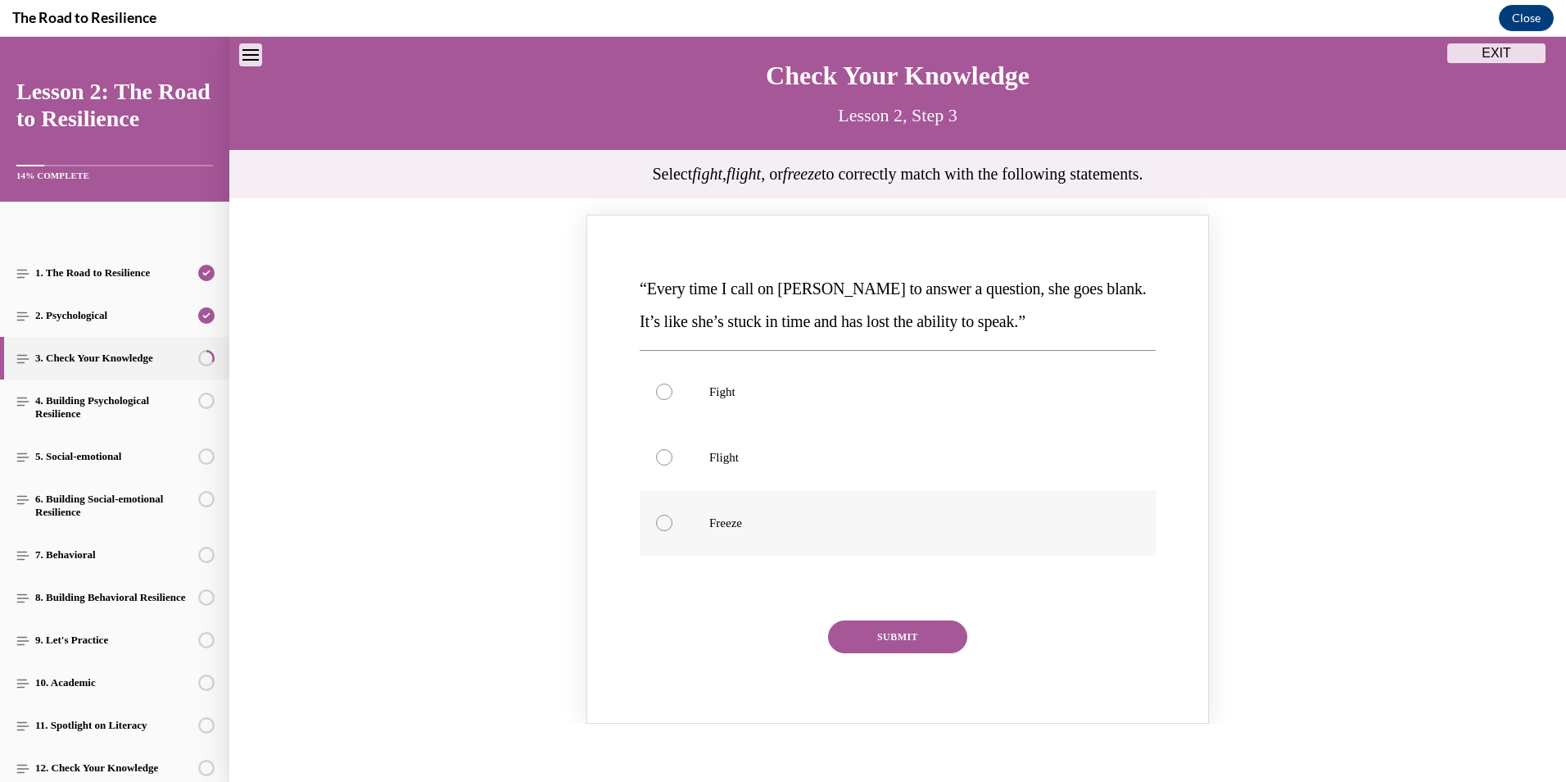
click at [716, 505] on label "Freeze" at bounding box center [898, 523] width 516 height 66
click at [673, 514] on input "Freeze" at bounding box center [664, 522] width 16 height 16
radio input "true"
click at [915, 633] on button "SUBMIT" at bounding box center [897, 636] width 139 height 33
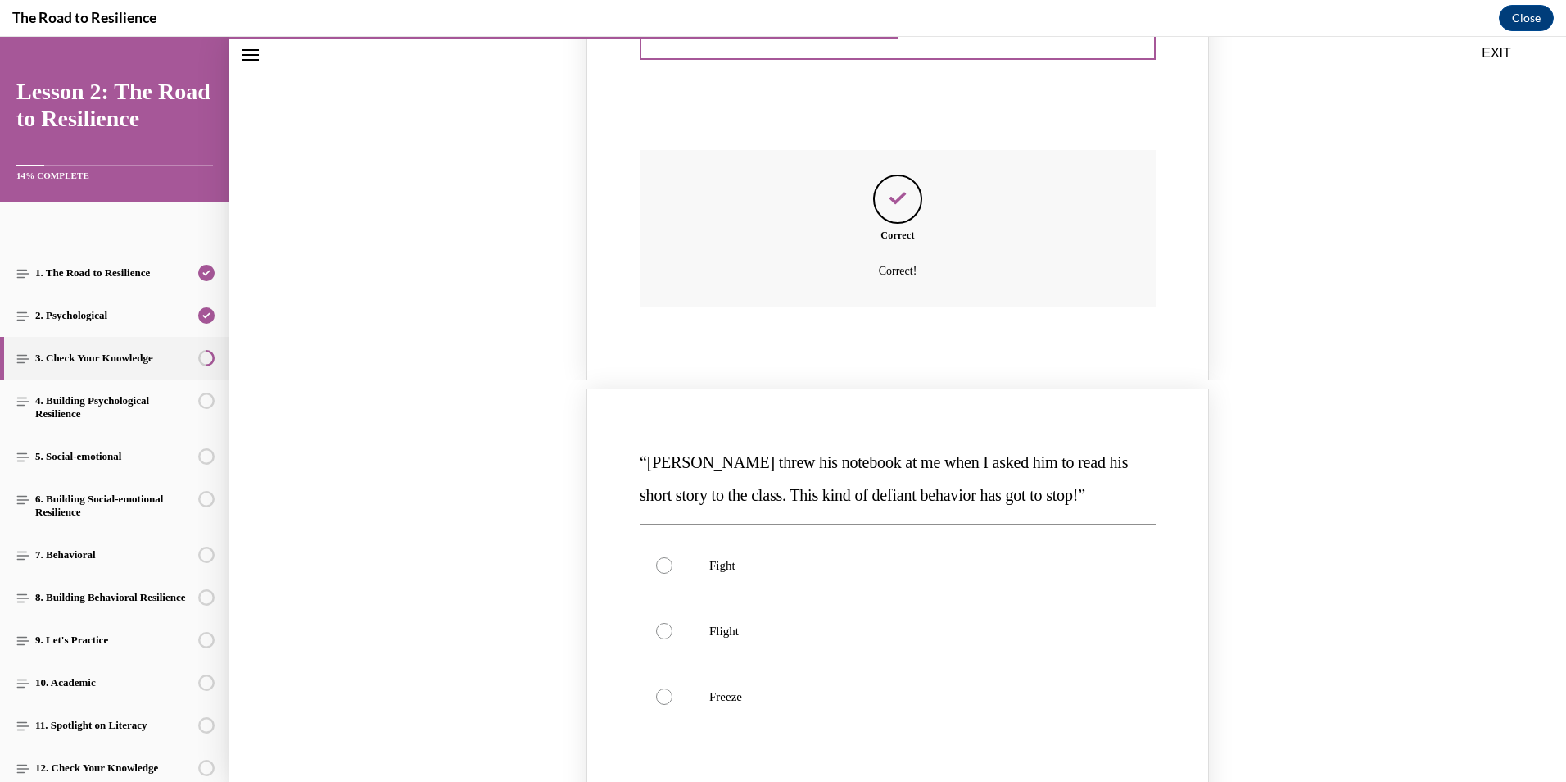
scroll to position [624, 0]
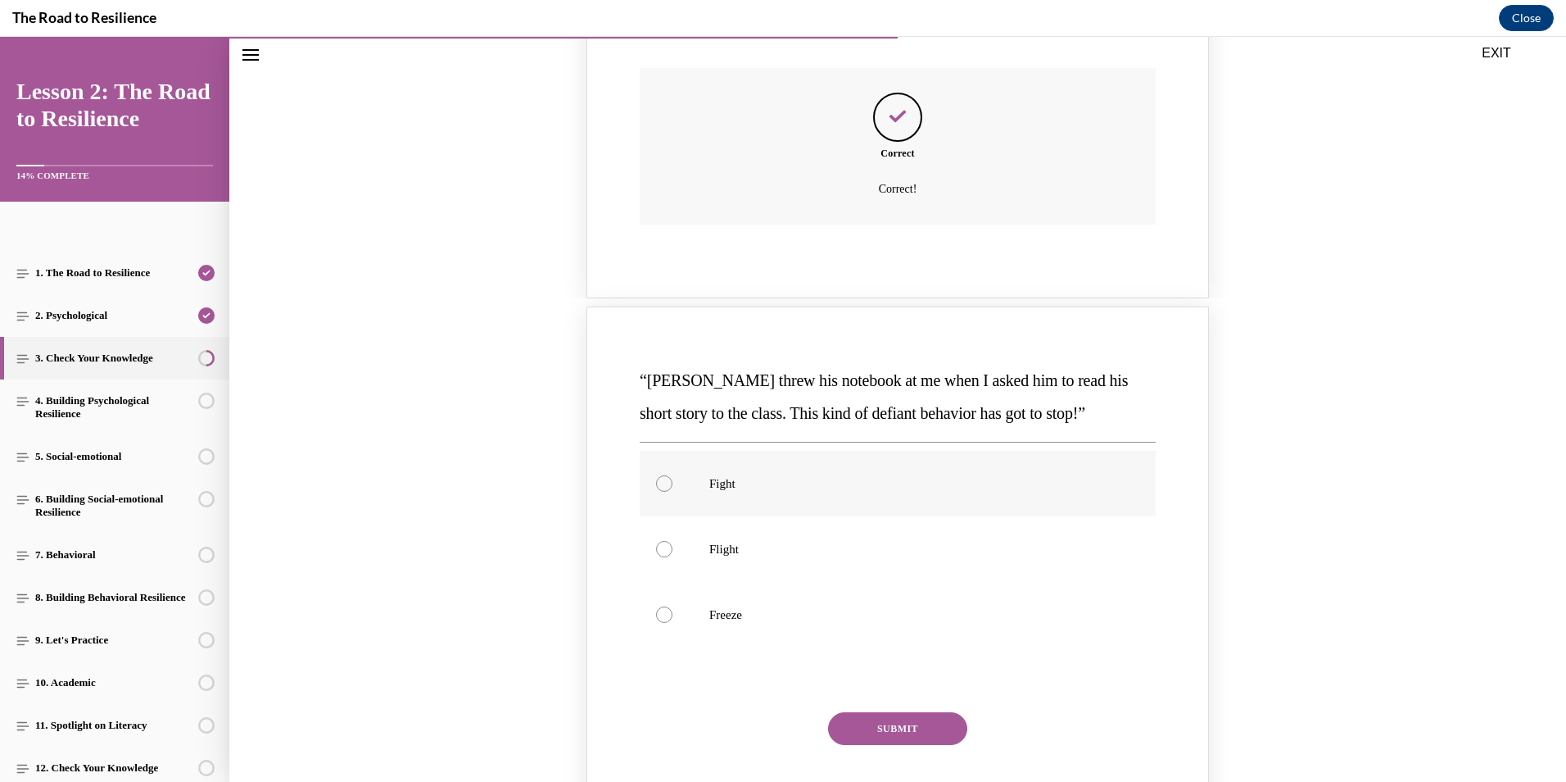
click at [732, 489] on p "Fight" at bounding box center [912, 483] width 406 height 16
click at [673, 489] on input "Fight" at bounding box center [664, 483] width 16 height 16
radio input "true"
click at [936, 731] on button "SUBMIT" at bounding box center [897, 728] width 139 height 33
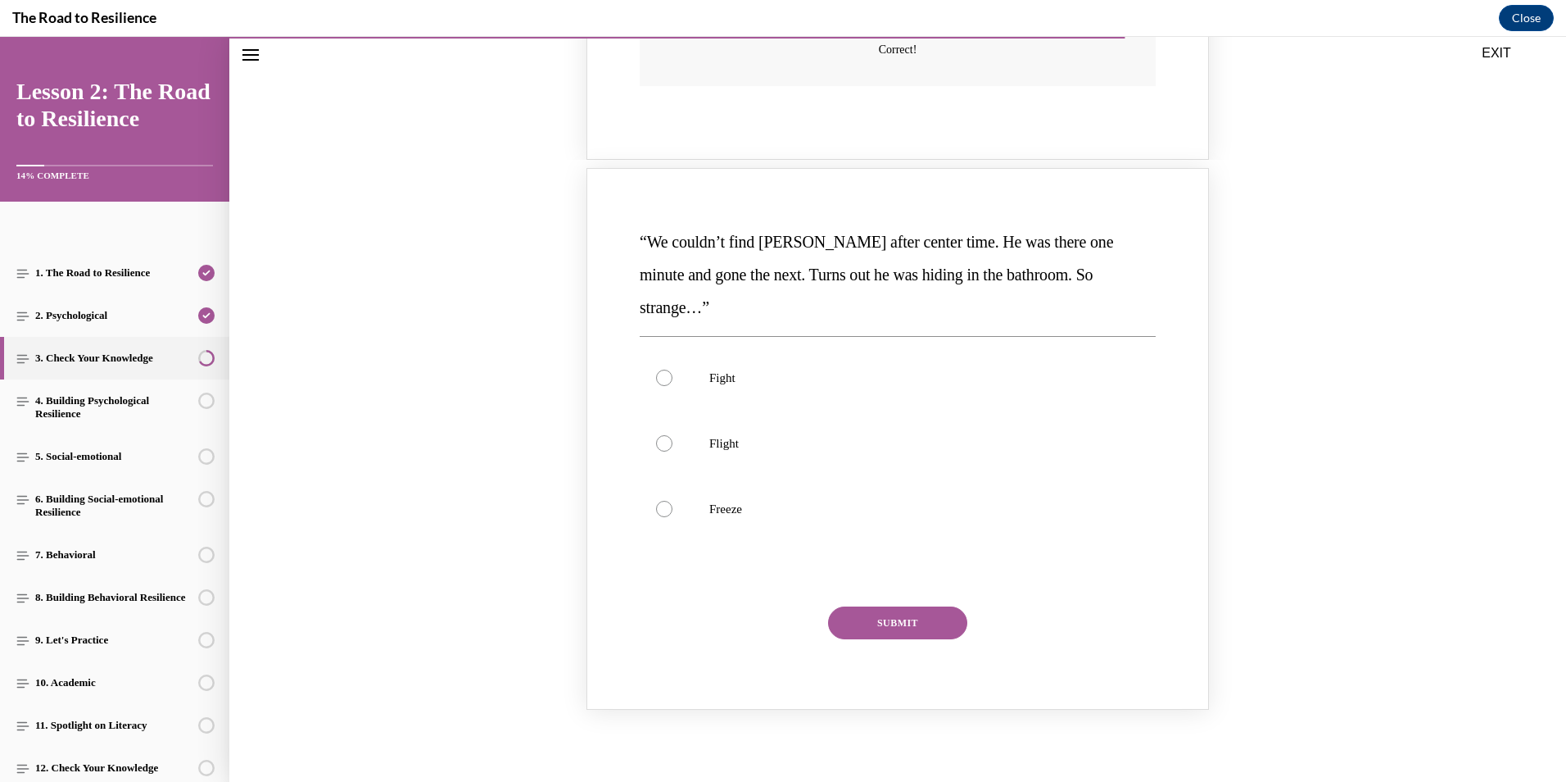
scroll to position [1443, 0]
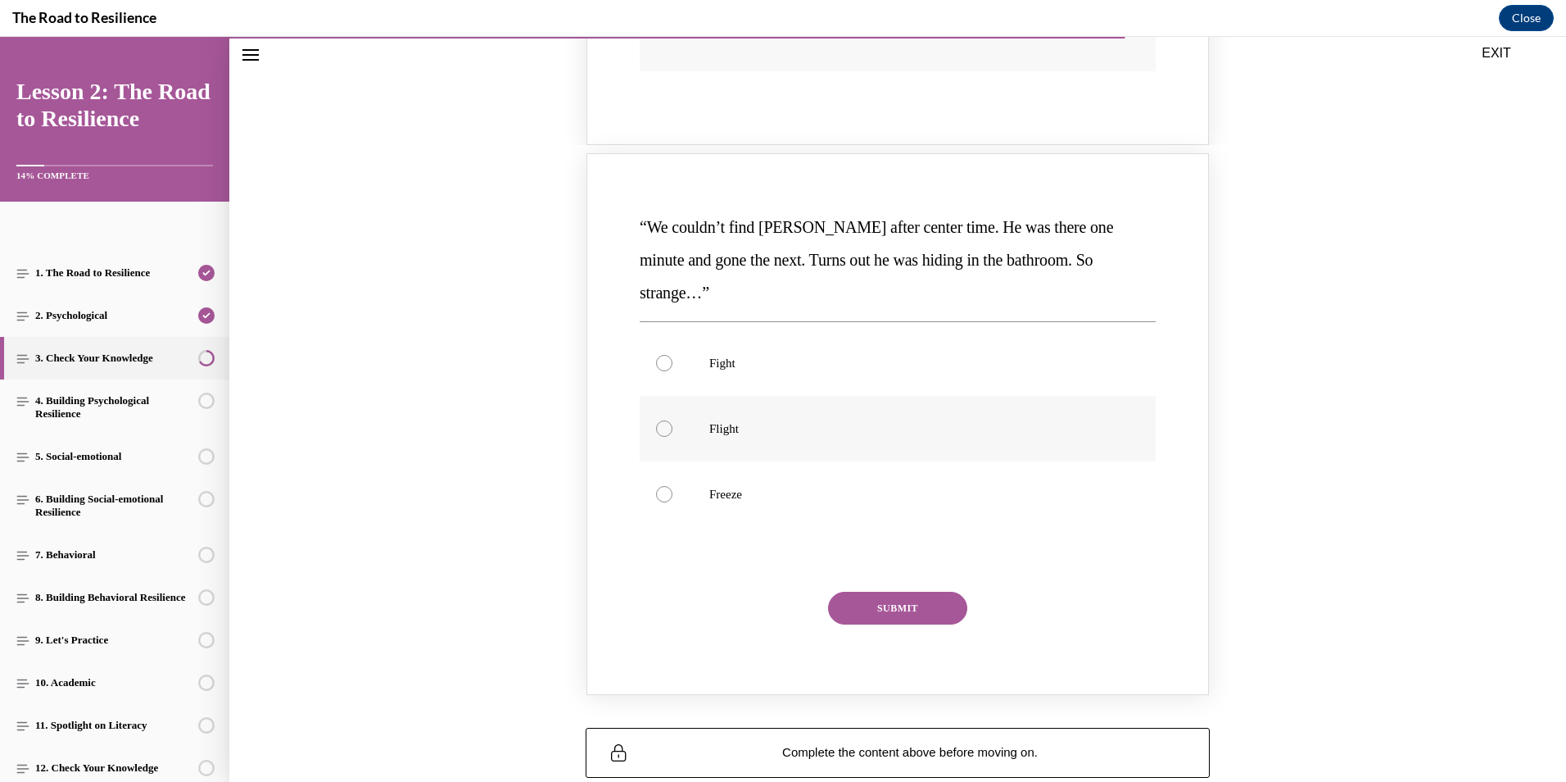
click at [715, 420] on p "Flight" at bounding box center [912, 428] width 406 height 16
click at [673, 420] on input "Flight" at bounding box center [664, 428] width 16 height 16
radio input "true"
click at [890, 591] on button "SUBMIT" at bounding box center [897, 607] width 139 height 33
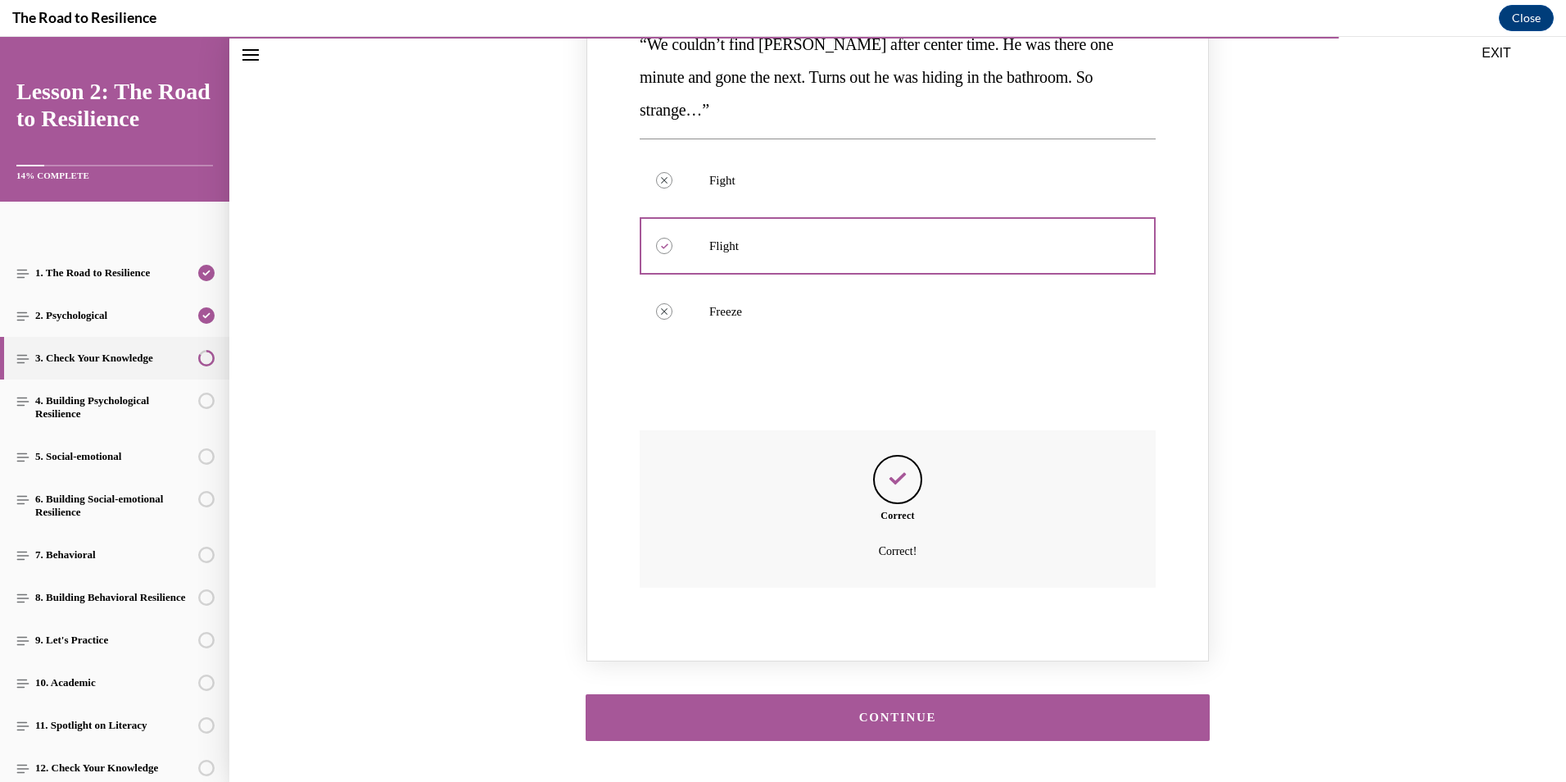
scroll to position [1647, 0]
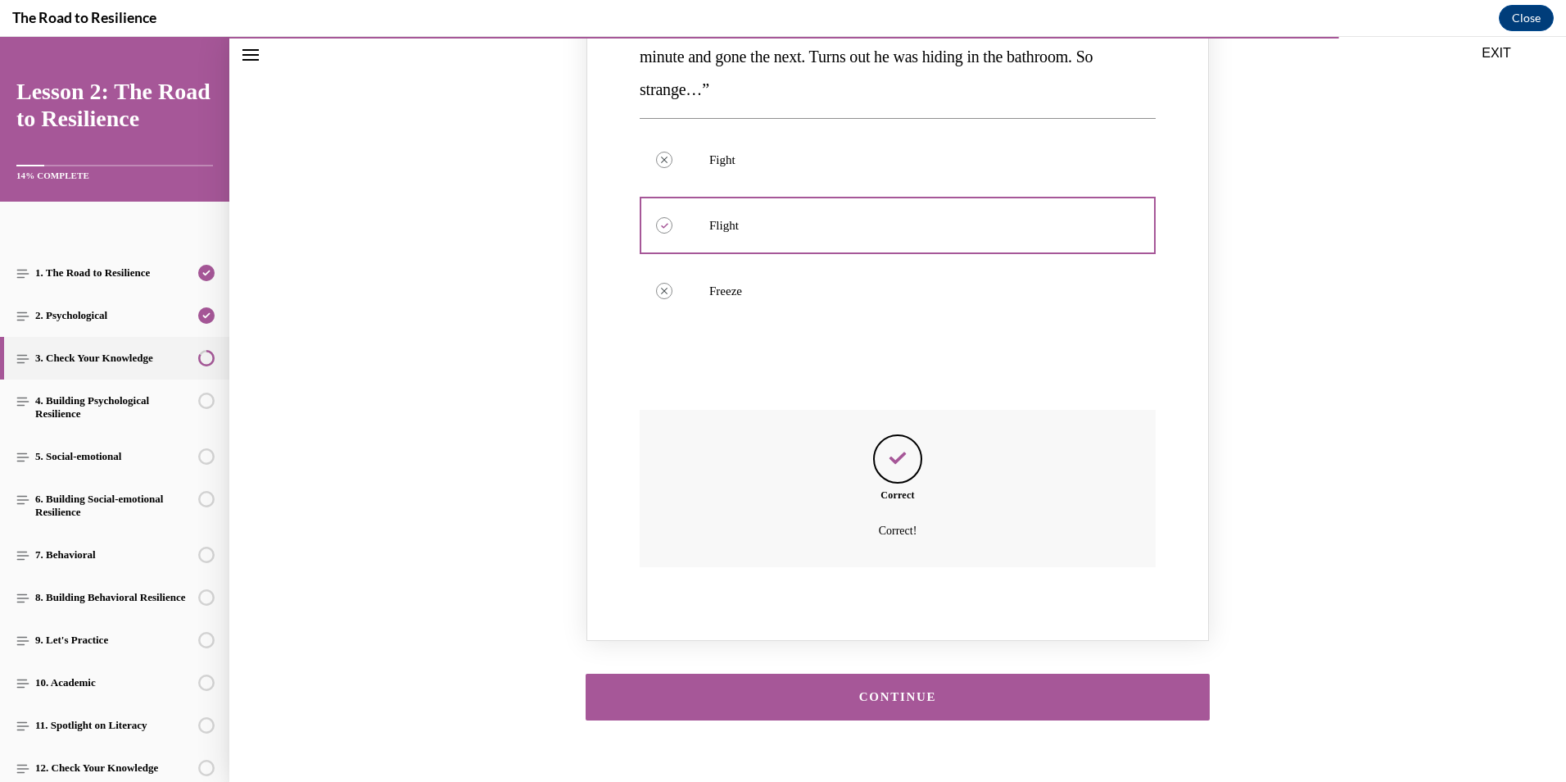
click at [974, 678] on button "CONTINUE" at bounding box center [898, 696] width 624 height 47
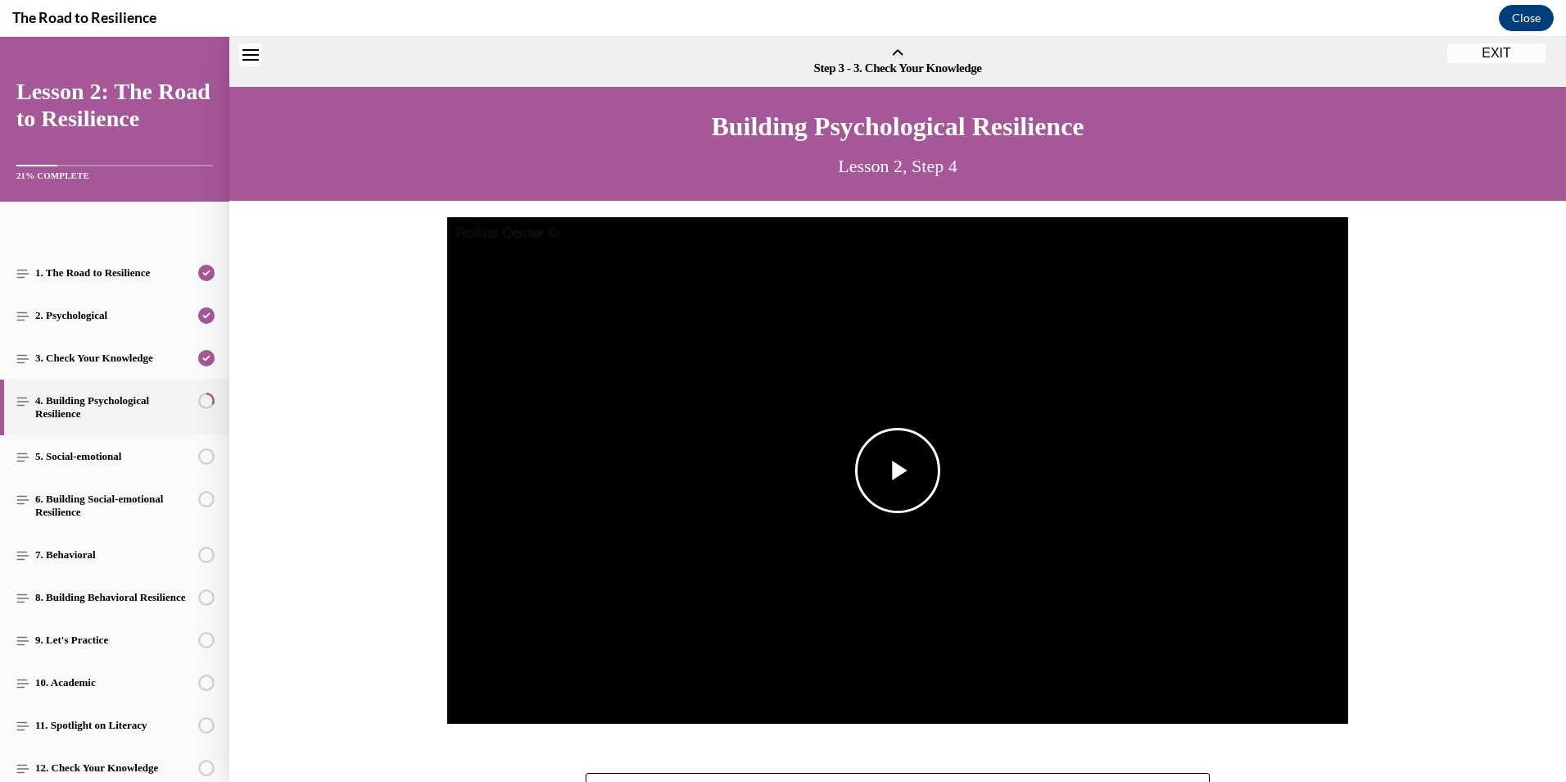
scroll to position [51, 0]
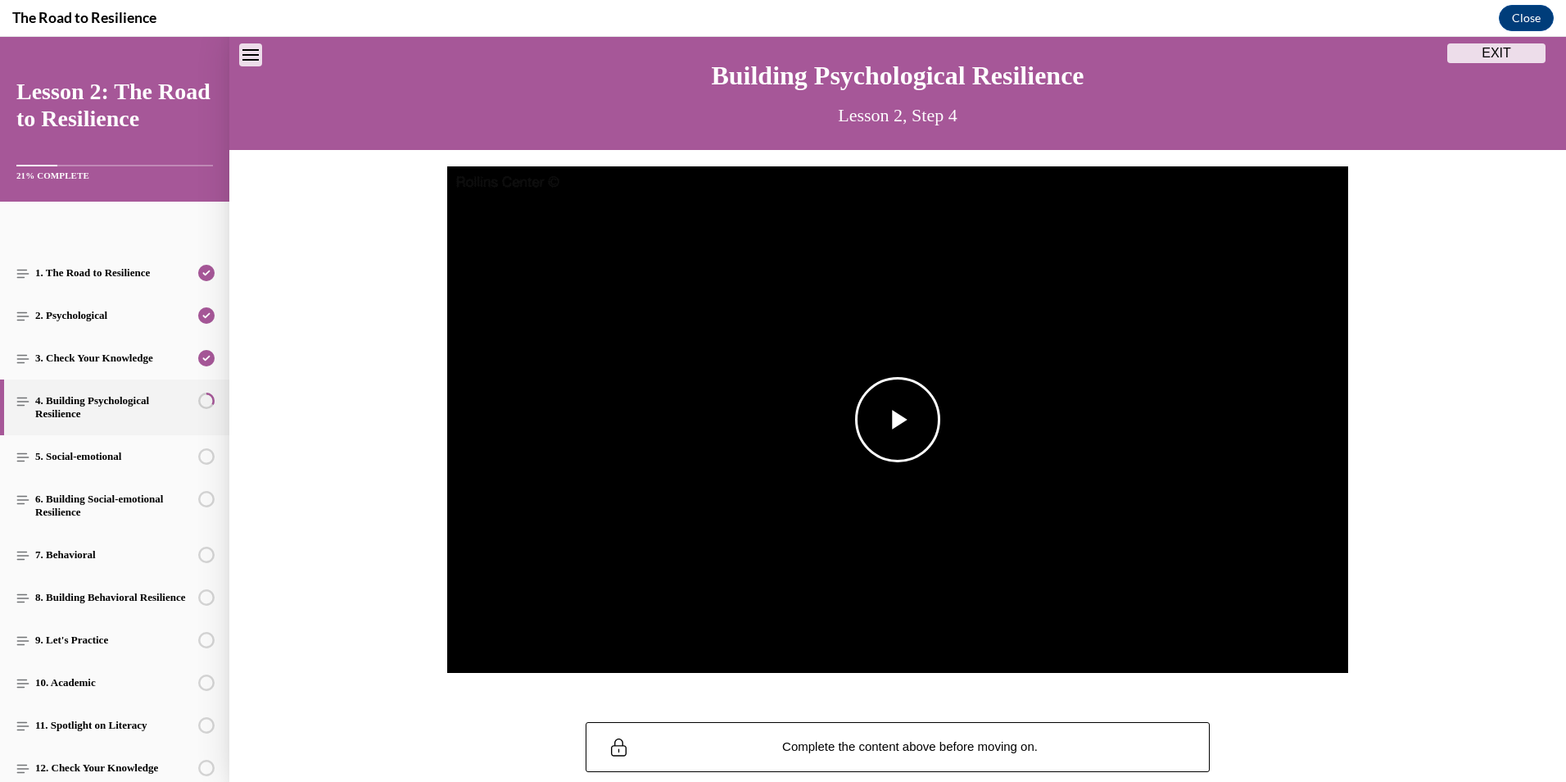
click at [898, 419] on span "Video player" at bounding box center [898, 419] width 0 height 0
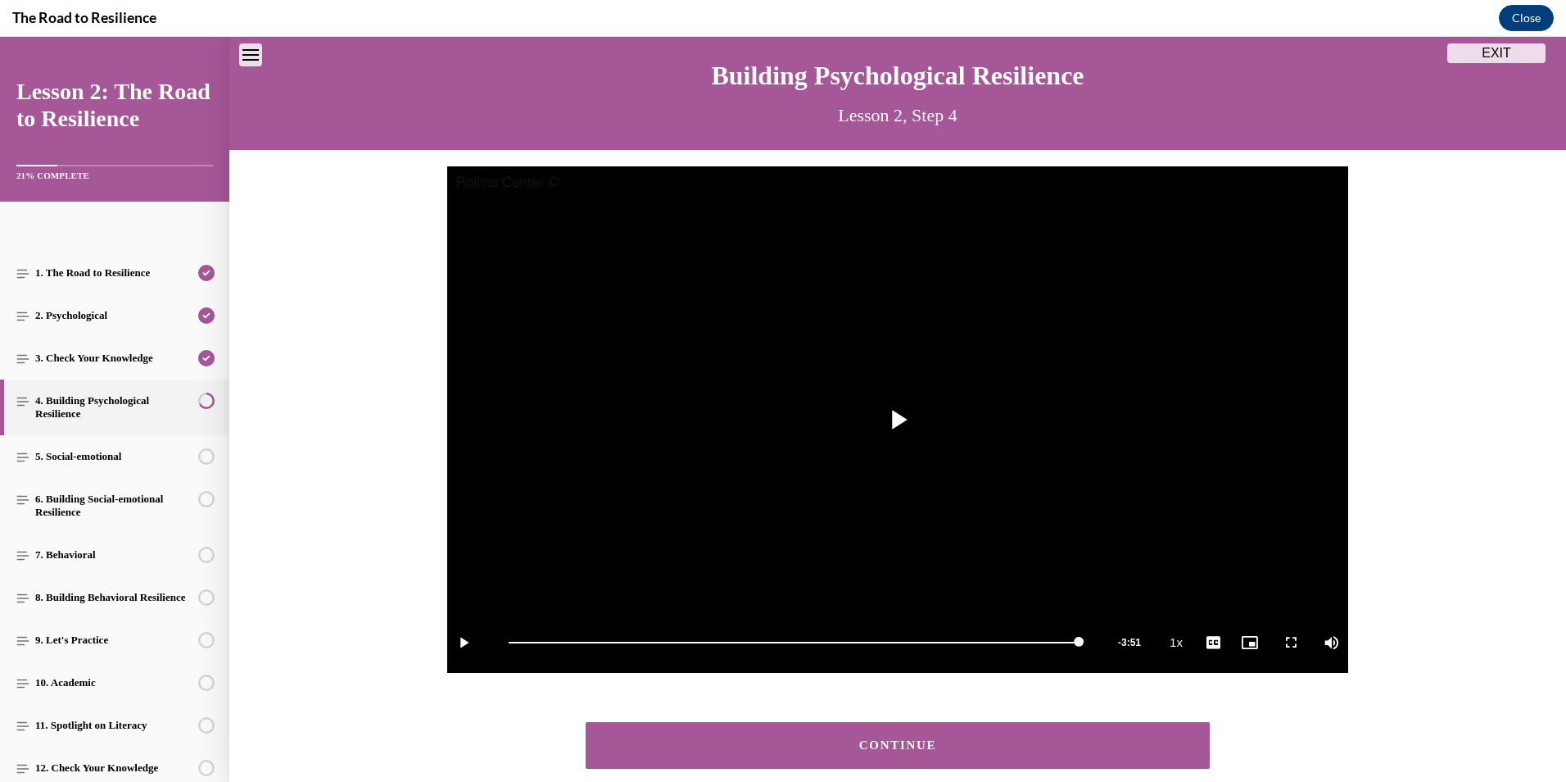
click at [1013, 740] on div "CONTINUE" at bounding box center [897, 745] width 573 height 12
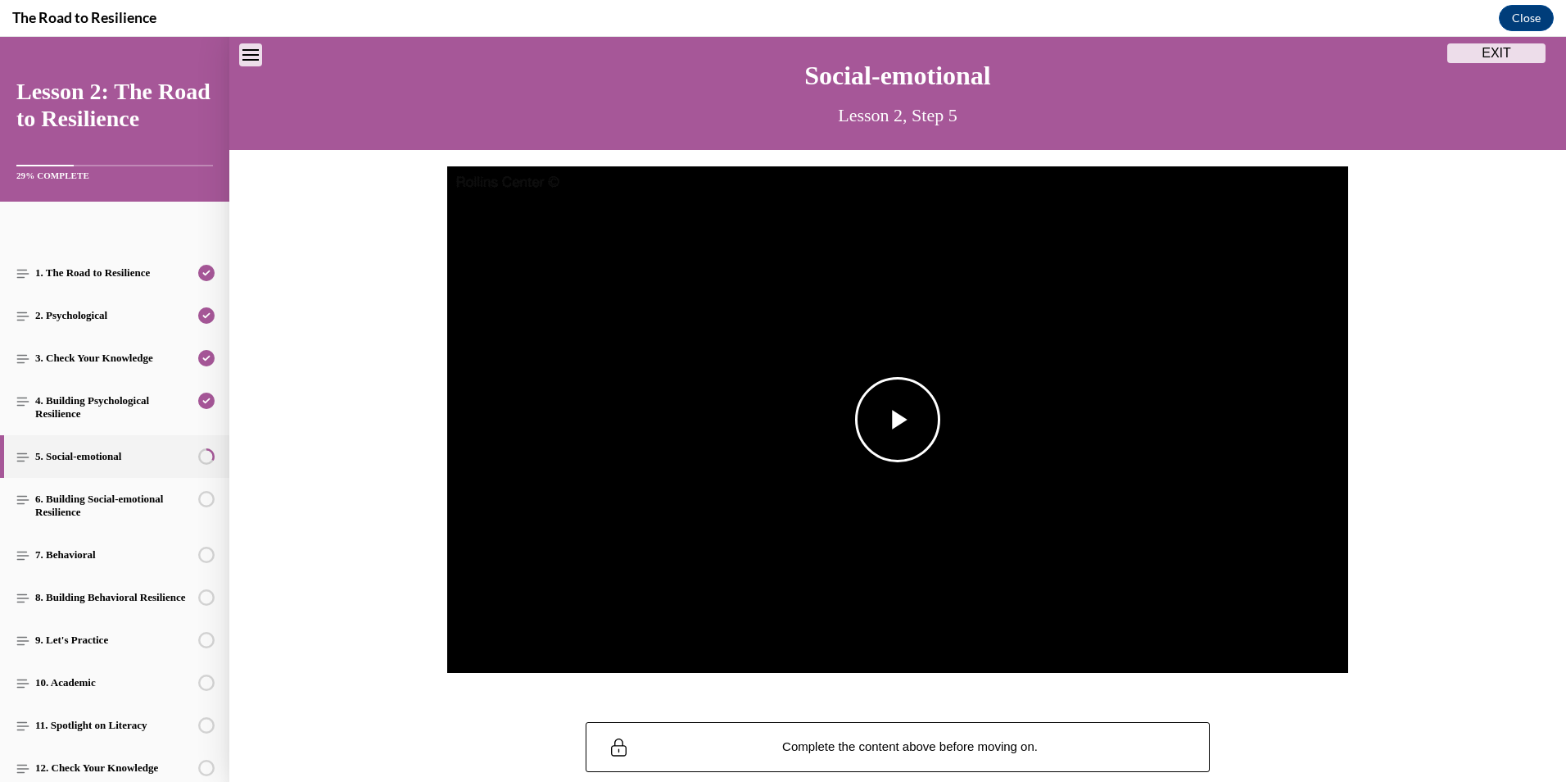
click at [935, 495] on img "Video player" at bounding box center [897, 419] width 901 height 507
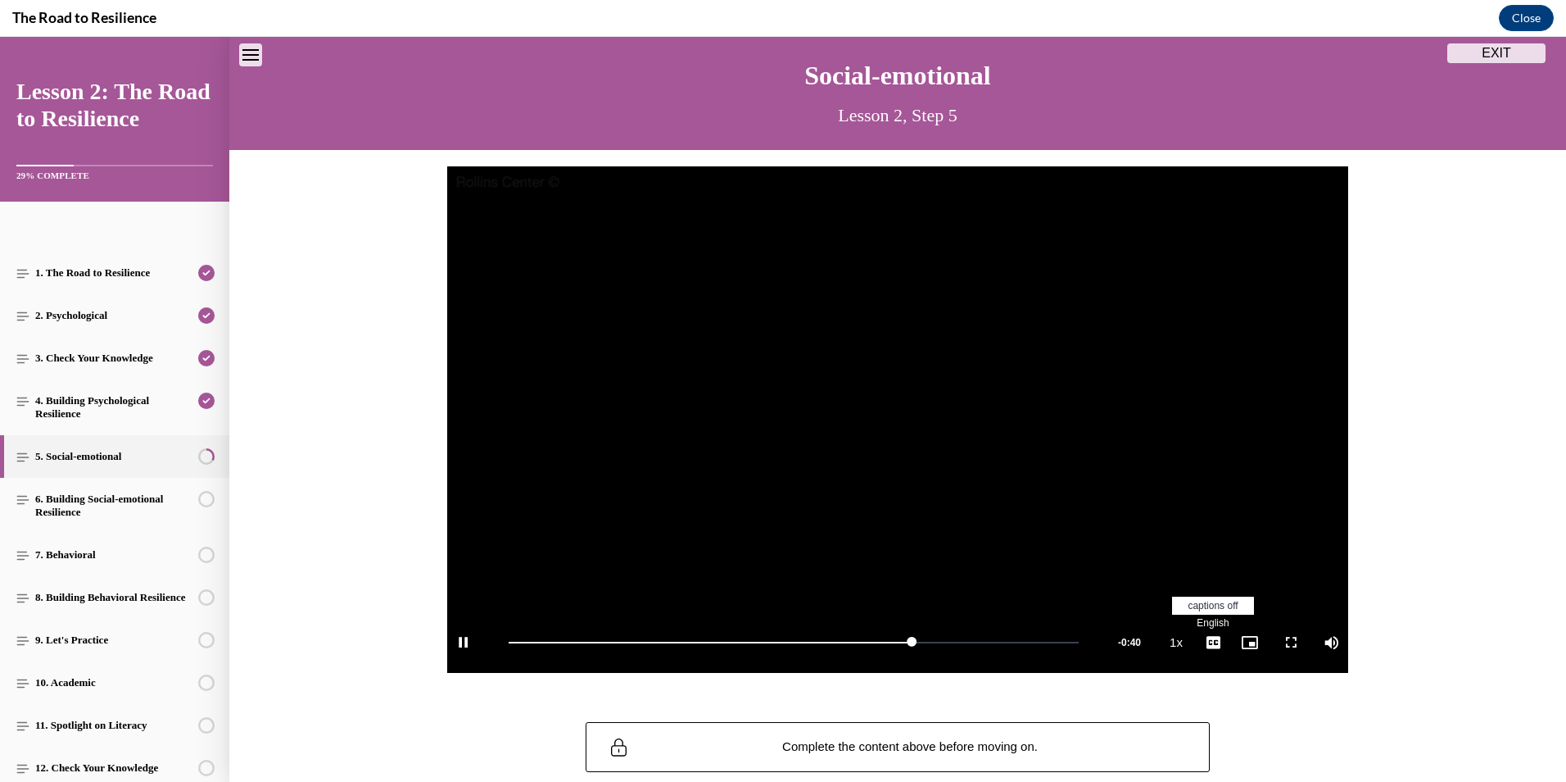
click at [1209, 642] on span "Video player" at bounding box center [1213, 642] width 33 height 0
click at [1212, 619] on span "English" at bounding box center [1213, 622] width 32 height 11
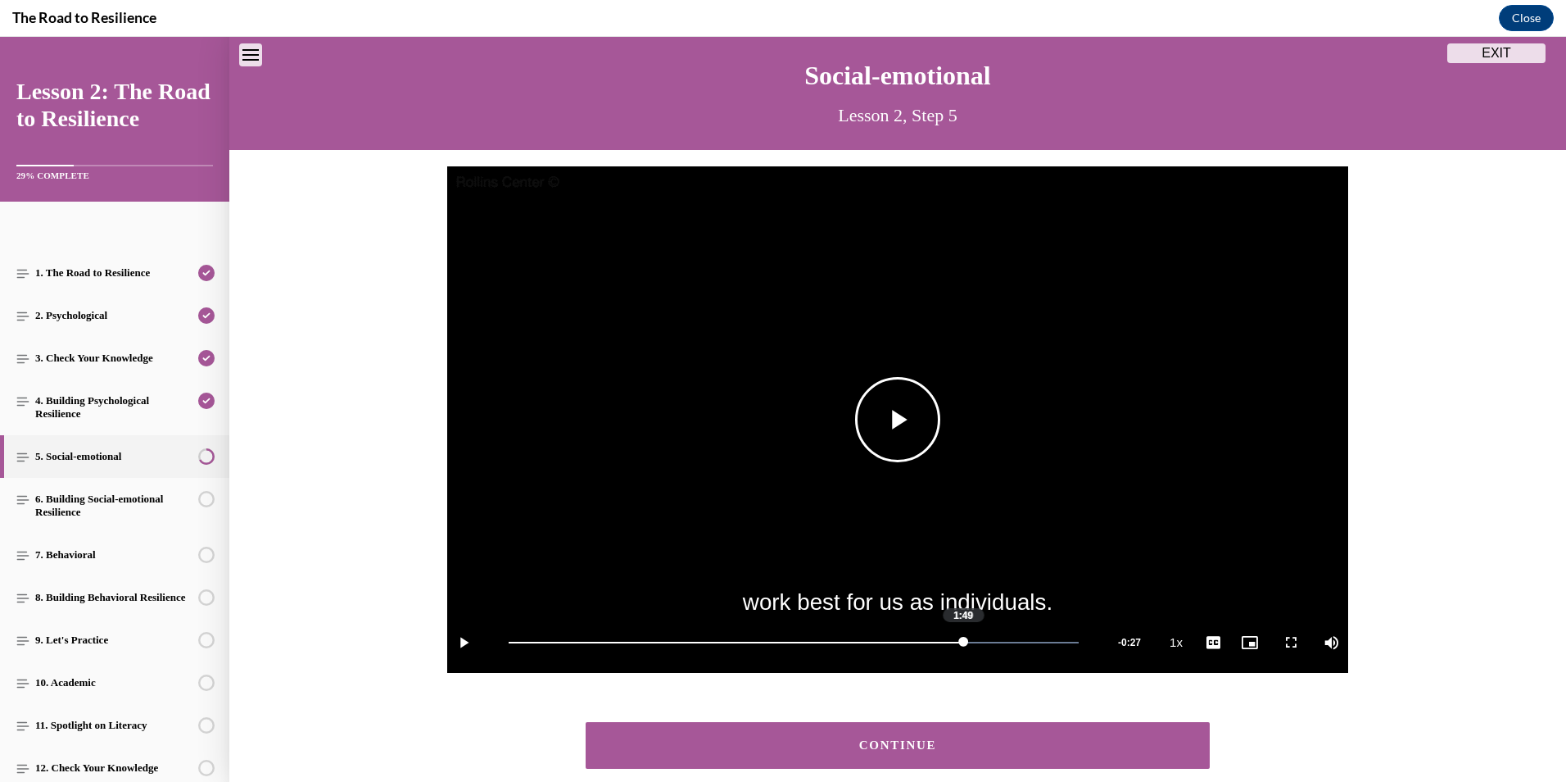
click at [957, 646] on div "Loaded : 100.00% 1:49 1:49" at bounding box center [794, 641] width 587 height 61
click at [923, 642] on div "1:49" at bounding box center [736, 642] width 455 height 2
click at [879, 640] on div "Loaded : 100.00% 1:31 1:41" at bounding box center [794, 641] width 587 height 61
click at [853, 647] on div "Loaded : 100.00% 1:24 1:30" at bounding box center [794, 641] width 587 height 61
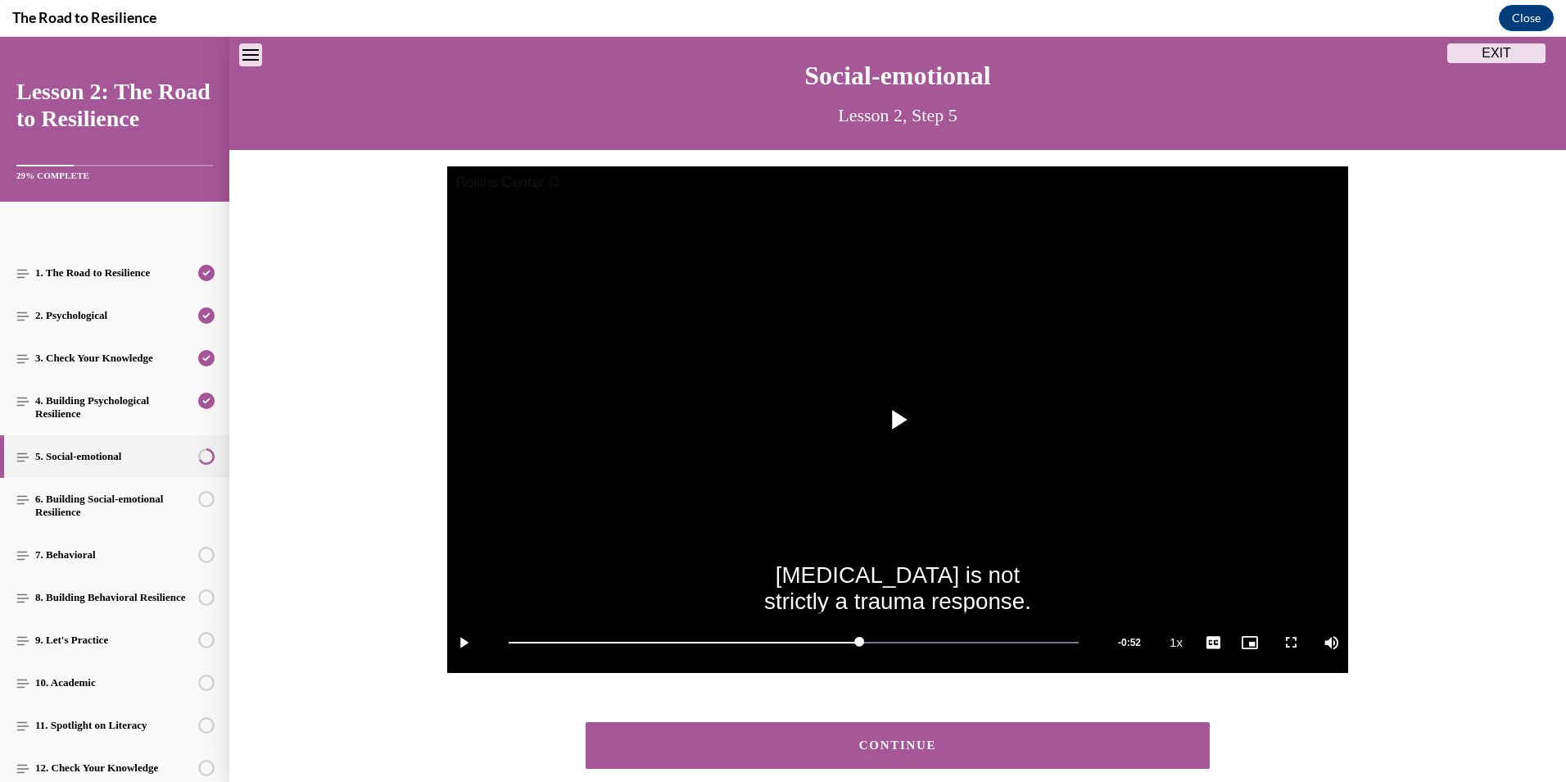
click at [925, 738] on button "CONTINUE" at bounding box center [898, 745] width 624 height 47
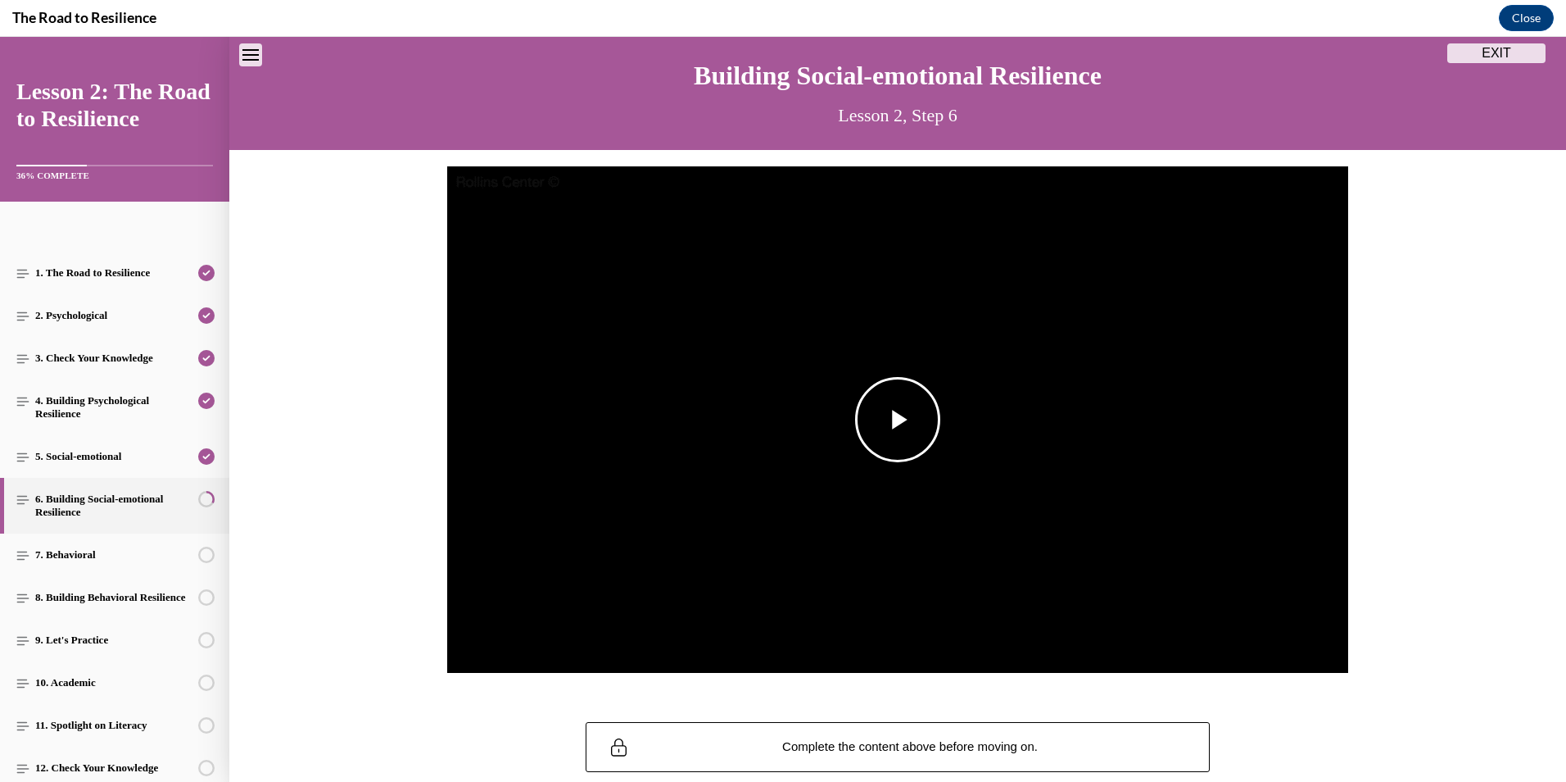
click at [898, 419] on span "Video player" at bounding box center [898, 419] width 0 height 0
click at [879, 460] on video "Video player" at bounding box center [897, 419] width 901 height 507
click at [697, 640] on div "Loaded : 48.78% 1:19 1:19" at bounding box center [794, 641] width 587 height 61
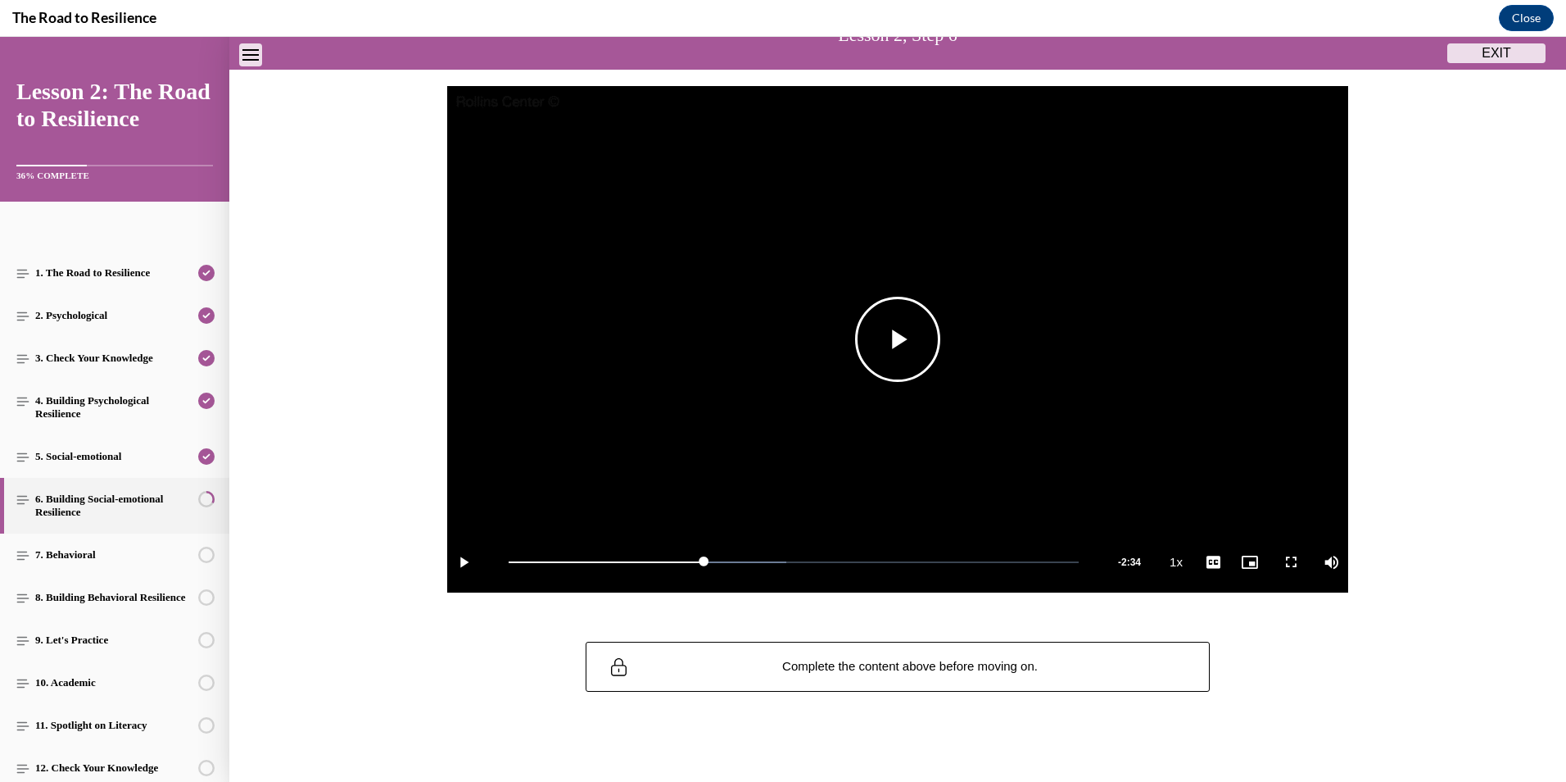
scroll to position [135, 0]
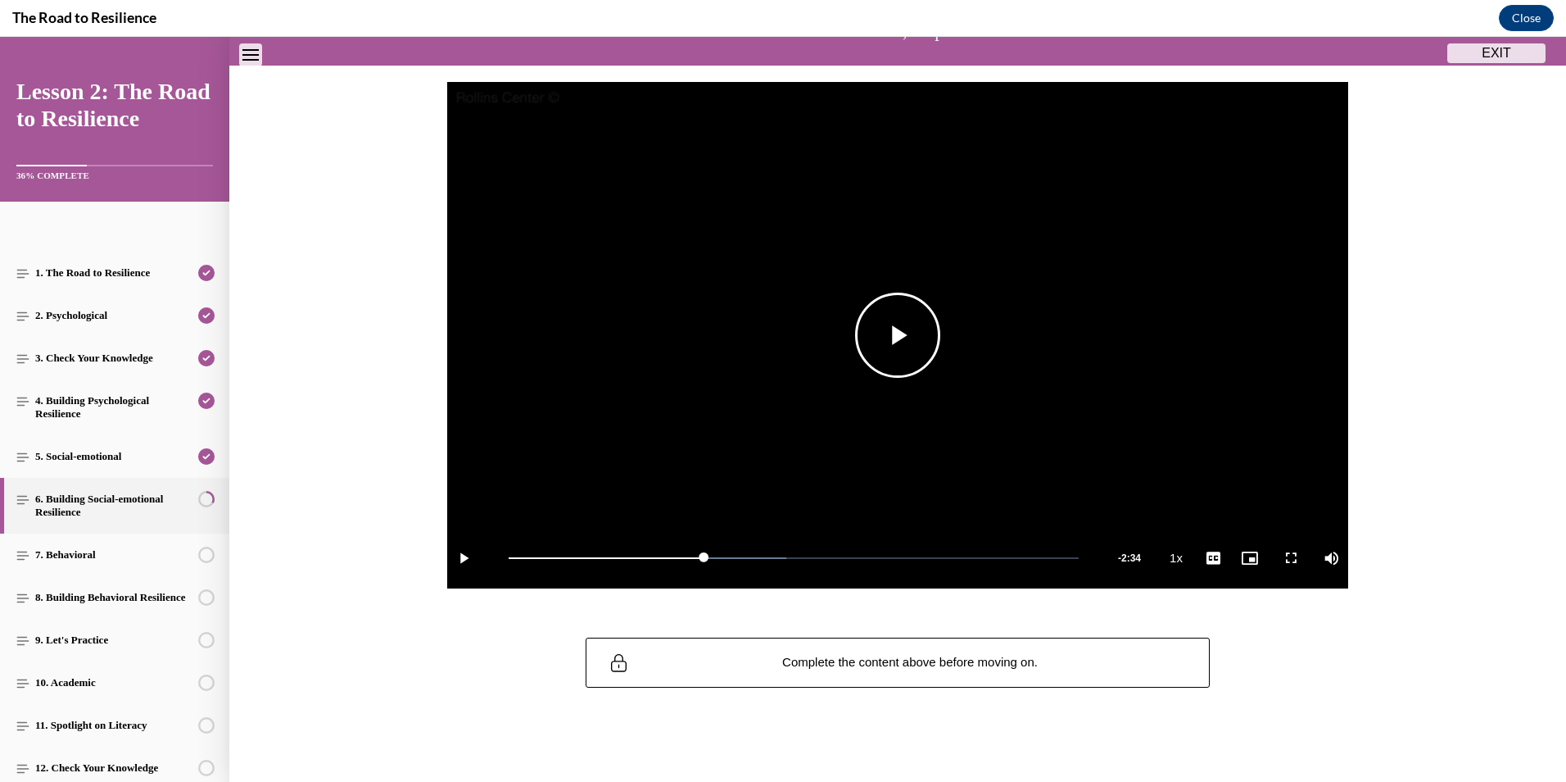
click at [898, 335] on span "Video player" at bounding box center [898, 335] width 0 height 0
click at [1208, 541] on span "English" at bounding box center [1213, 537] width 32 height 11
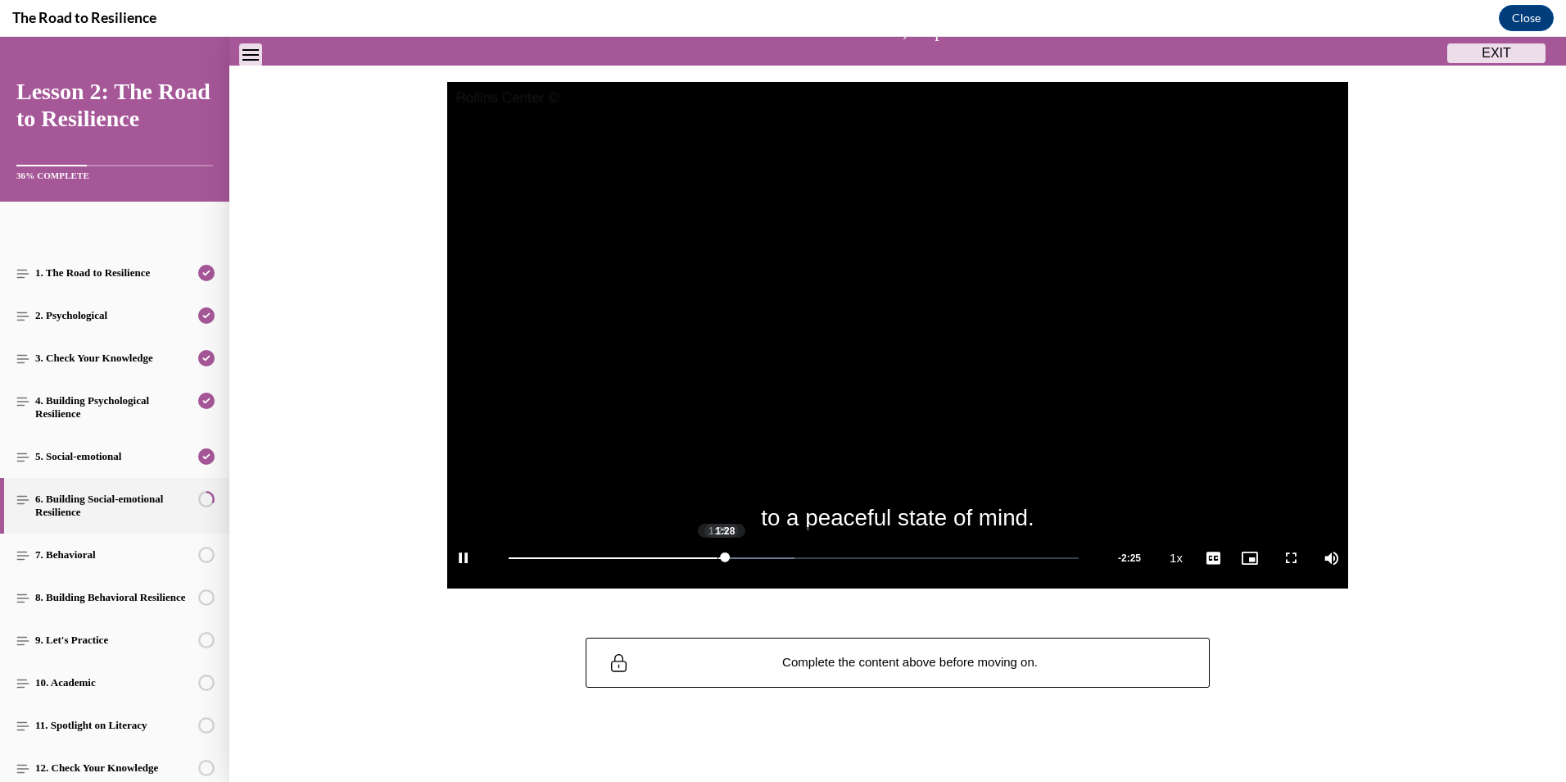
click at [710, 555] on div "Loaded : 50.08% 1:25 1:28" at bounding box center [794, 557] width 587 height 61
click at [707, 557] on div "1:26" at bounding box center [614, 558] width 211 height 2
click at [700, 555] on div "Loaded : 50.08% 1:21 1:24" at bounding box center [794, 557] width 587 height 61
click at [696, 553] on div "Loaded : 50.08% 1:20 1:22" at bounding box center [794, 557] width 587 height 61
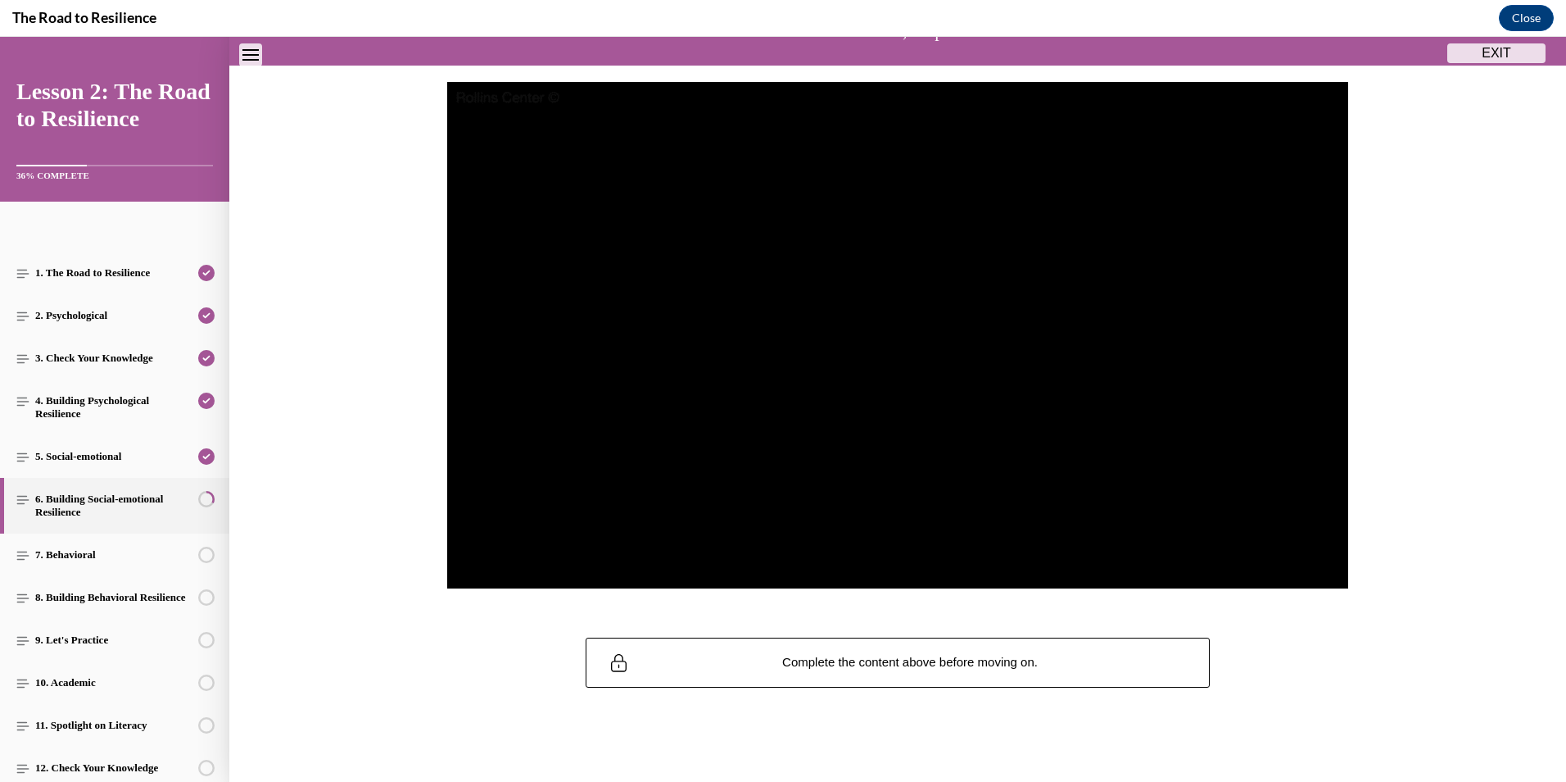
scroll to position [132, 0]
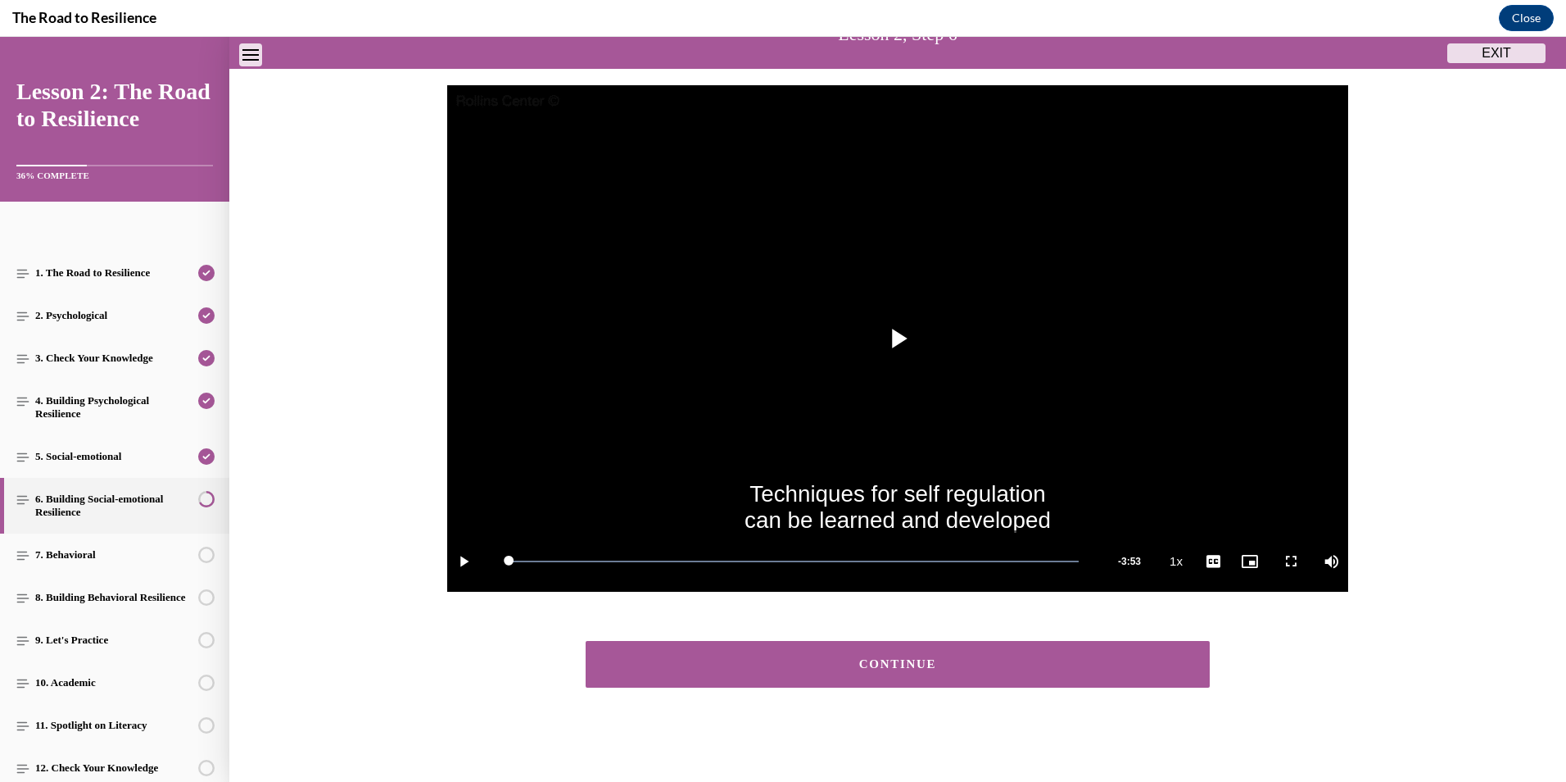
click at [1076, 673] on button "CONTINUE" at bounding box center [898, 664] width 624 height 47
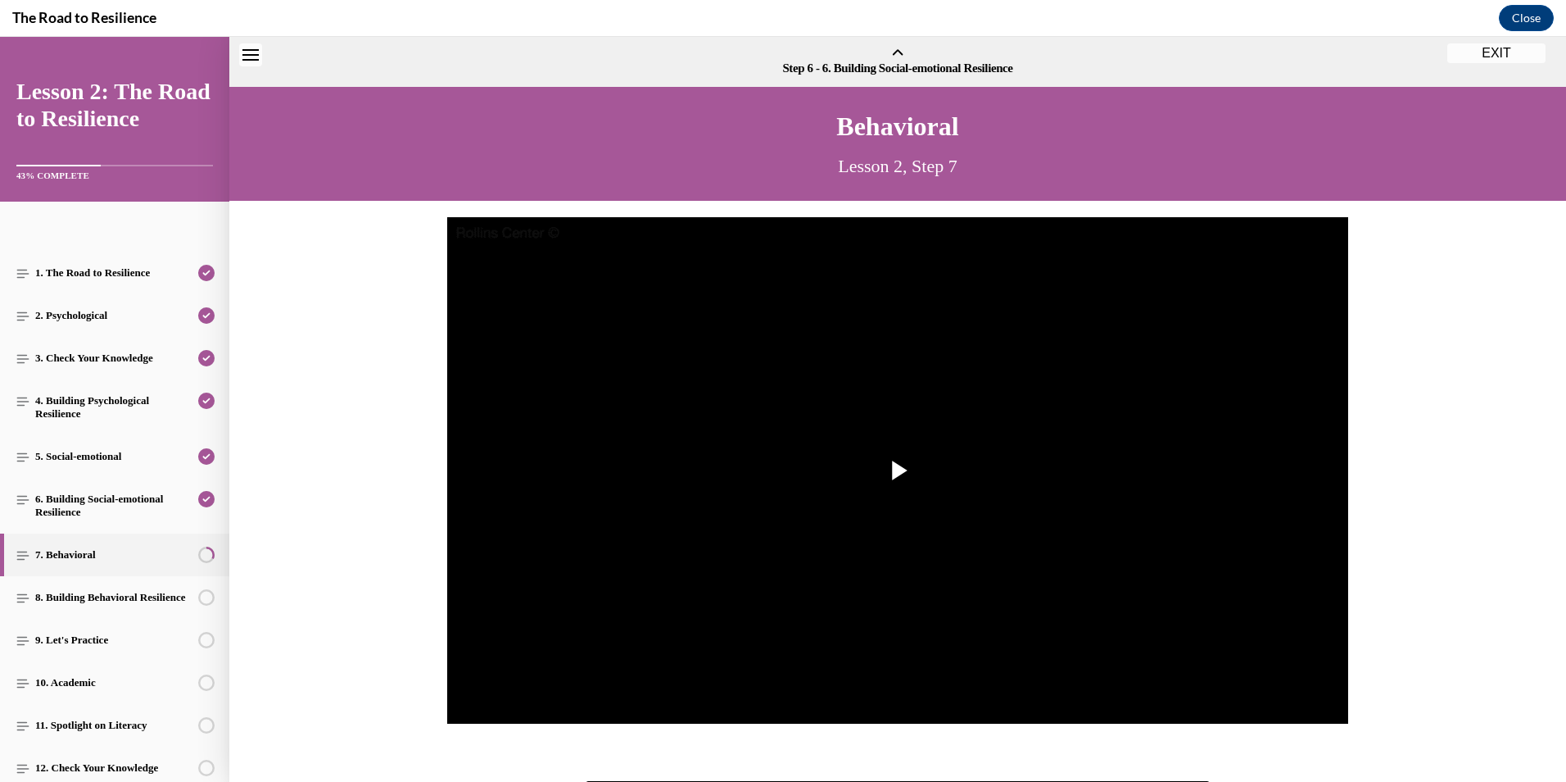
scroll to position [51, 0]
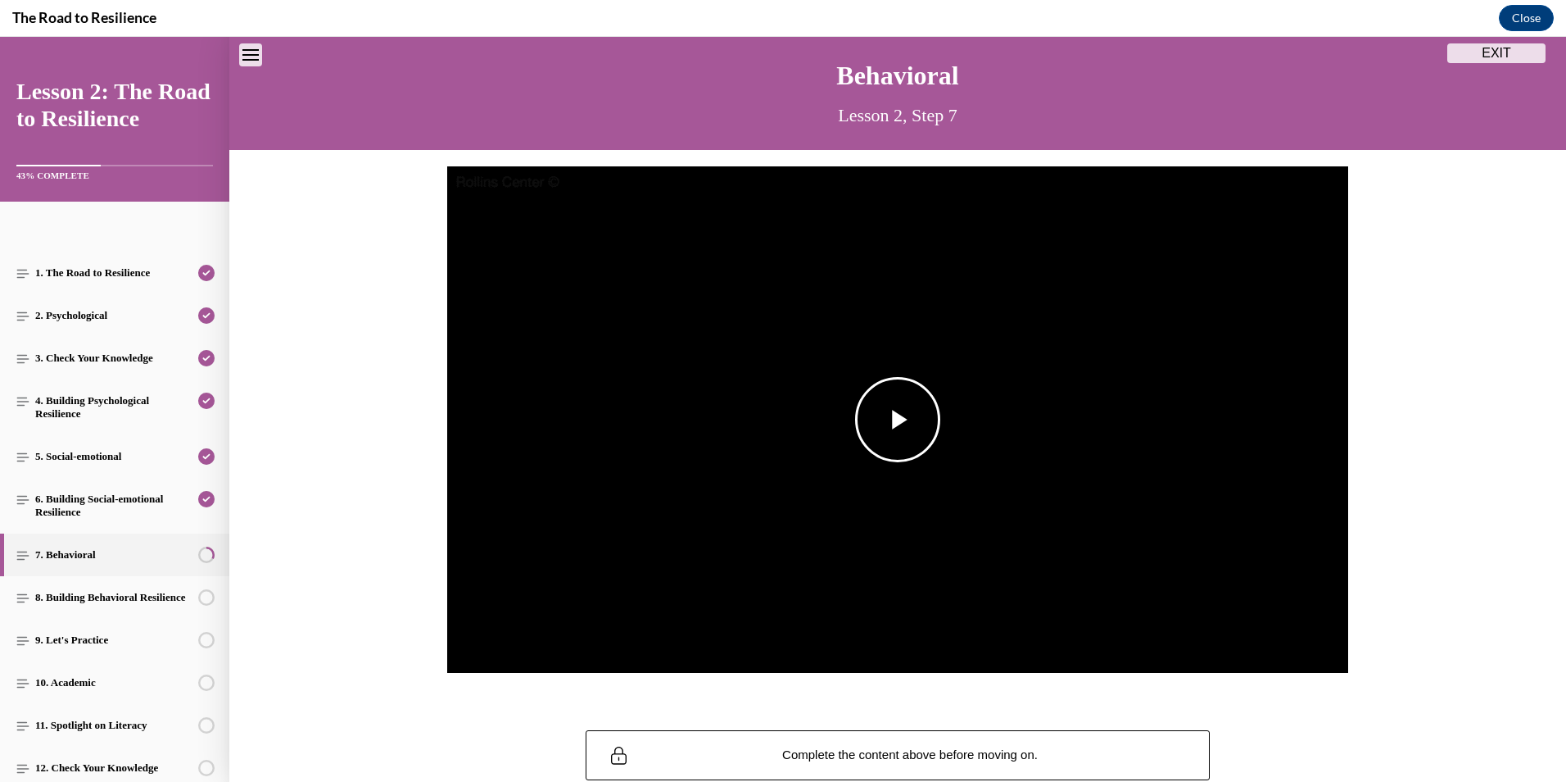
click at [898, 419] on span "Video player" at bounding box center [898, 419] width 0 height 0
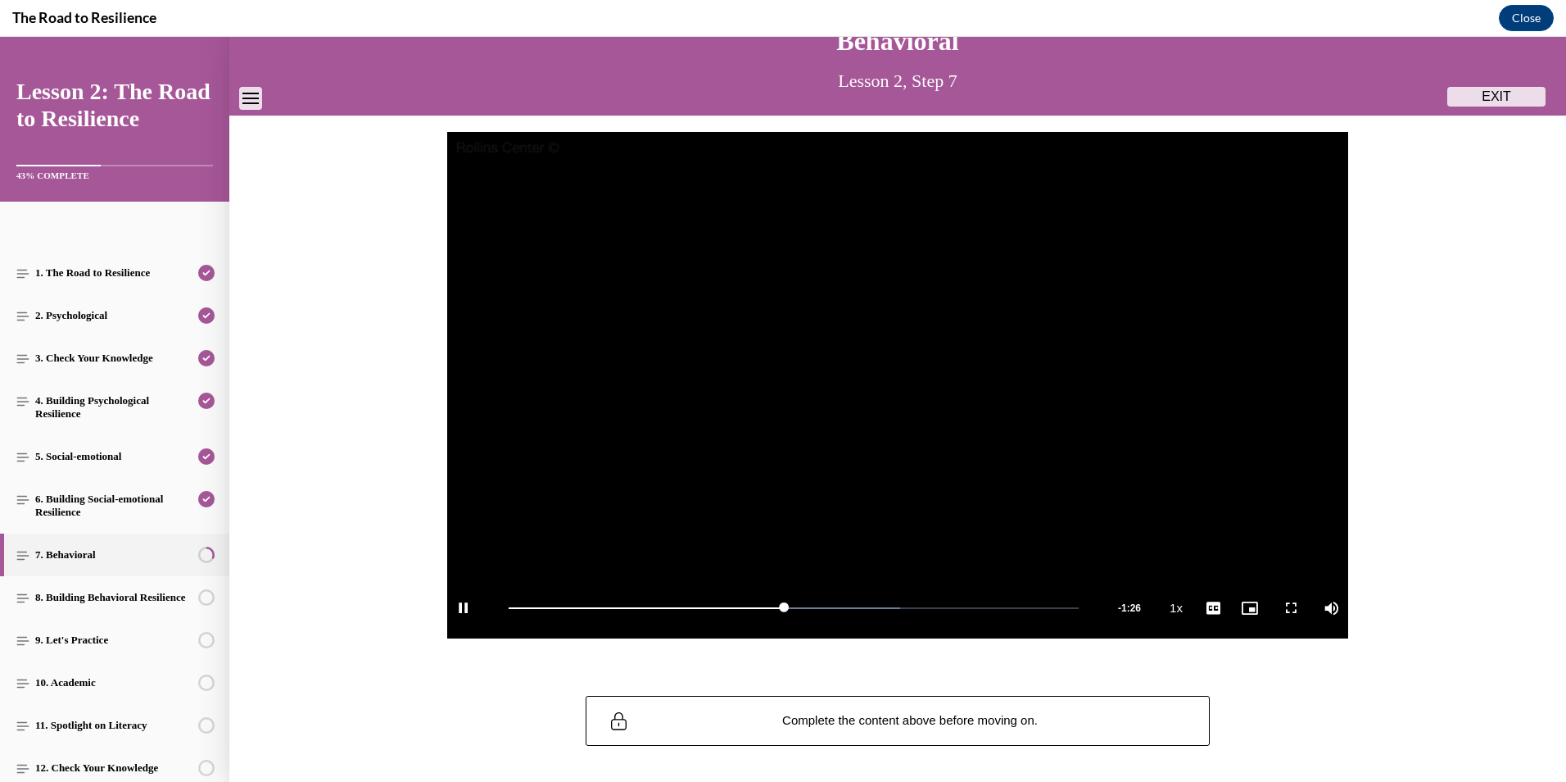
scroll to position [0, 0]
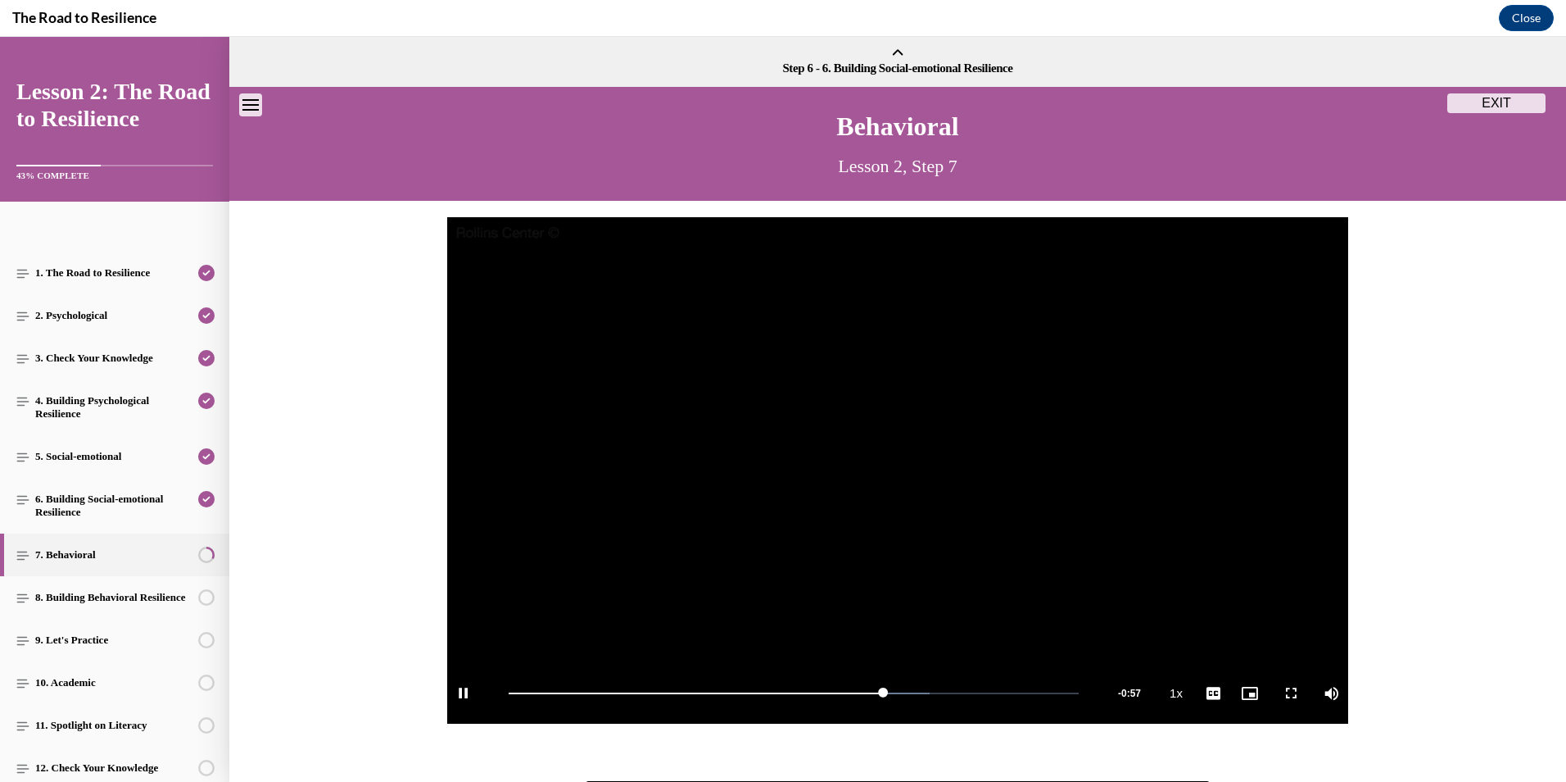
click at [984, 360] on video "Video player" at bounding box center [897, 470] width 901 height 507
click at [932, 384] on video "Video player" at bounding box center [897, 470] width 901 height 507
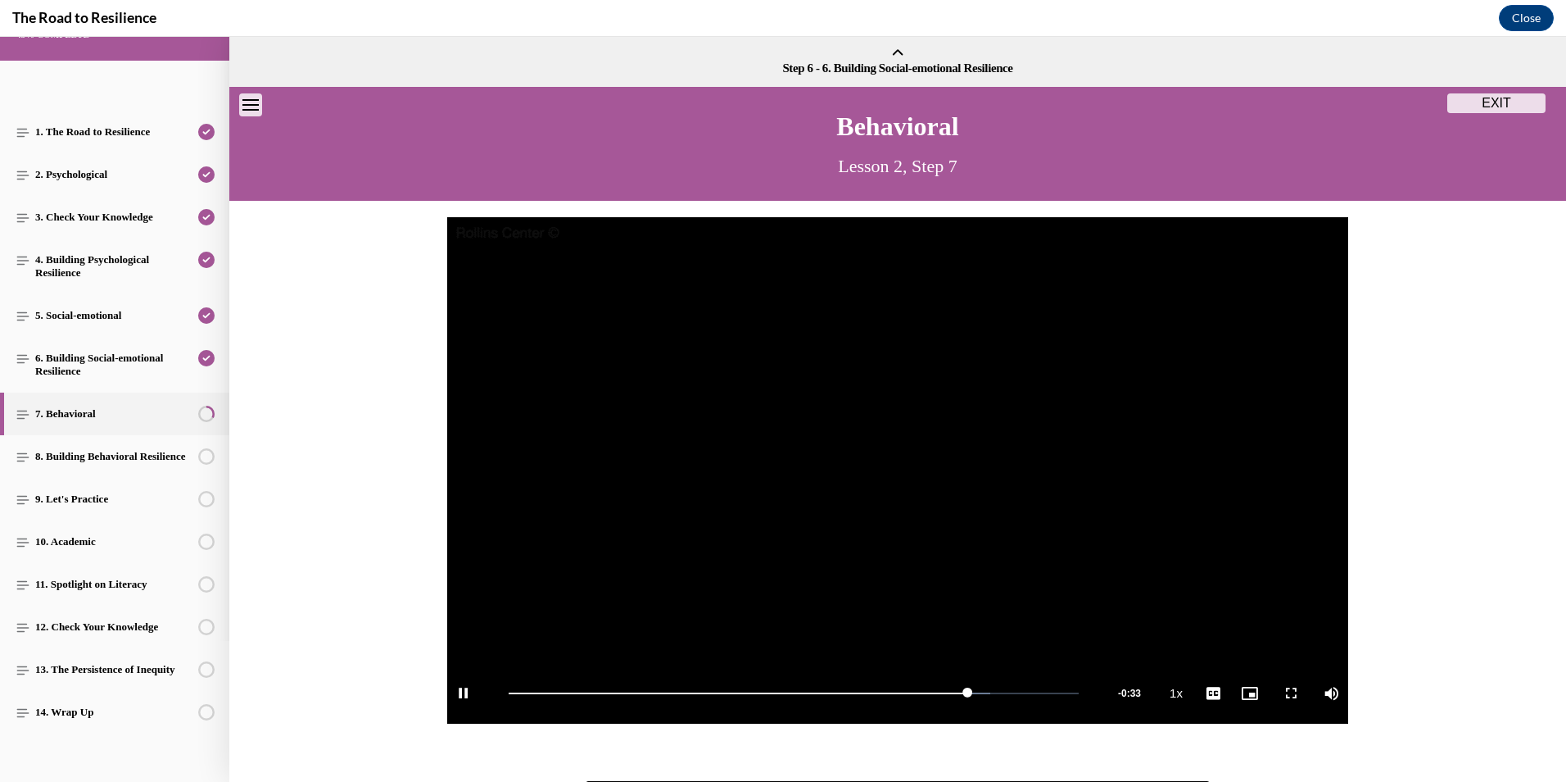
scroll to position [161, 0]
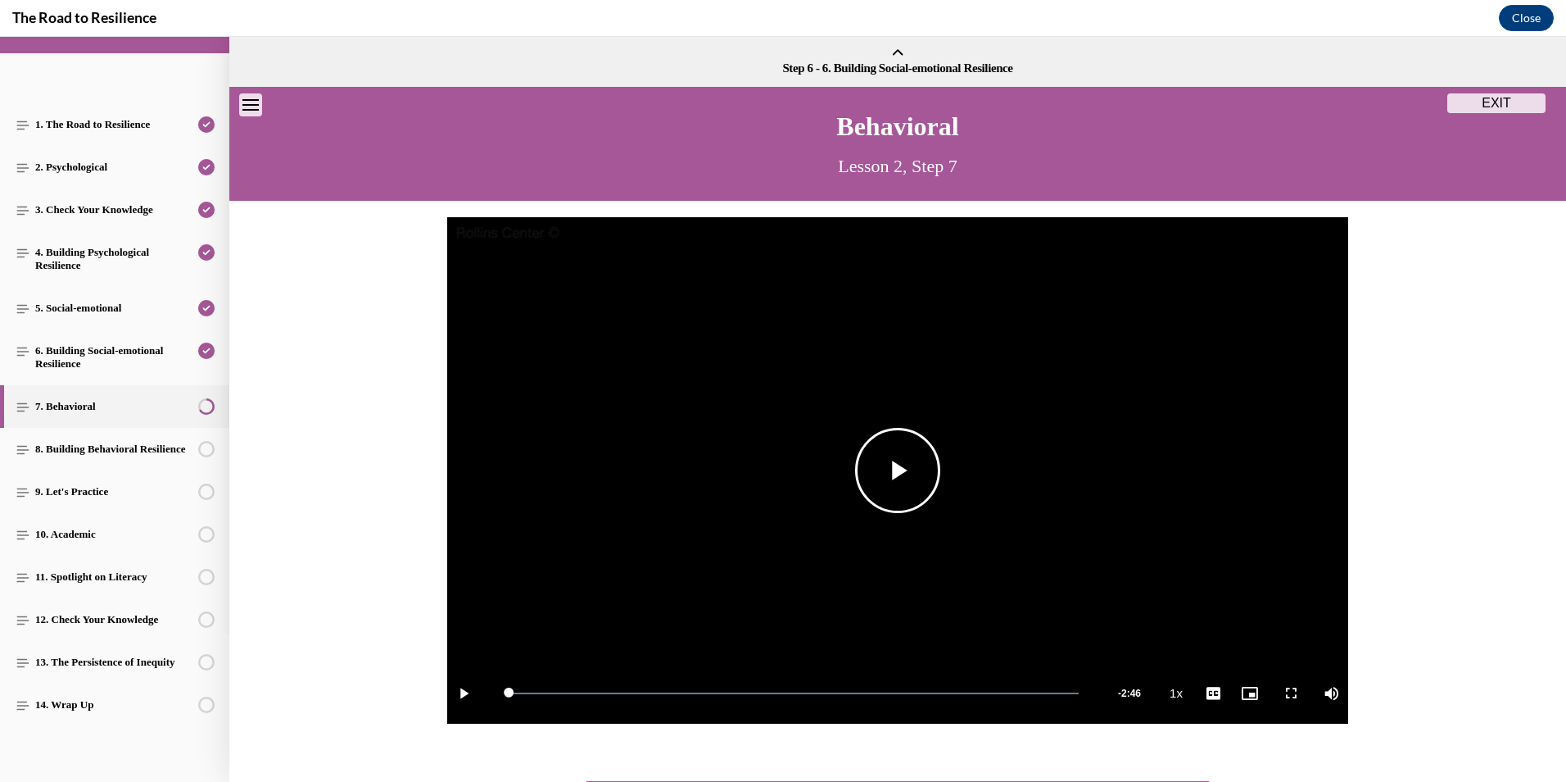
click at [954, 501] on video "Video player" at bounding box center [897, 470] width 901 height 507
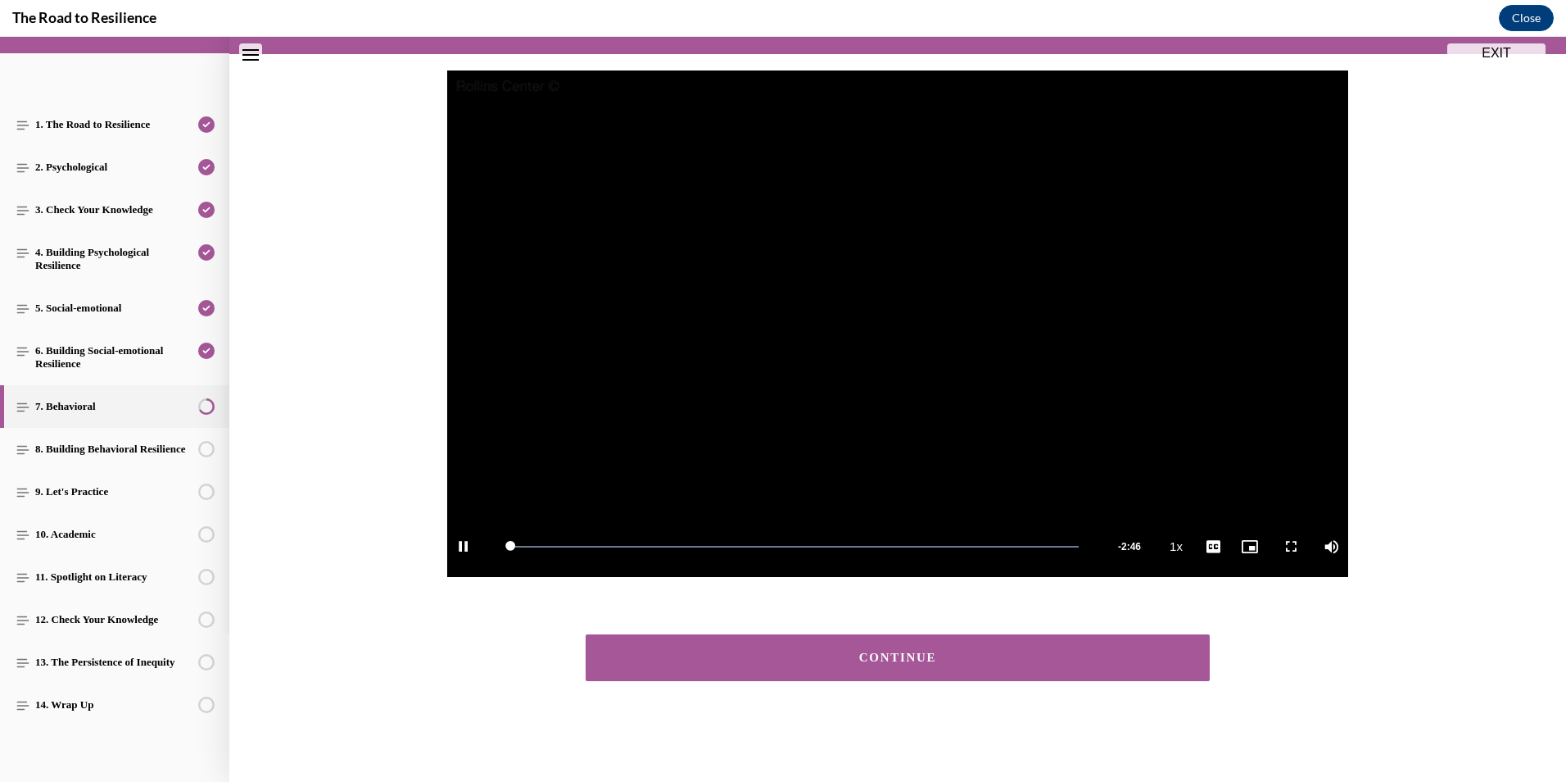
scroll to position [148, 0]
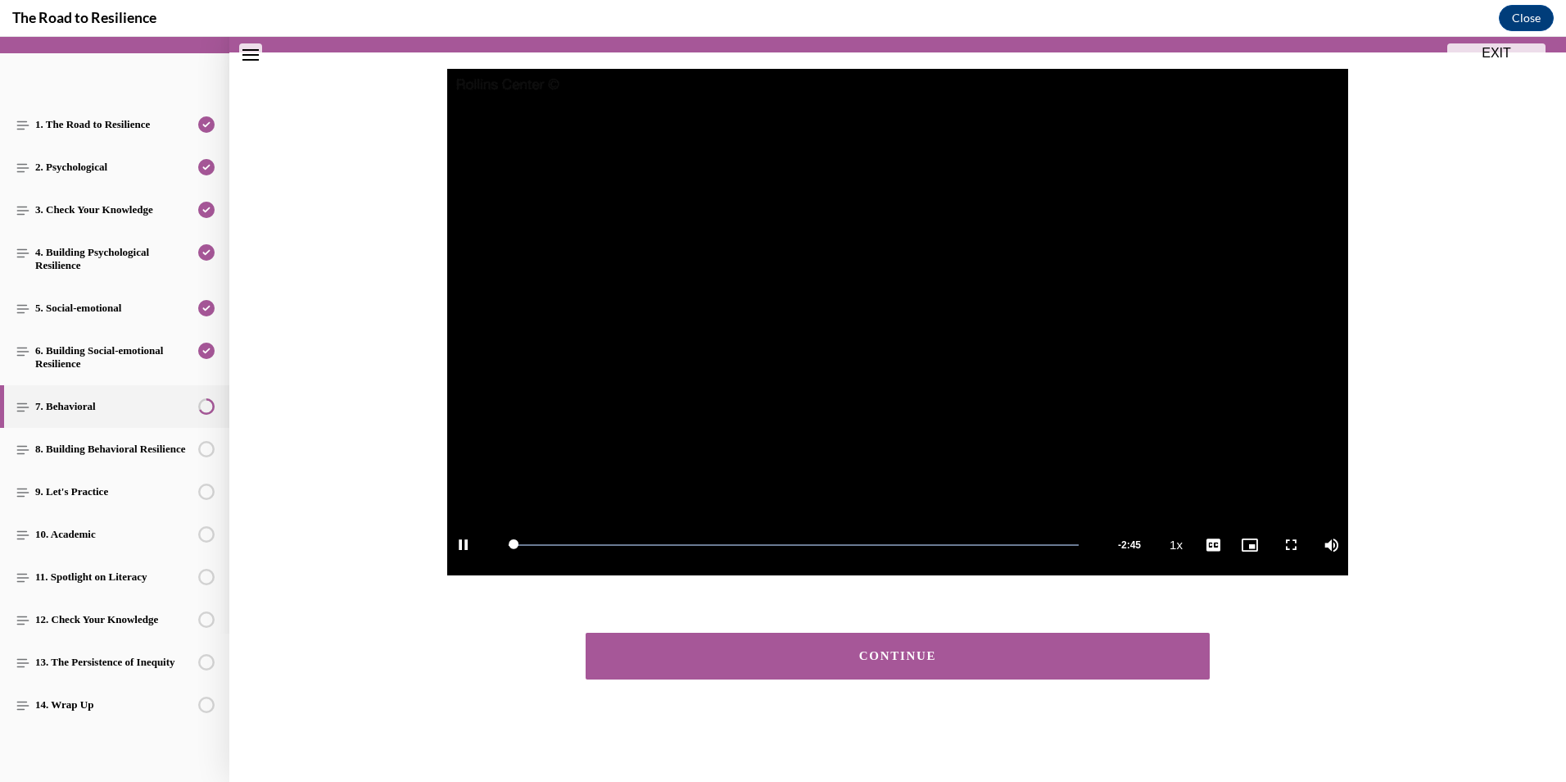
click at [1023, 662] on div "CONTINUE" at bounding box center [897, 656] width 573 height 12
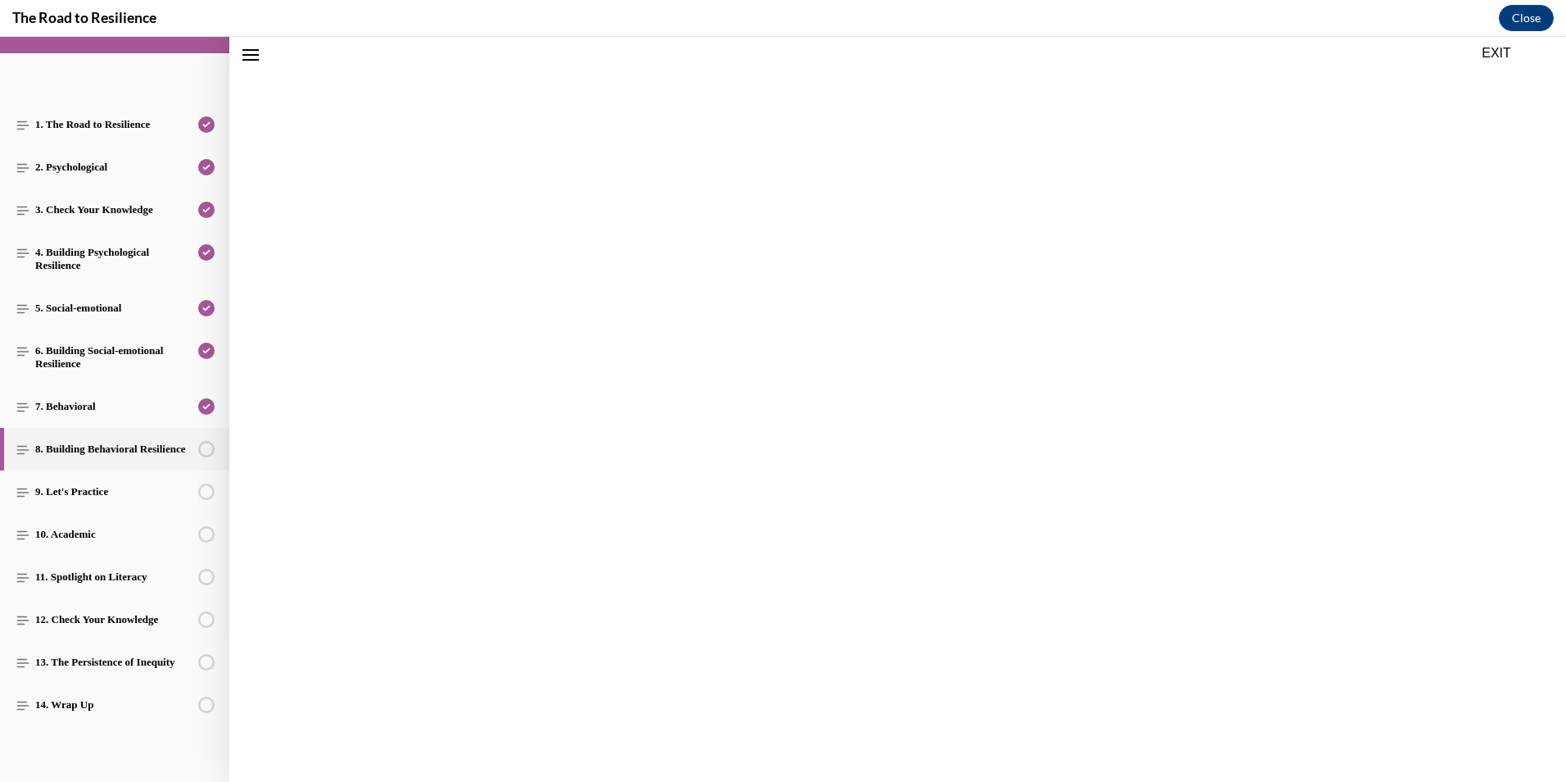
scroll to position [51, 0]
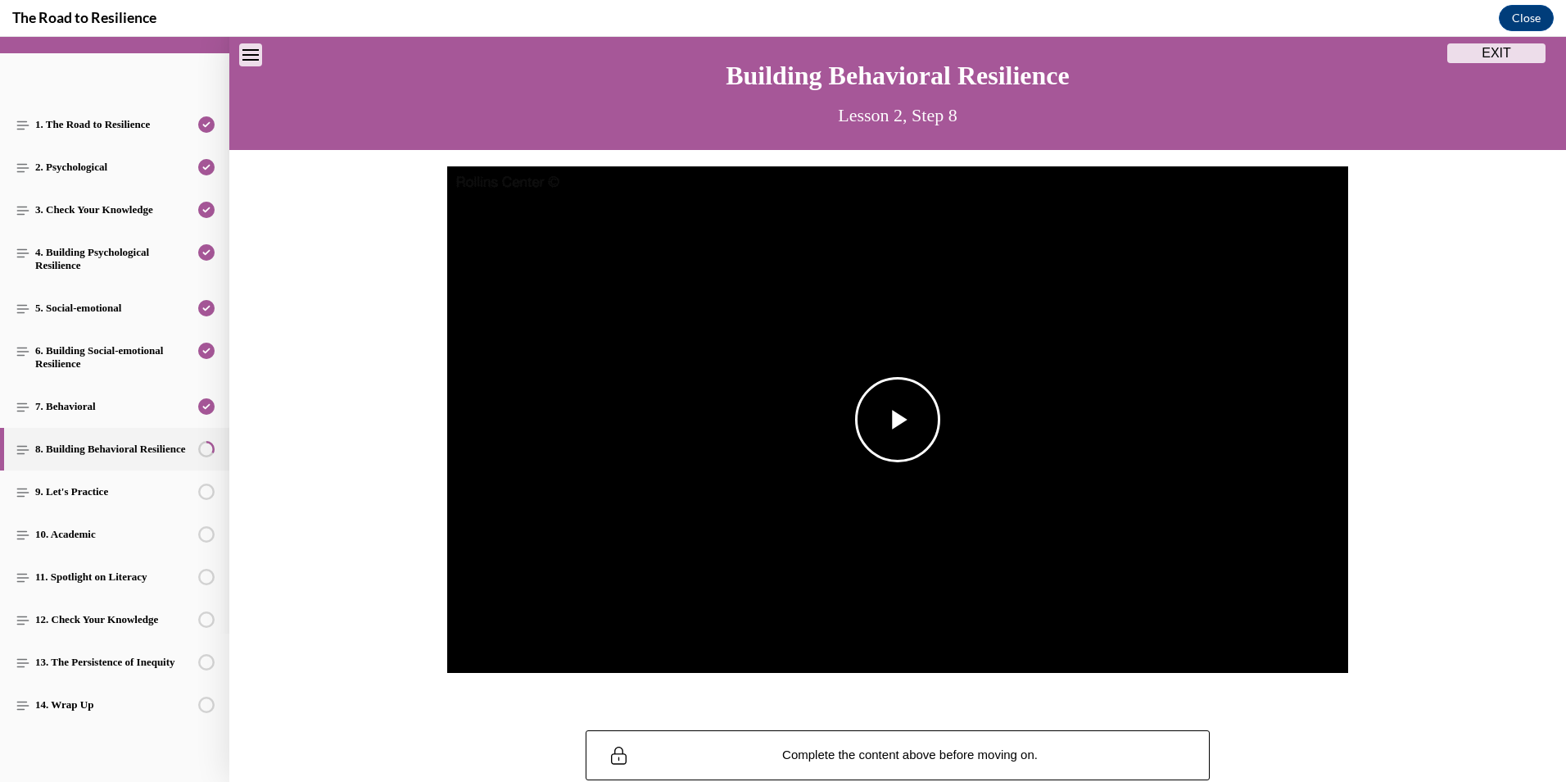
click at [898, 419] on span "Video player" at bounding box center [898, 419] width 0 height 0
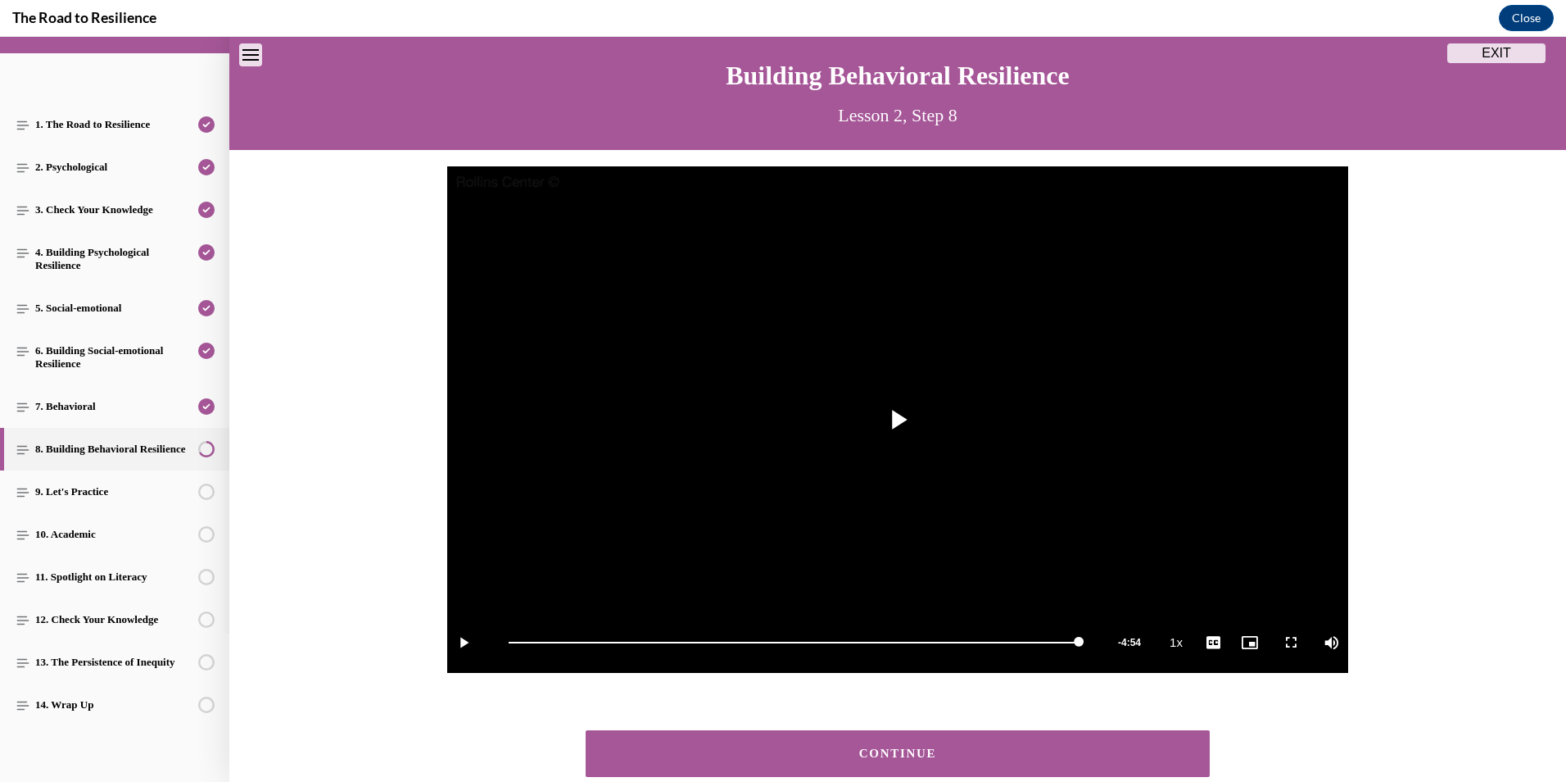
click at [1119, 742] on button "CONTINUE" at bounding box center [898, 753] width 624 height 47
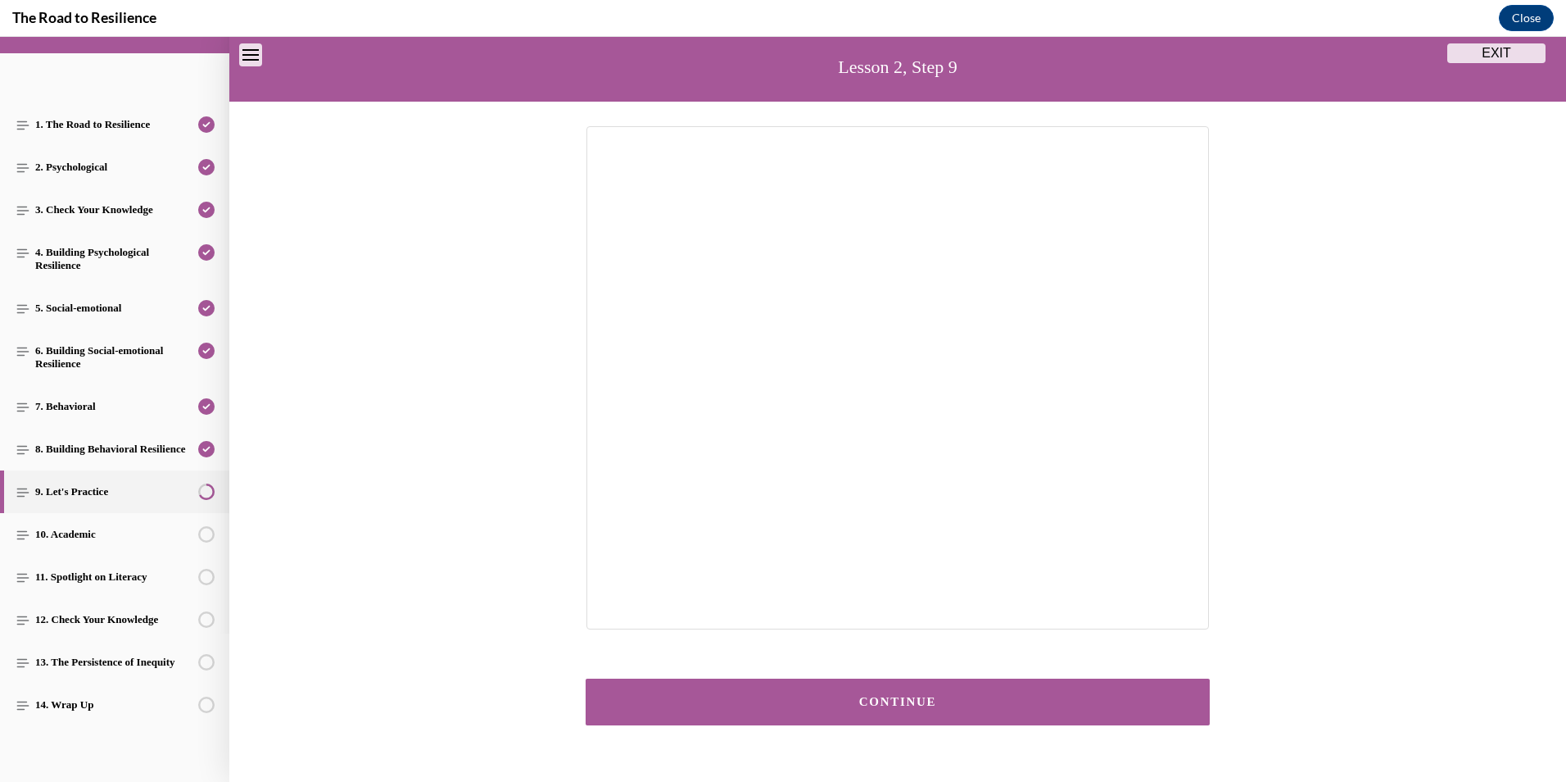
scroll to position [145, 0]
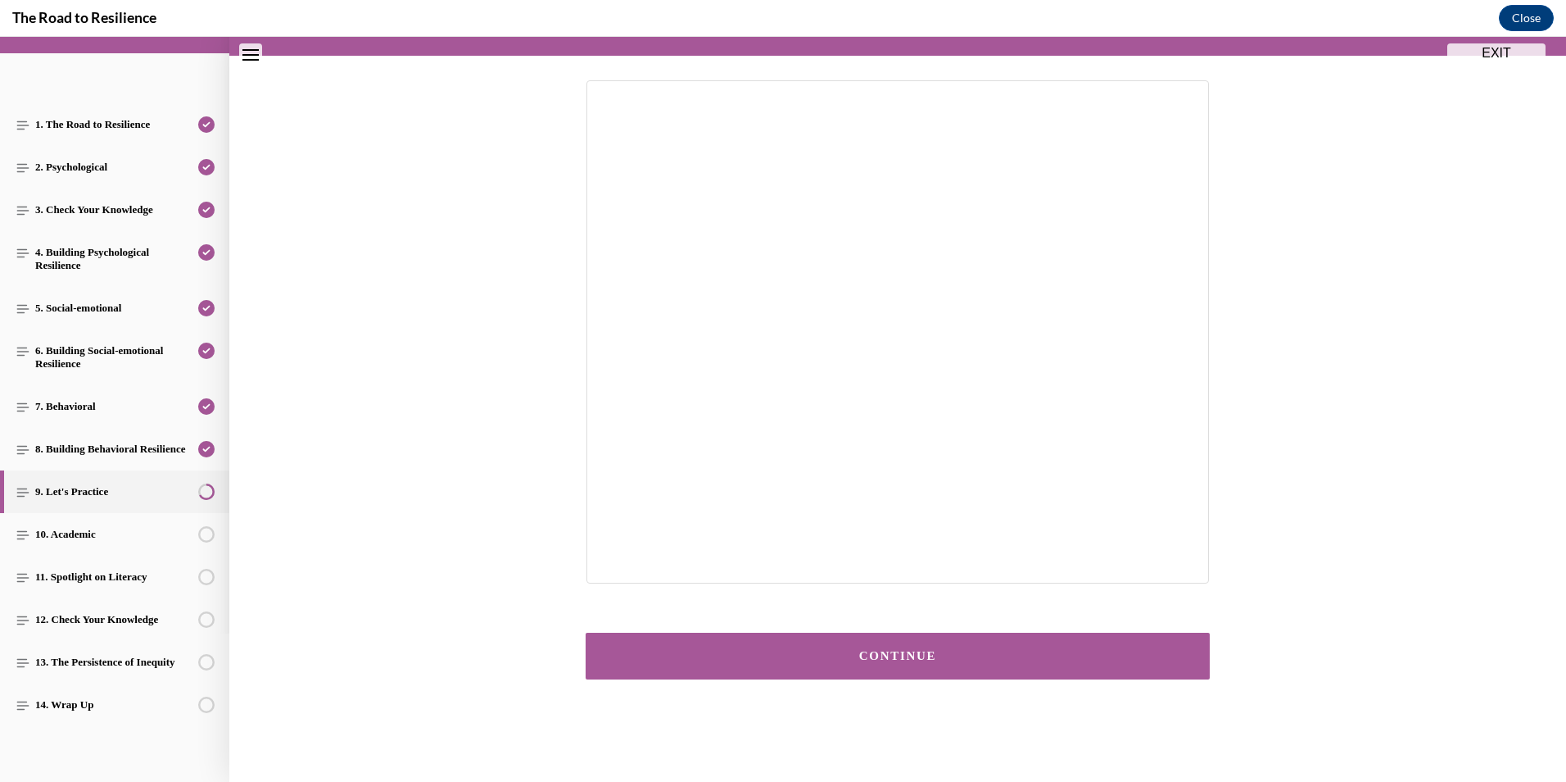
click at [1033, 653] on div "CONTINUE" at bounding box center [897, 656] width 573 height 12
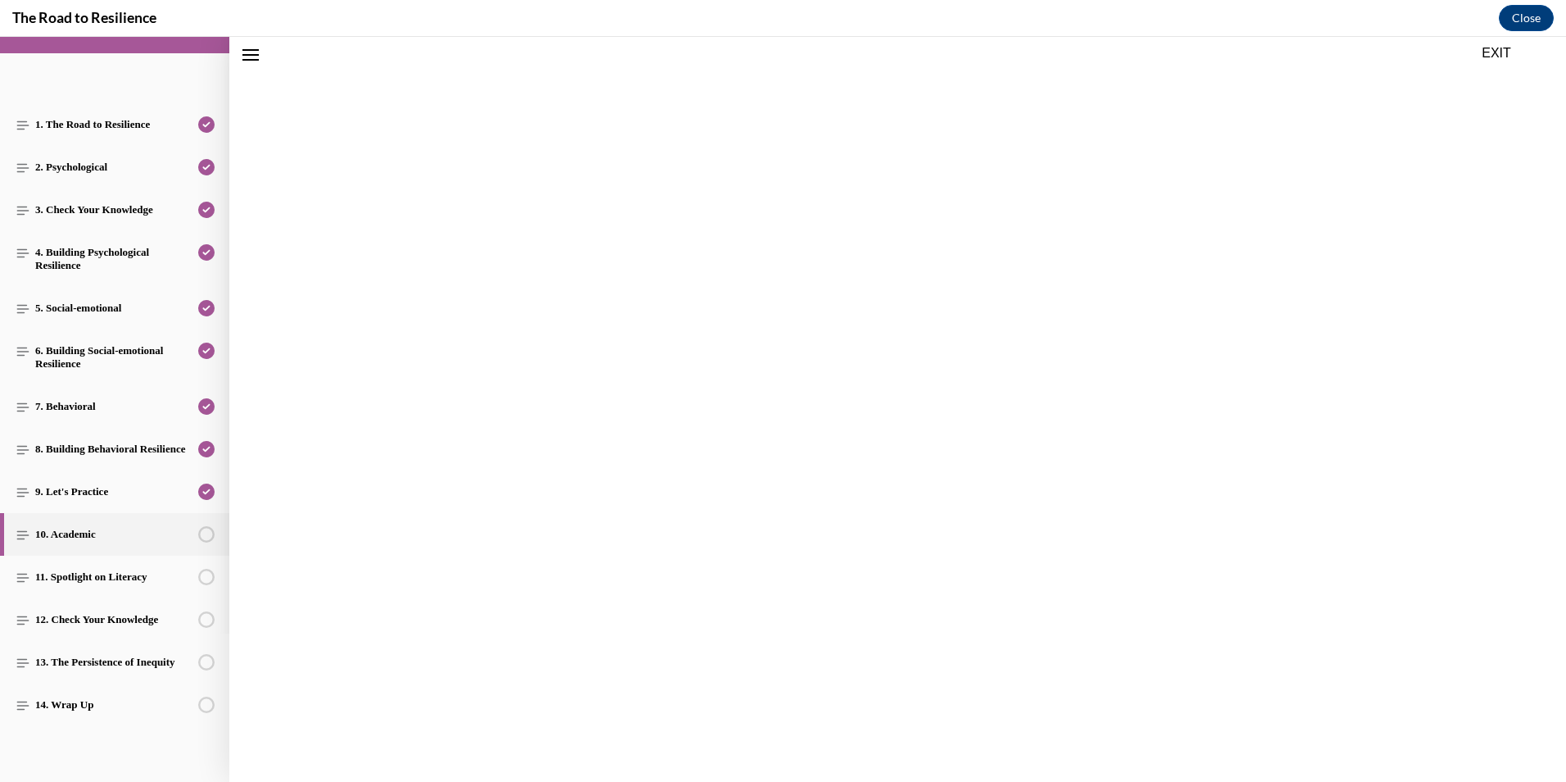
scroll to position [51, 0]
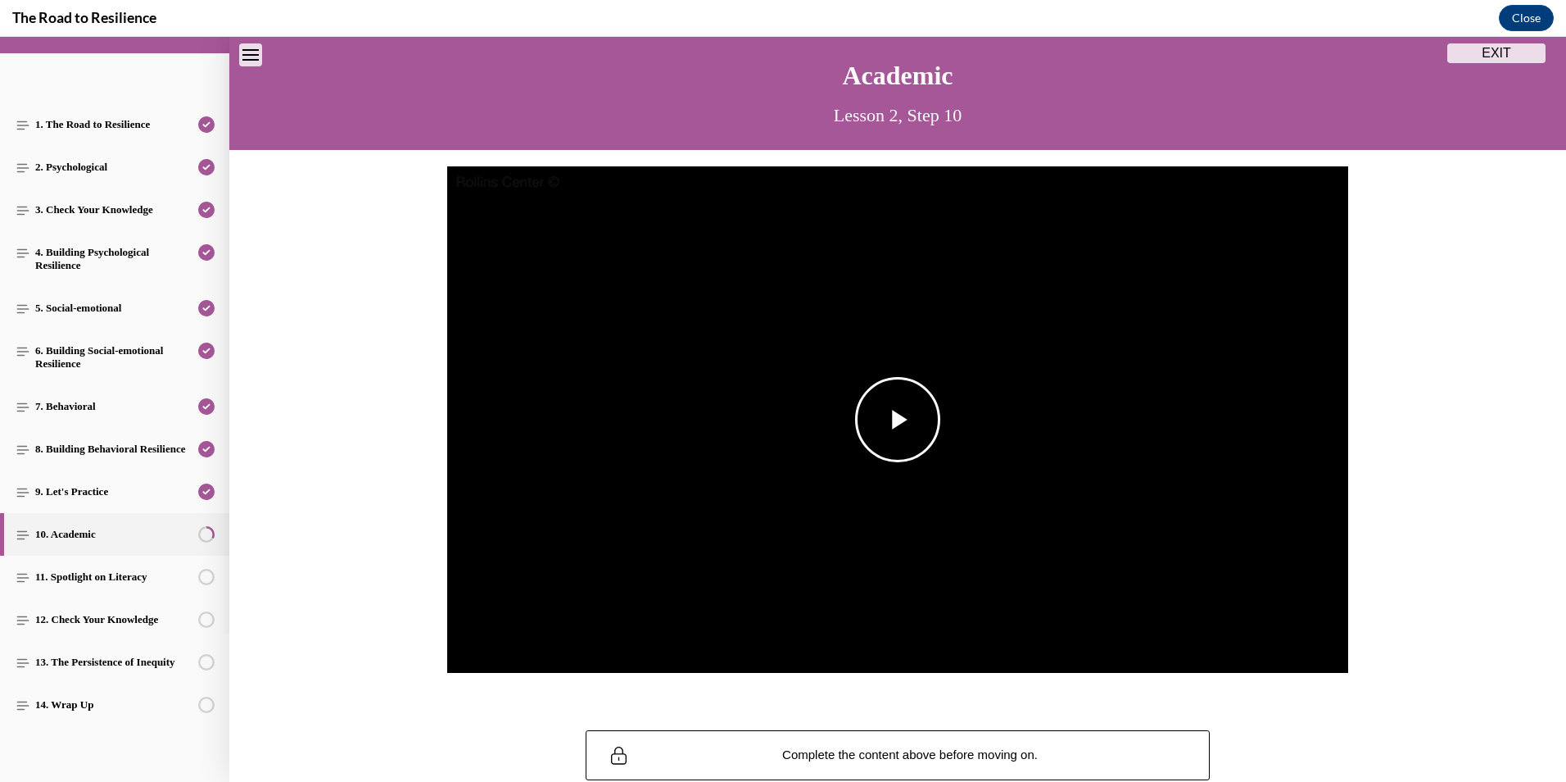
click at [898, 419] on span "Video player" at bounding box center [898, 419] width 0 height 0
click at [1204, 642] on span "Video player" at bounding box center [1213, 642] width 33 height 0
click at [1205, 623] on span "English" at bounding box center [1213, 622] width 32 height 11
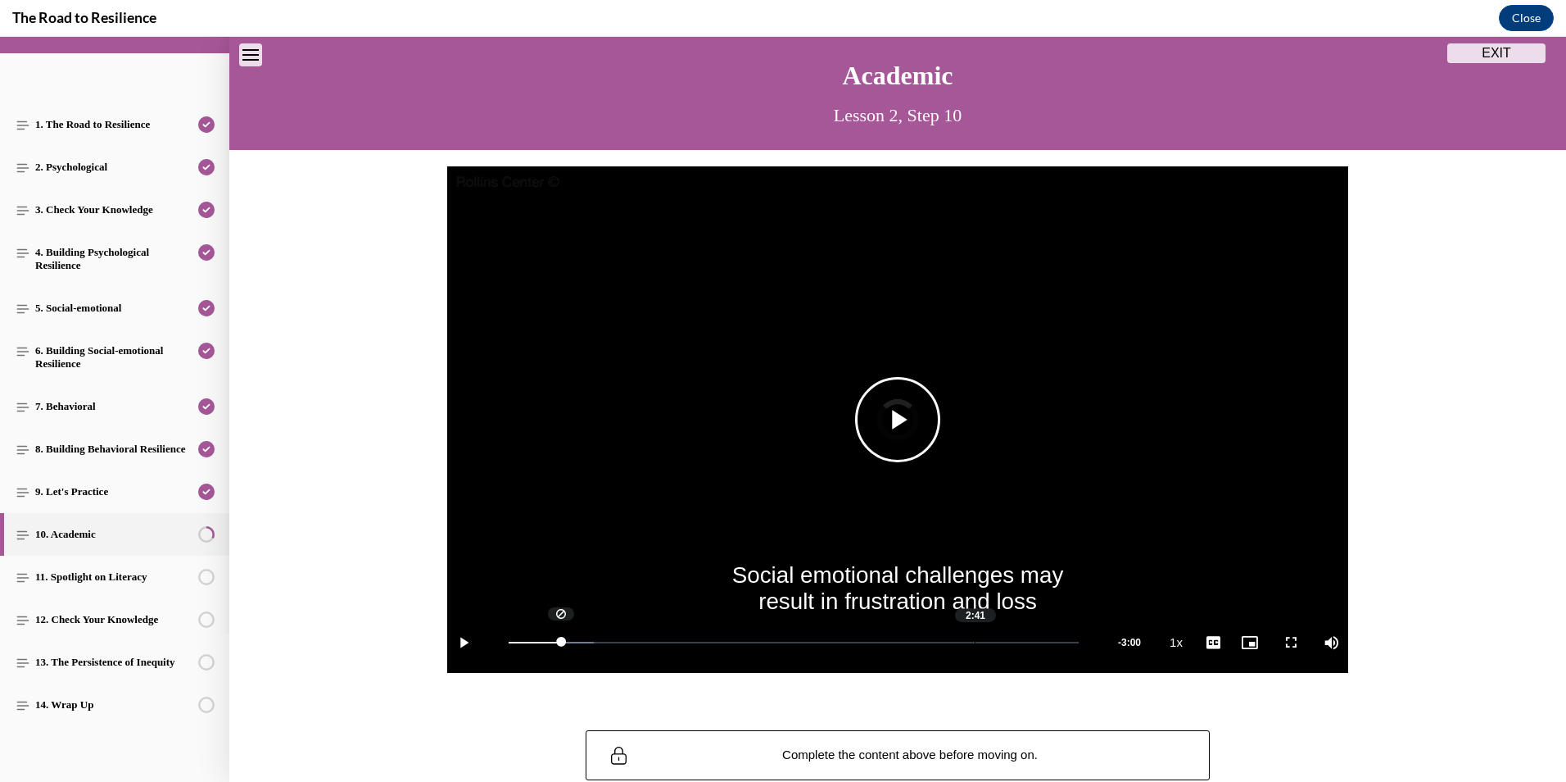
click at [967, 646] on div "Loaded : 14.94% 2:41 0:18" at bounding box center [794, 641] width 587 height 61
click at [741, 598] on video "Video player" at bounding box center [897, 419] width 901 height 507
click at [826, 383] on video "Video player" at bounding box center [897, 419] width 901 height 507
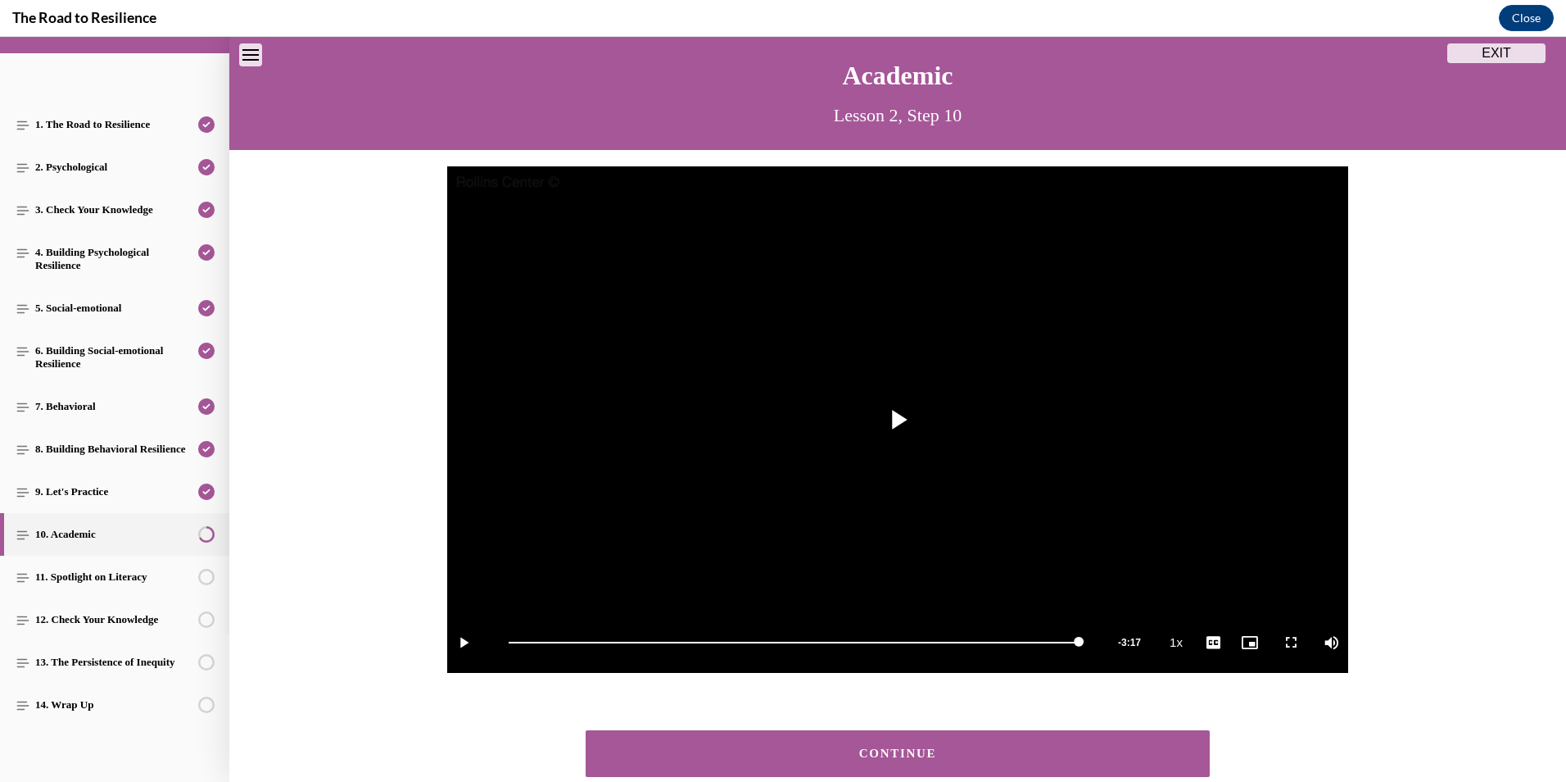
click at [945, 737] on button "CONTINUE" at bounding box center [898, 753] width 624 height 47
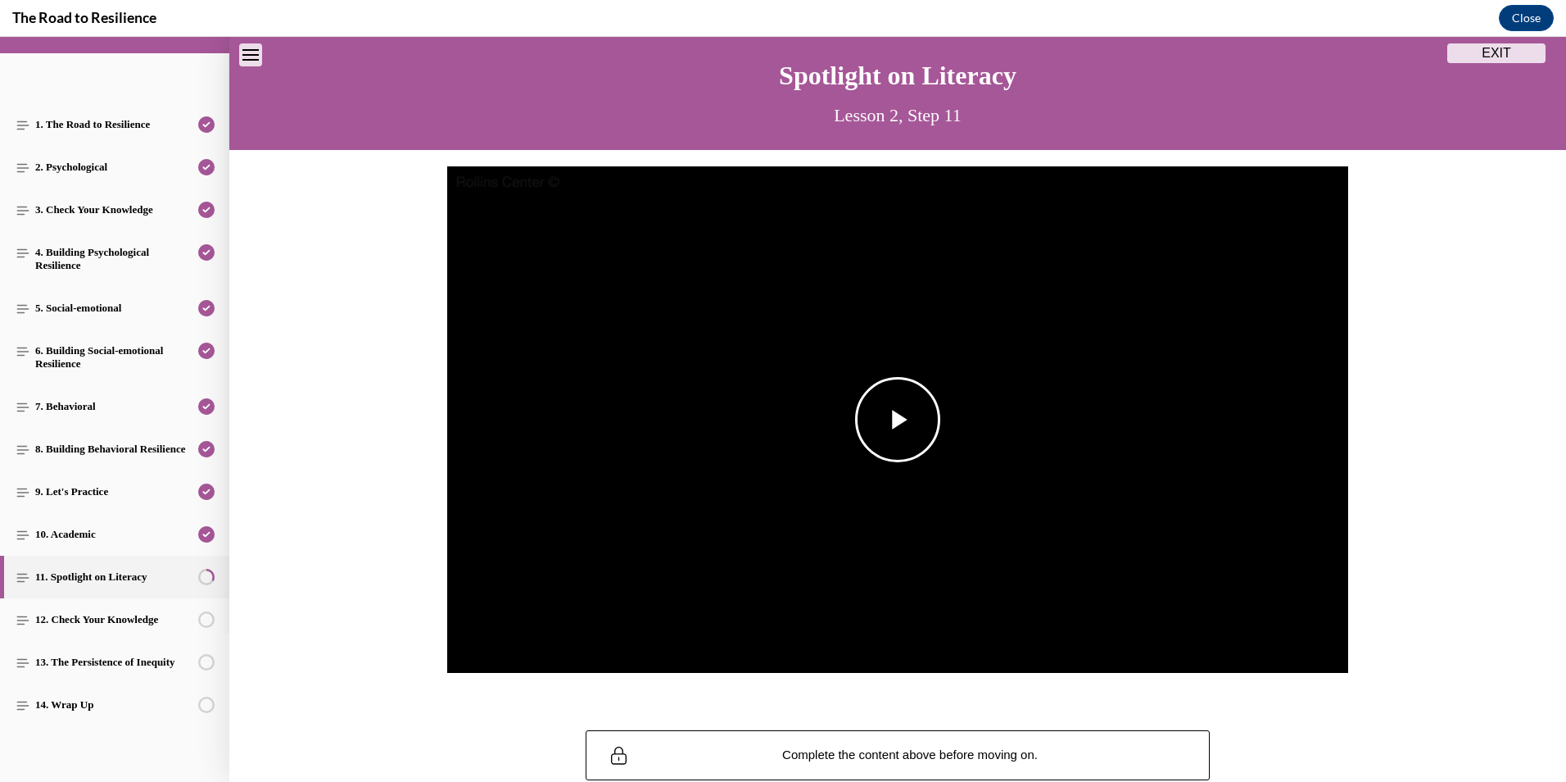
click at [898, 419] on span "Video player" at bounding box center [898, 419] width 0 height 0
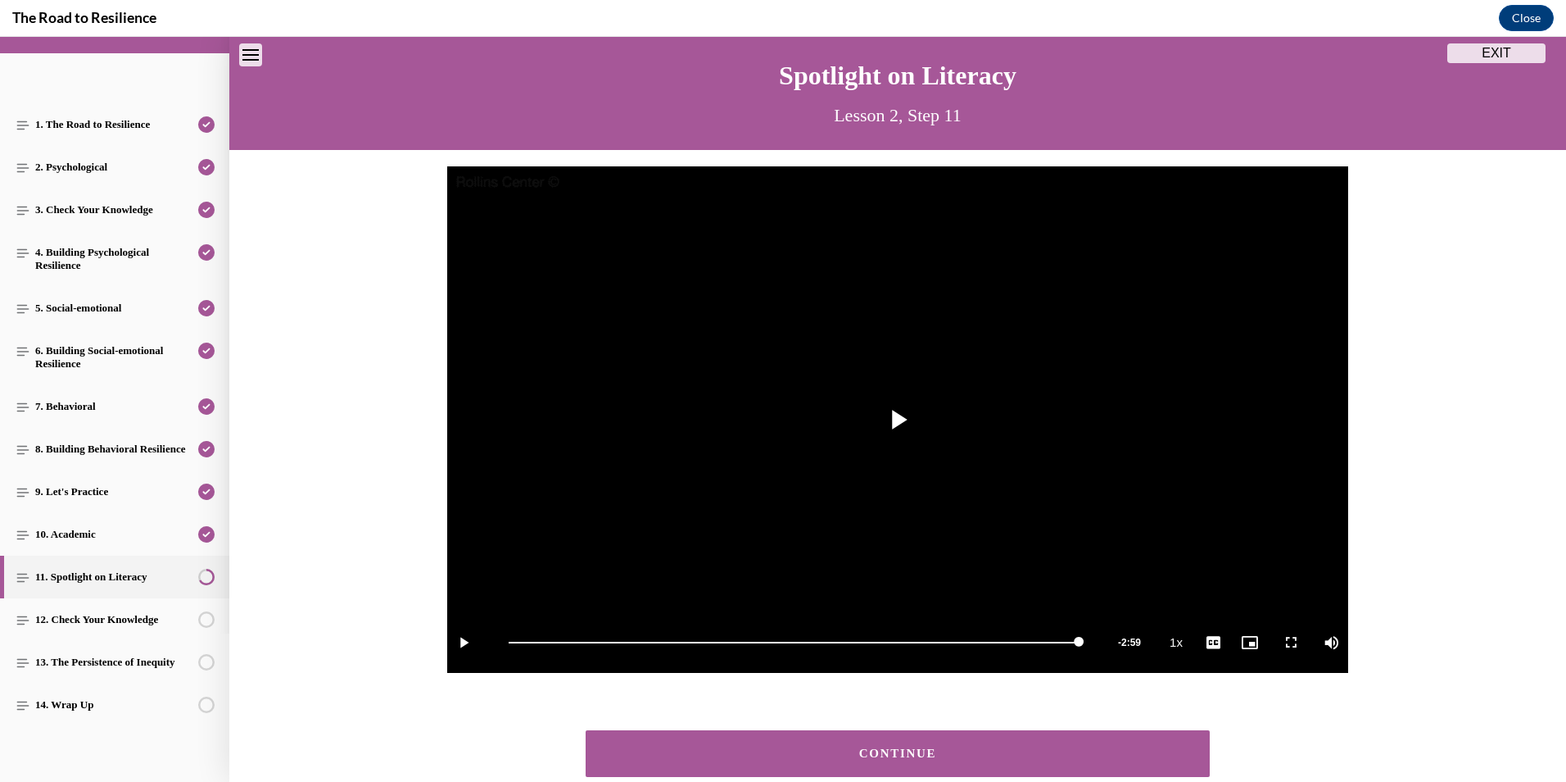
click at [941, 750] on div "CONTINUE" at bounding box center [897, 753] width 573 height 12
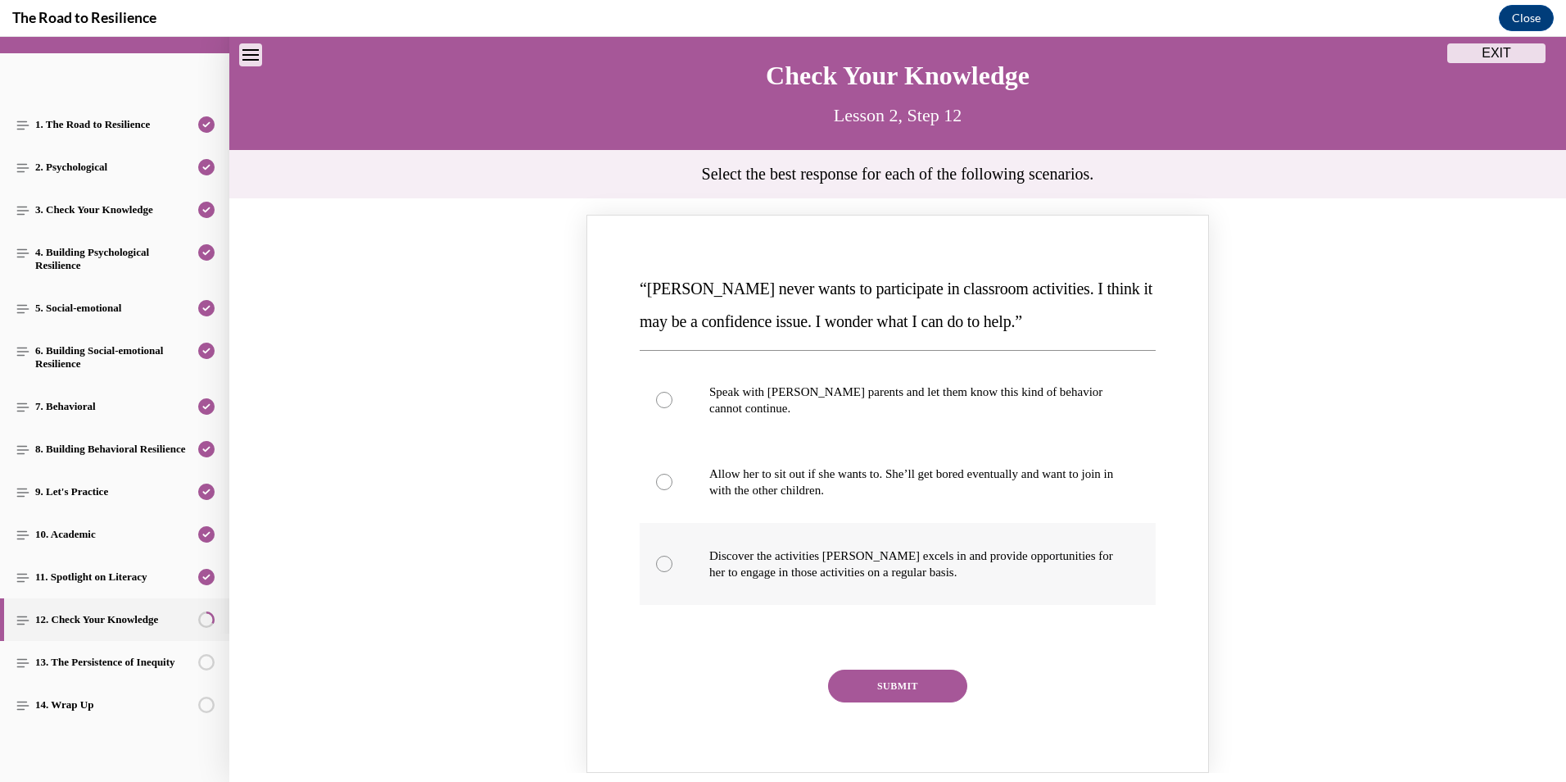
click at [669, 569] on label "Discover the activities [PERSON_NAME] excels in and provide opportunities for h…" at bounding box center [898, 564] width 516 height 82
click at [669, 569] on input "Discover the activities [PERSON_NAME] excels in and provide opportunities for h…" at bounding box center [664, 563] width 16 height 16
radio input "true"
click at [877, 687] on button "SUBMIT" at bounding box center [897, 685] width 139 height 33
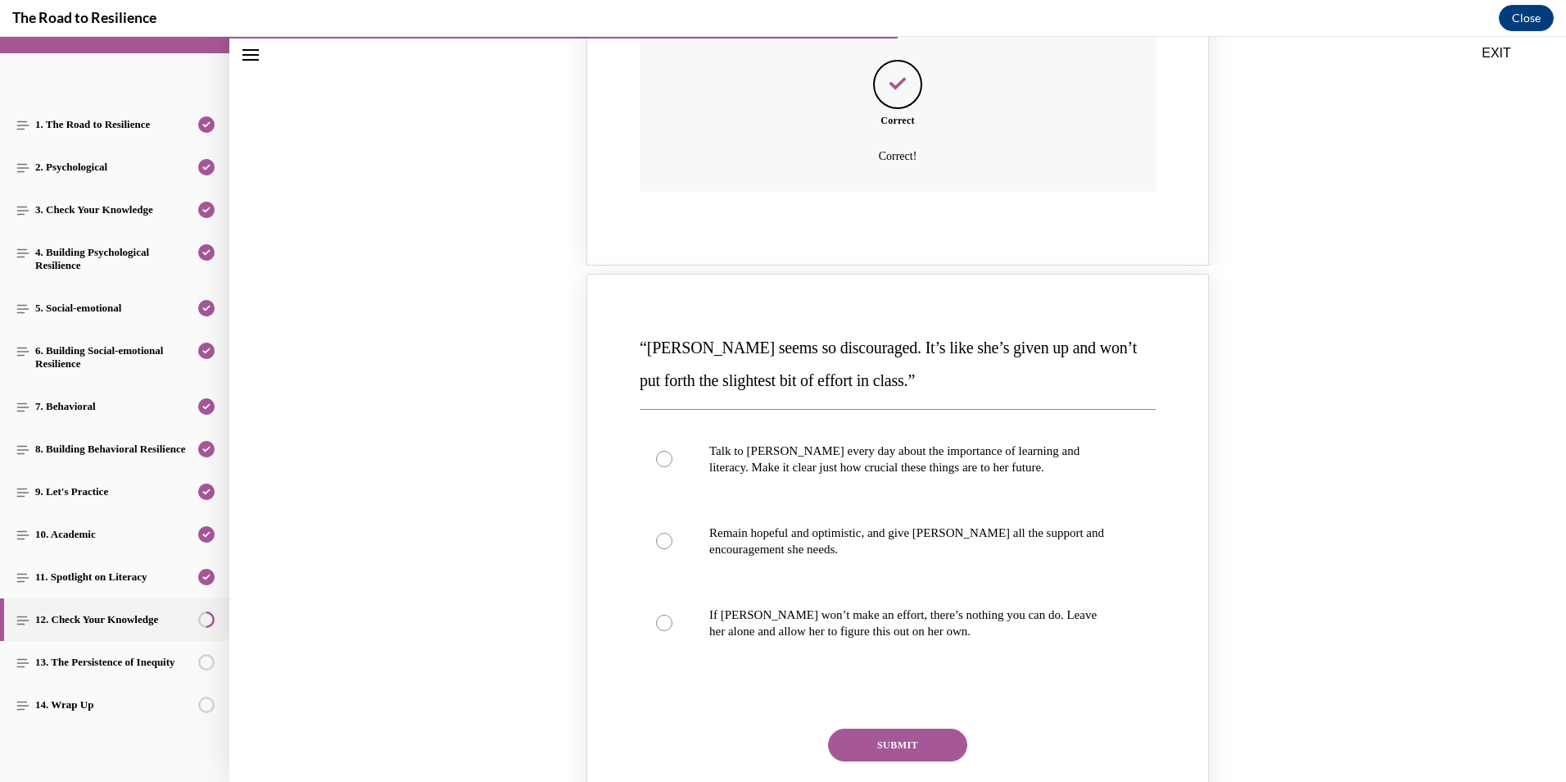
scroll to position [870, 0]
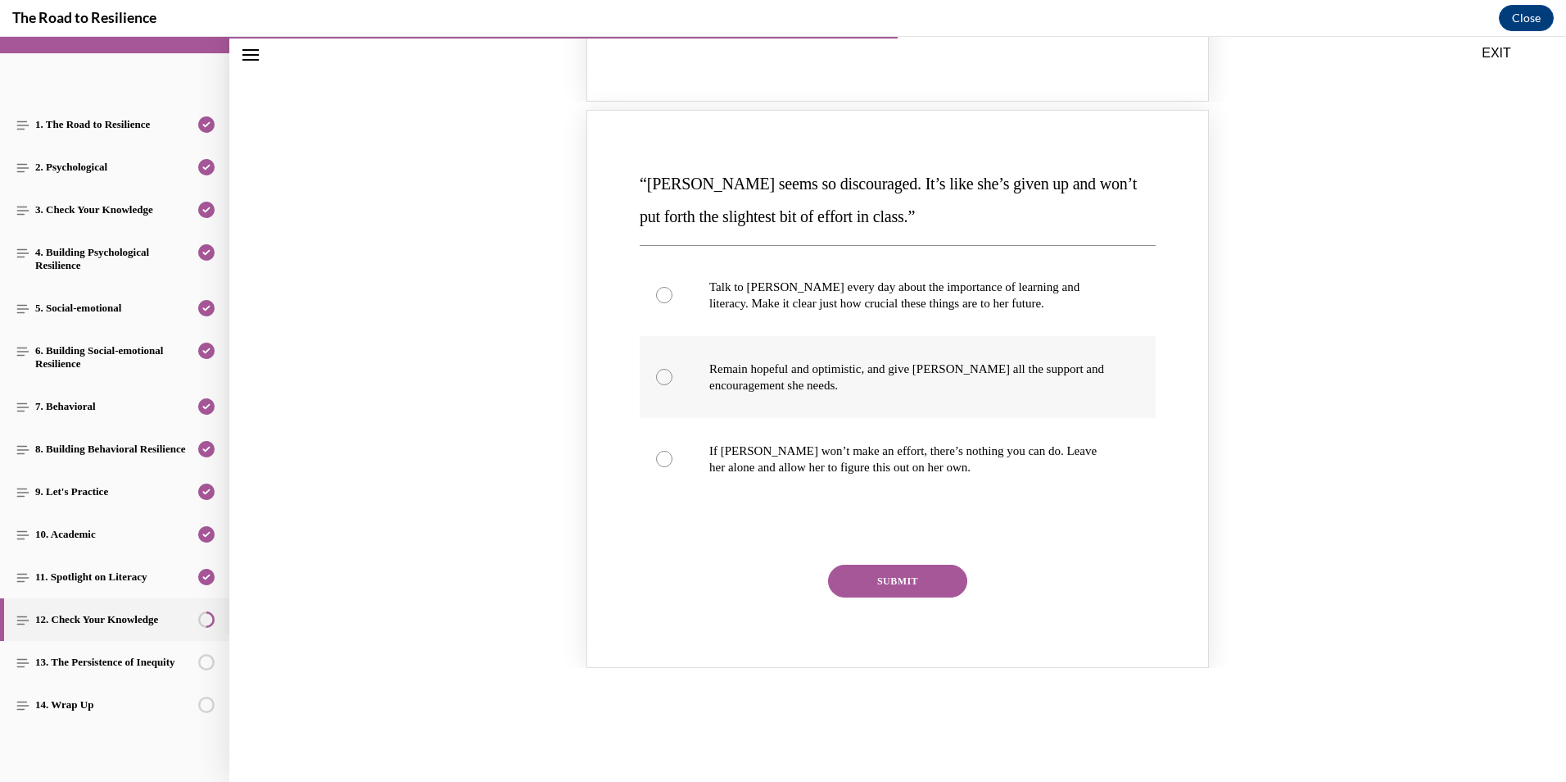
click at [901, 392] on p "Remain hopeful and optimistic, and give [PERSON_NAME] all the support and encou…" at bounding box center [912, 376] width 406 height 33
click at [673, 385] on input "Remain hopeful and optimistic, and give [PERSON_NAME] all the support and encou…" at bounding box center [664, 377] width 16 height 16
radio input "true"
click at [908, 566] on button "SUBMIT" at bounding box center [897, 580] width 139 height 33
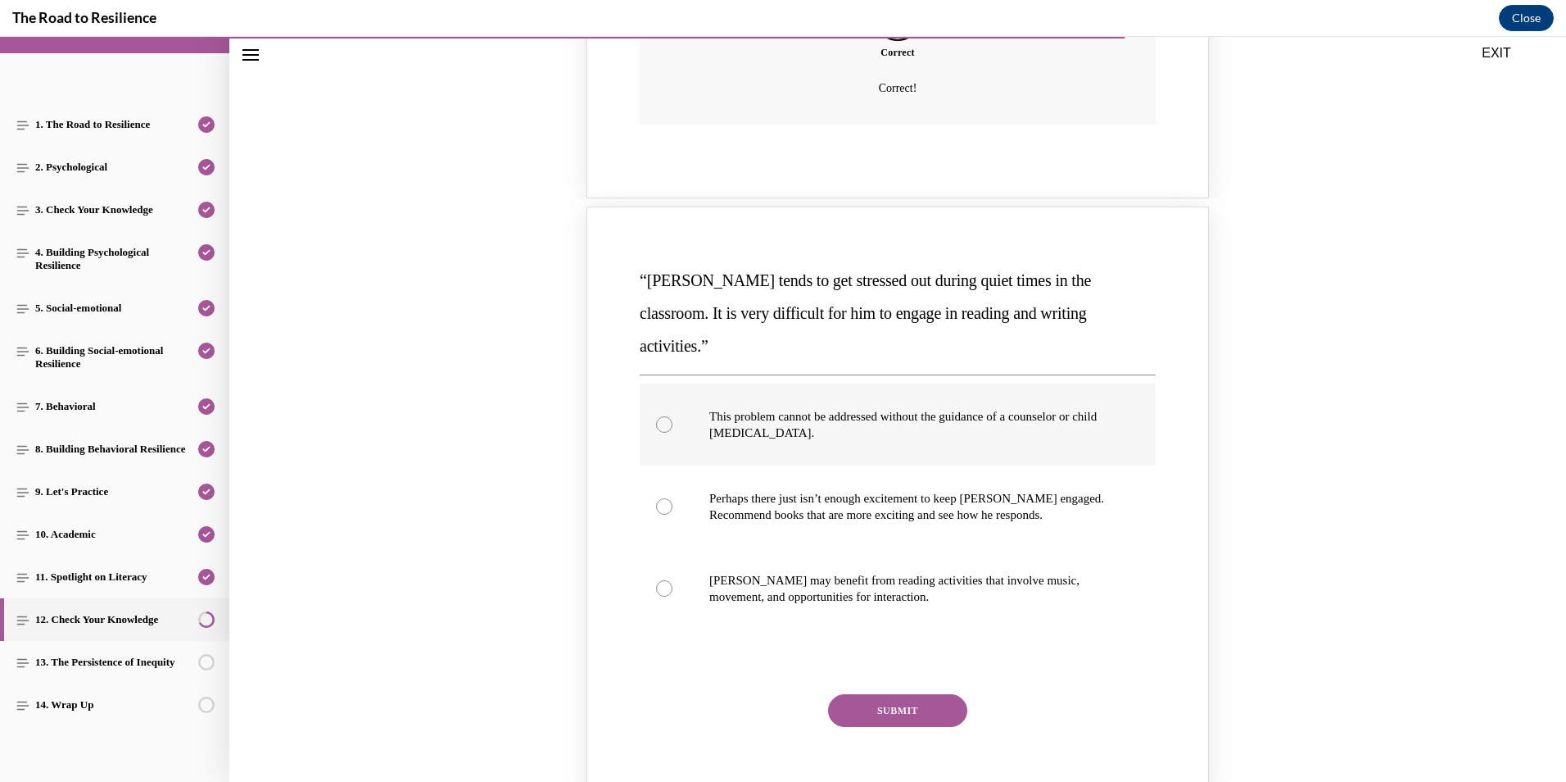
scroll to position [1525, 0]
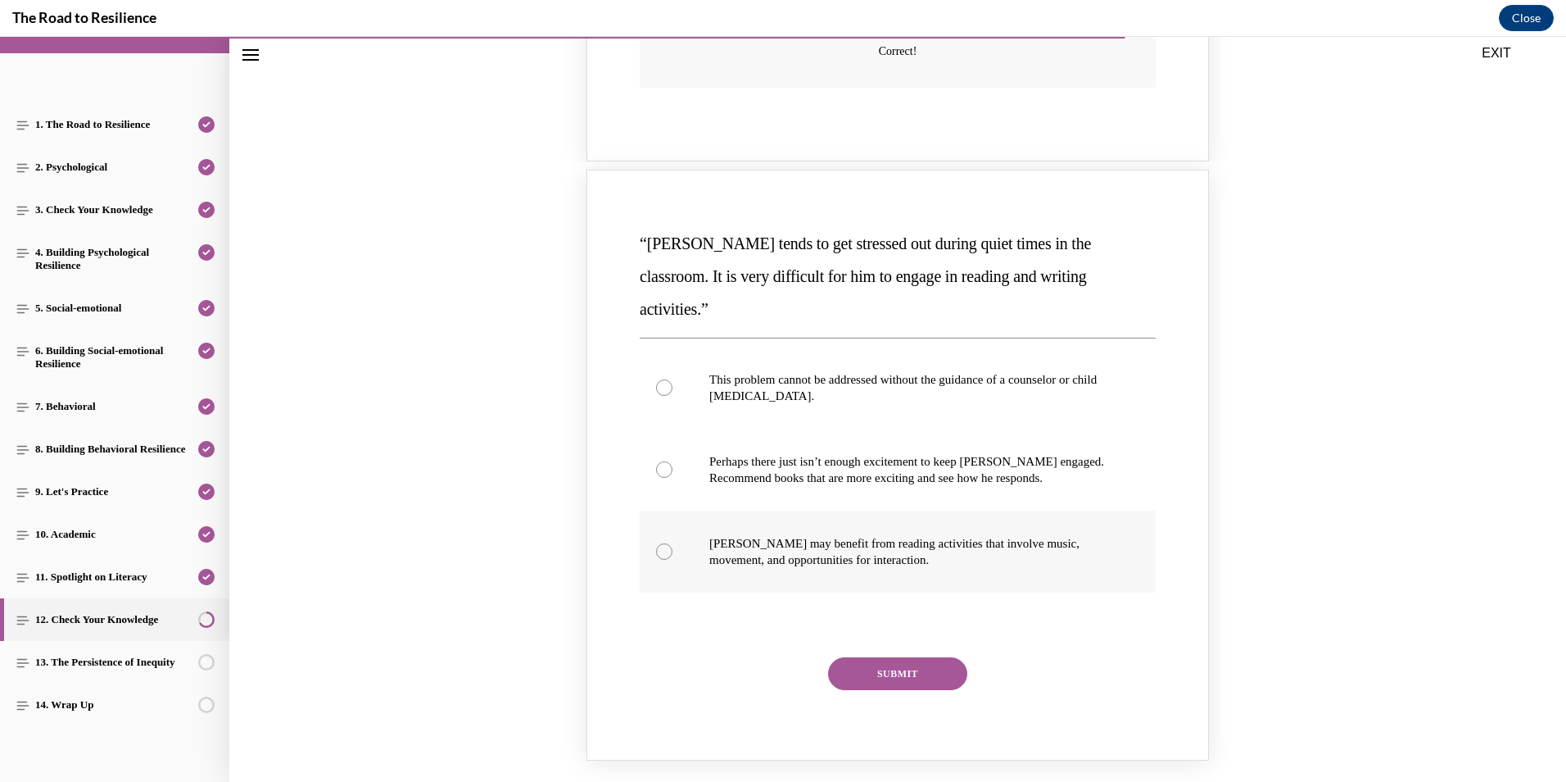
click at [830, 535] on p "[PERSON_NAME] may benefit from reading activities that involve music, movement,…" at bounding box center [912, 551] width 406 height 33
click at [673, 543] on input "[PERSON_NAME] may benefit from reading activities that involve music, movement,…" at bounding box center [664, 551] width 16 height 16
radio input "true"
click at [866, 657] on button "SUBMIT" at bounding box center [897, 673] width 139 height 33
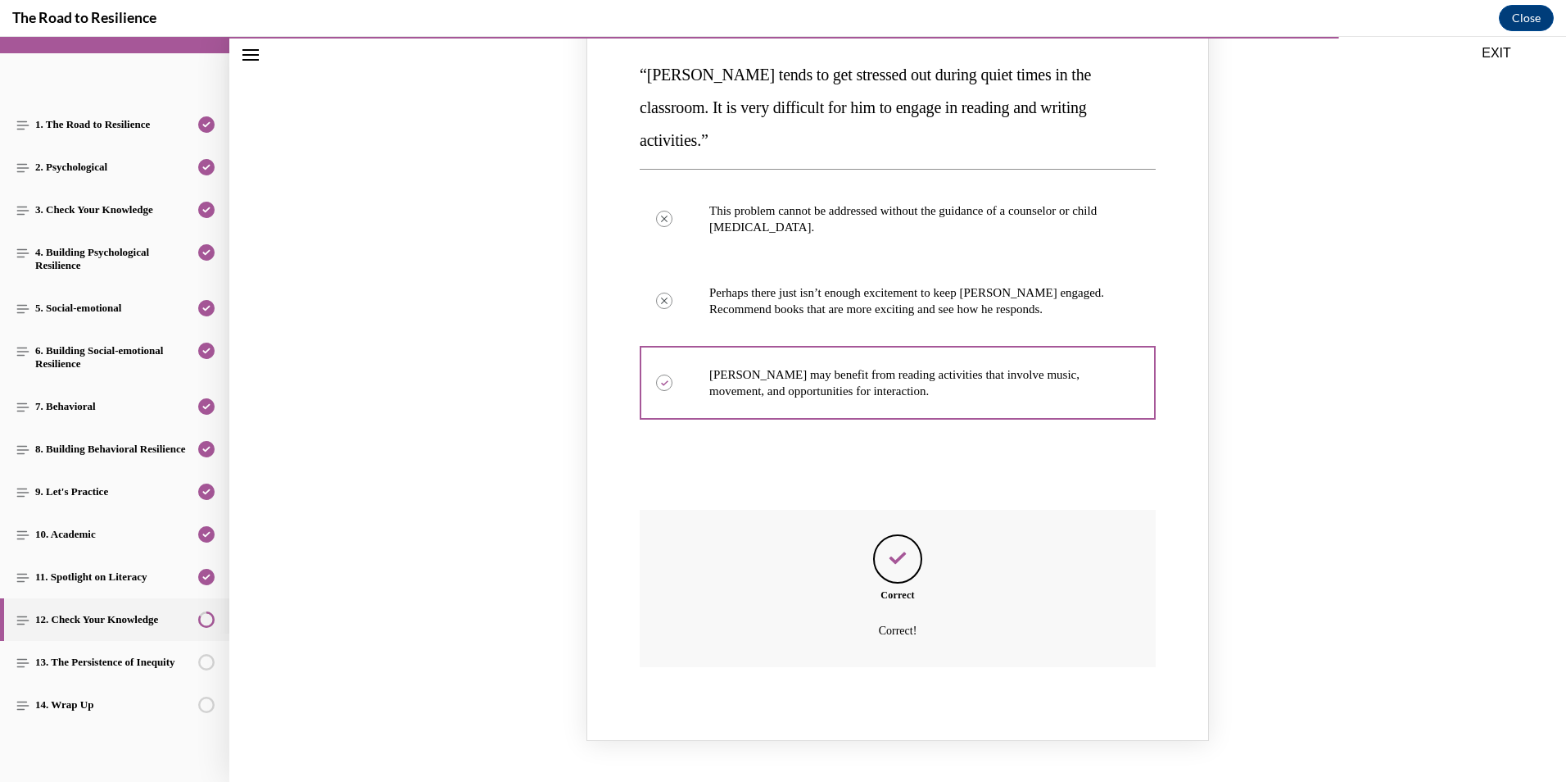
scroll to position [1810, 0]
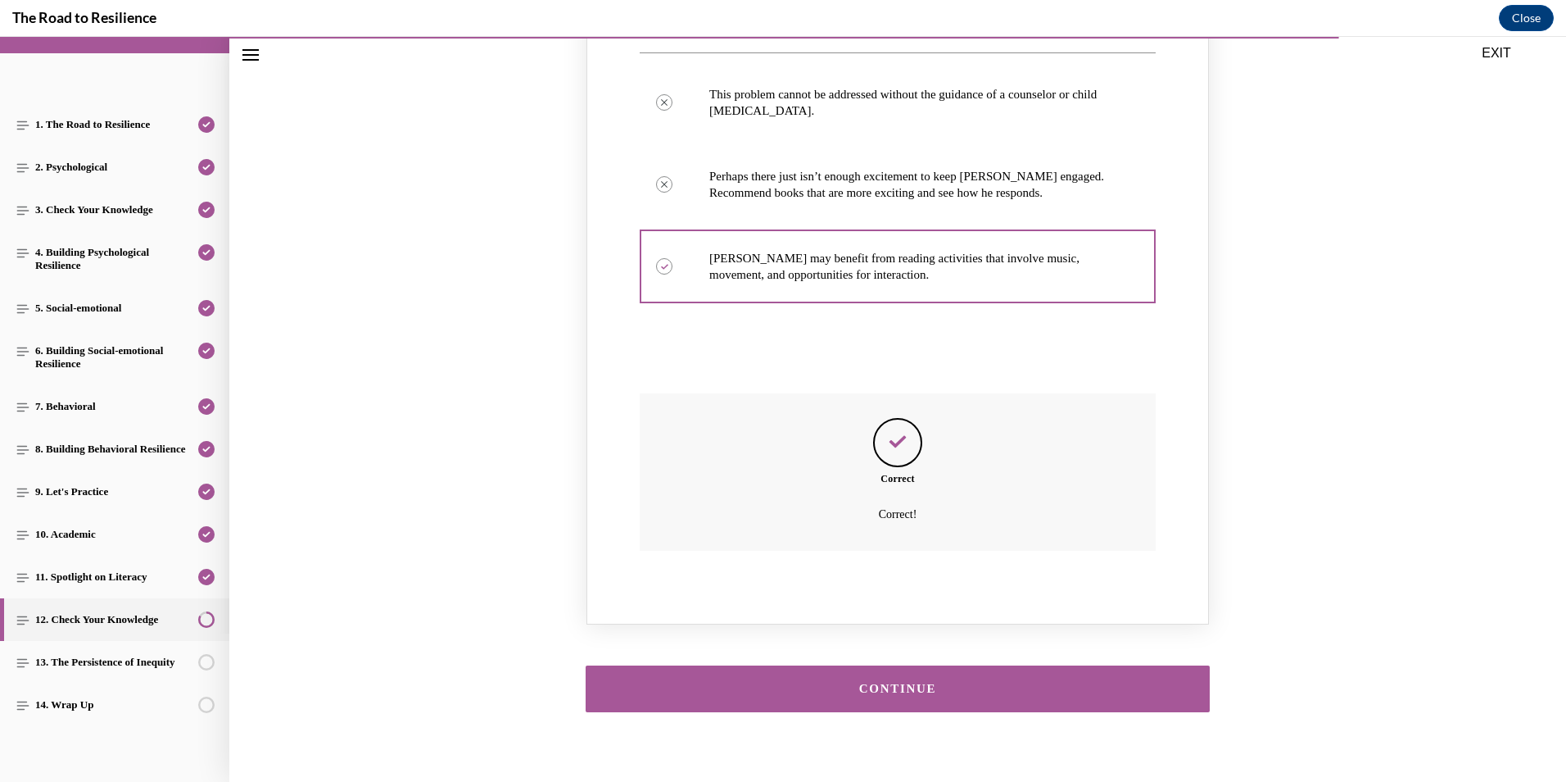
click at [984, 665] on button "CONTINUE" at bounding box center [898, 688] width 624 height 47
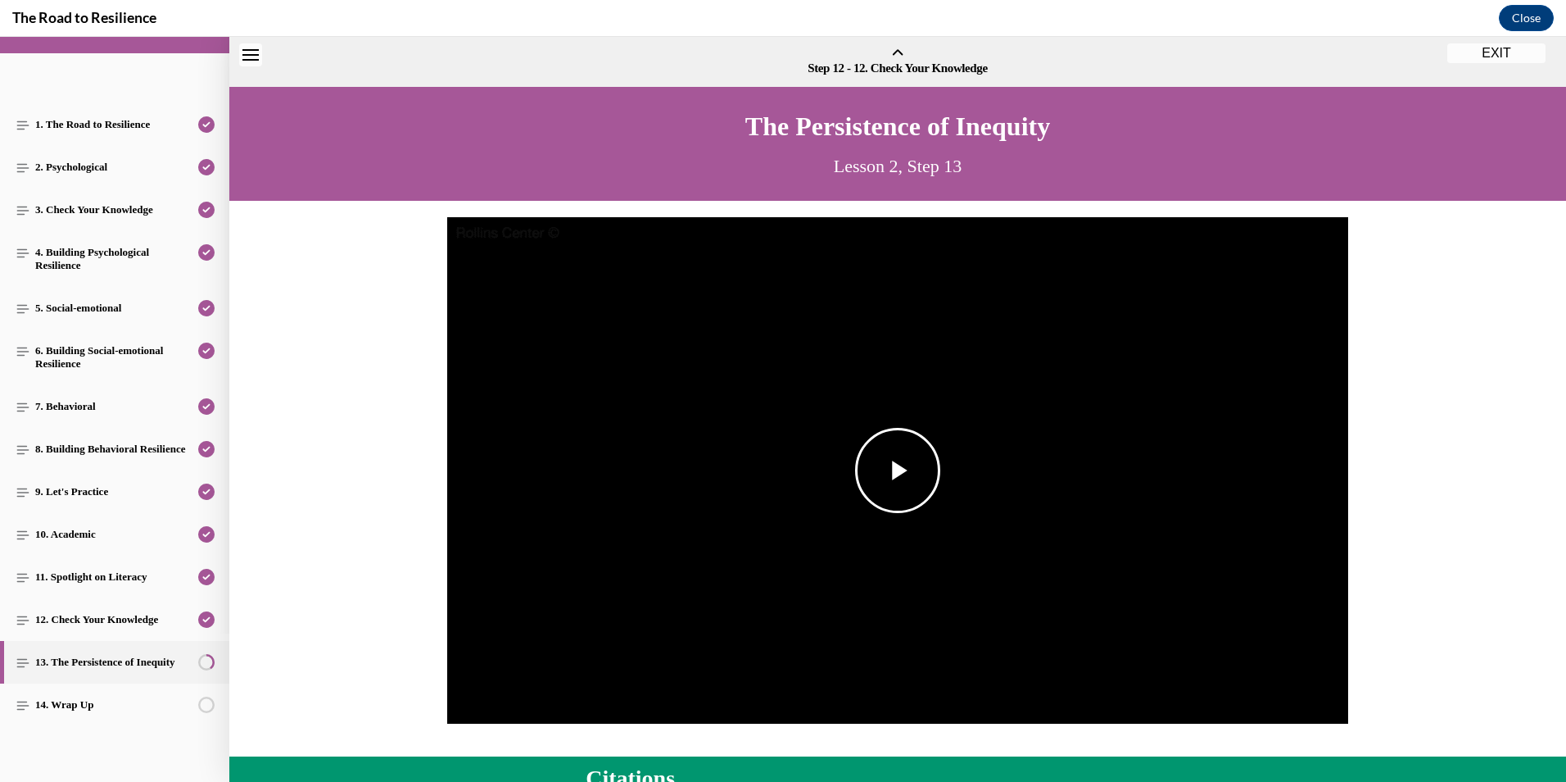
scroll to position [51, 0]
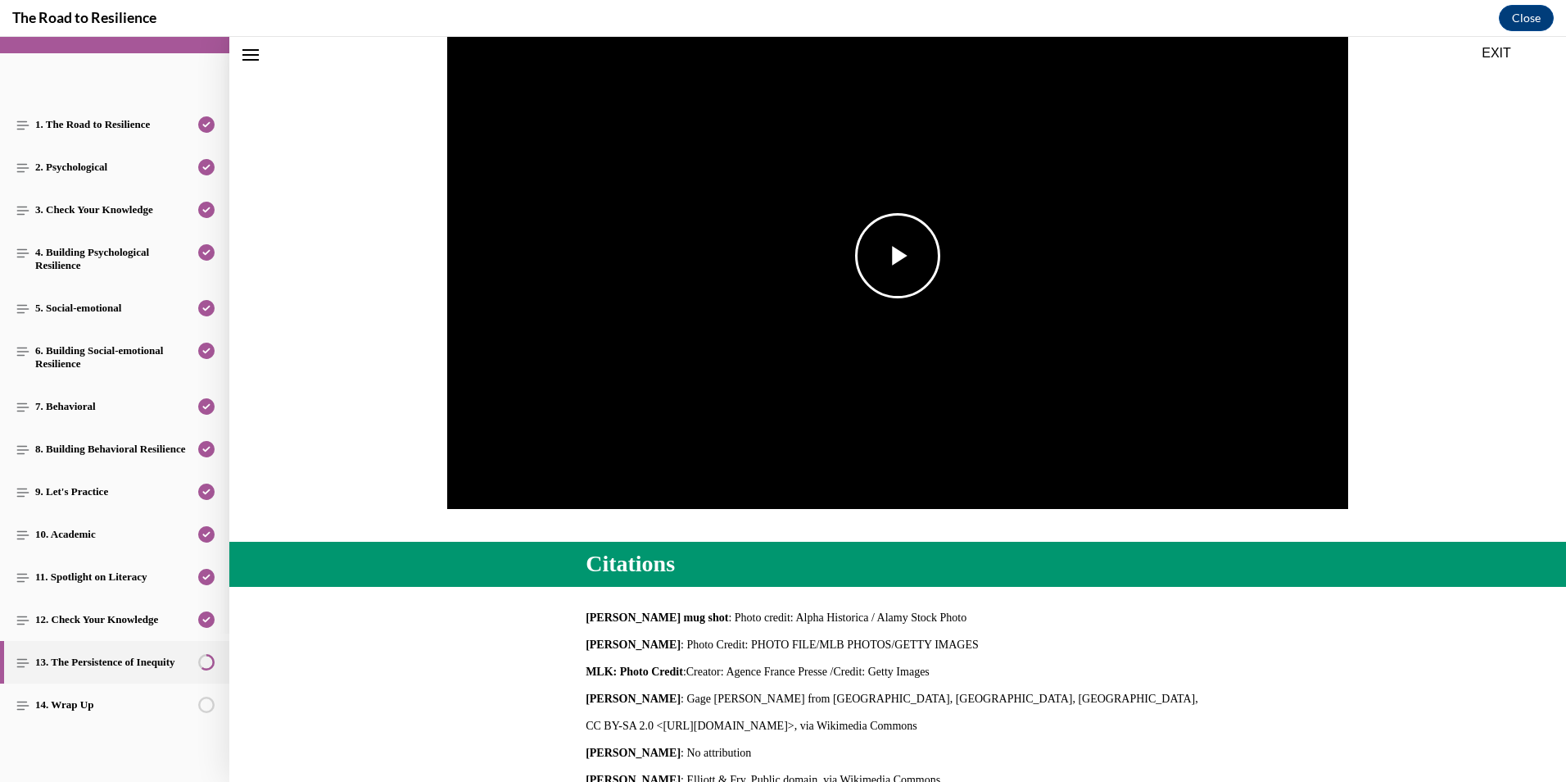
click at [921, 300] on img "Video player" at bounding box center [897, 255] width 901 height 507
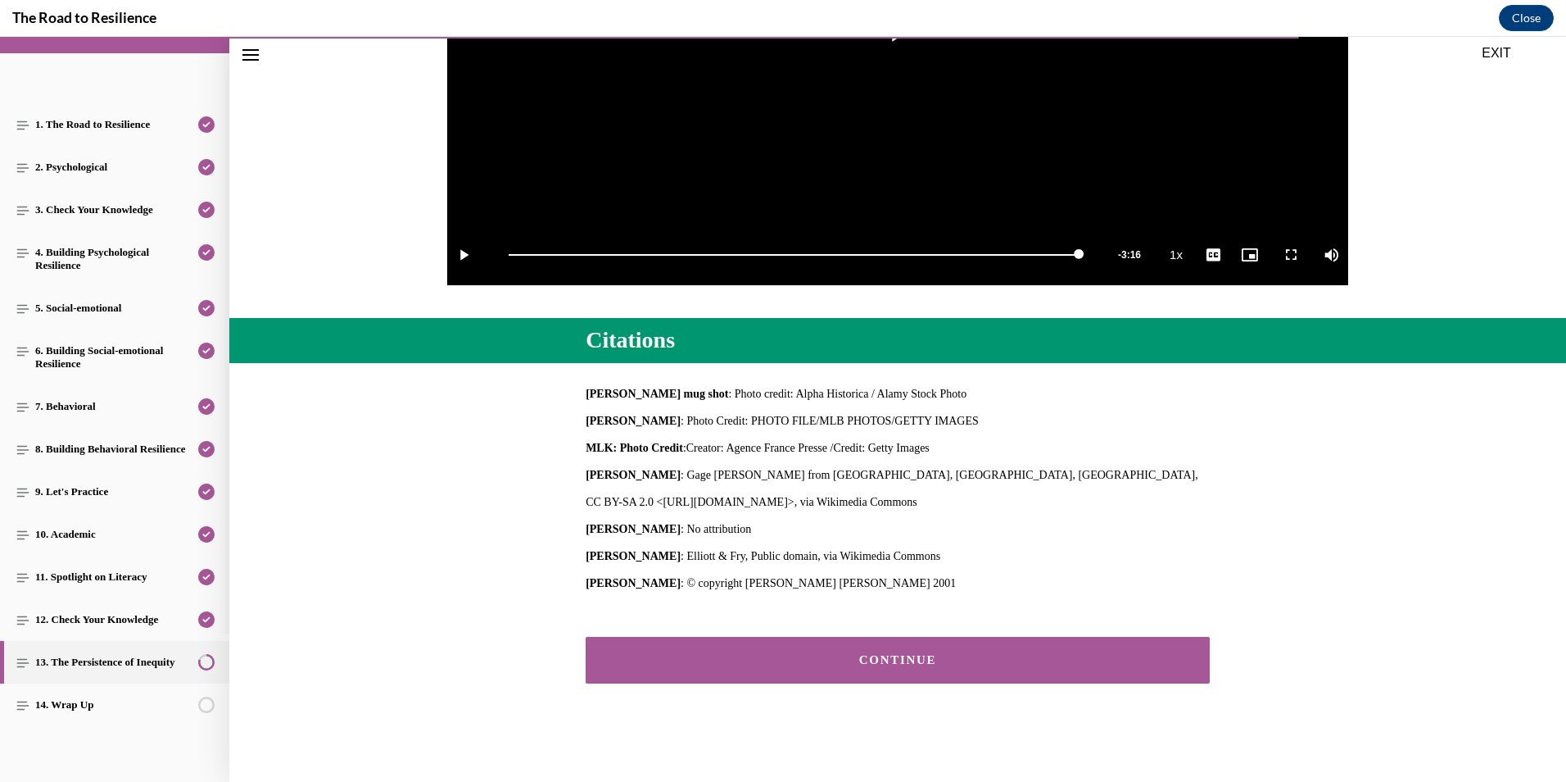
scroll to position [442, 0]
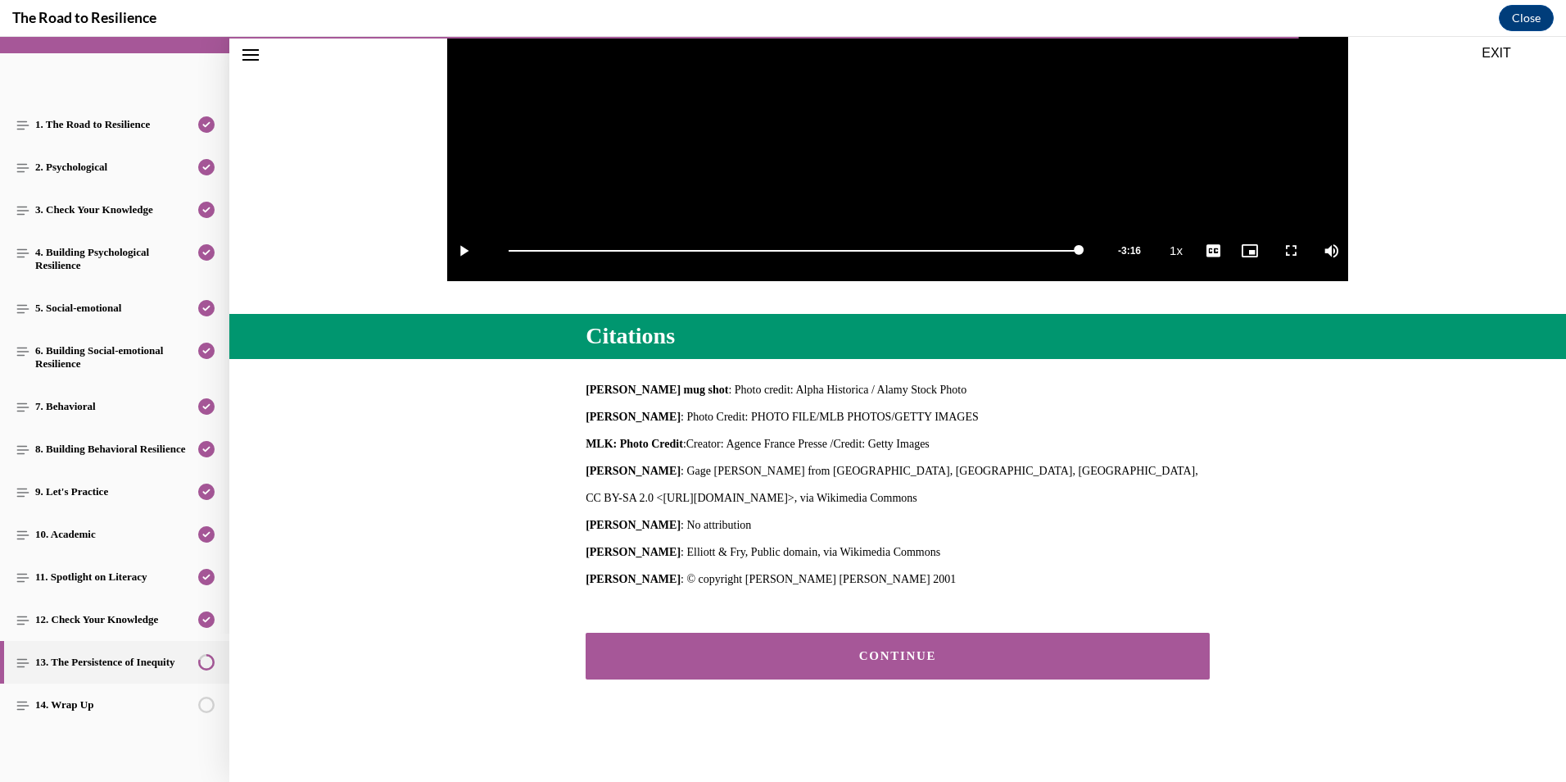
click at [1084, 666] on button "CONTINUE" at bounding box center [898, 655] width 624 height 47
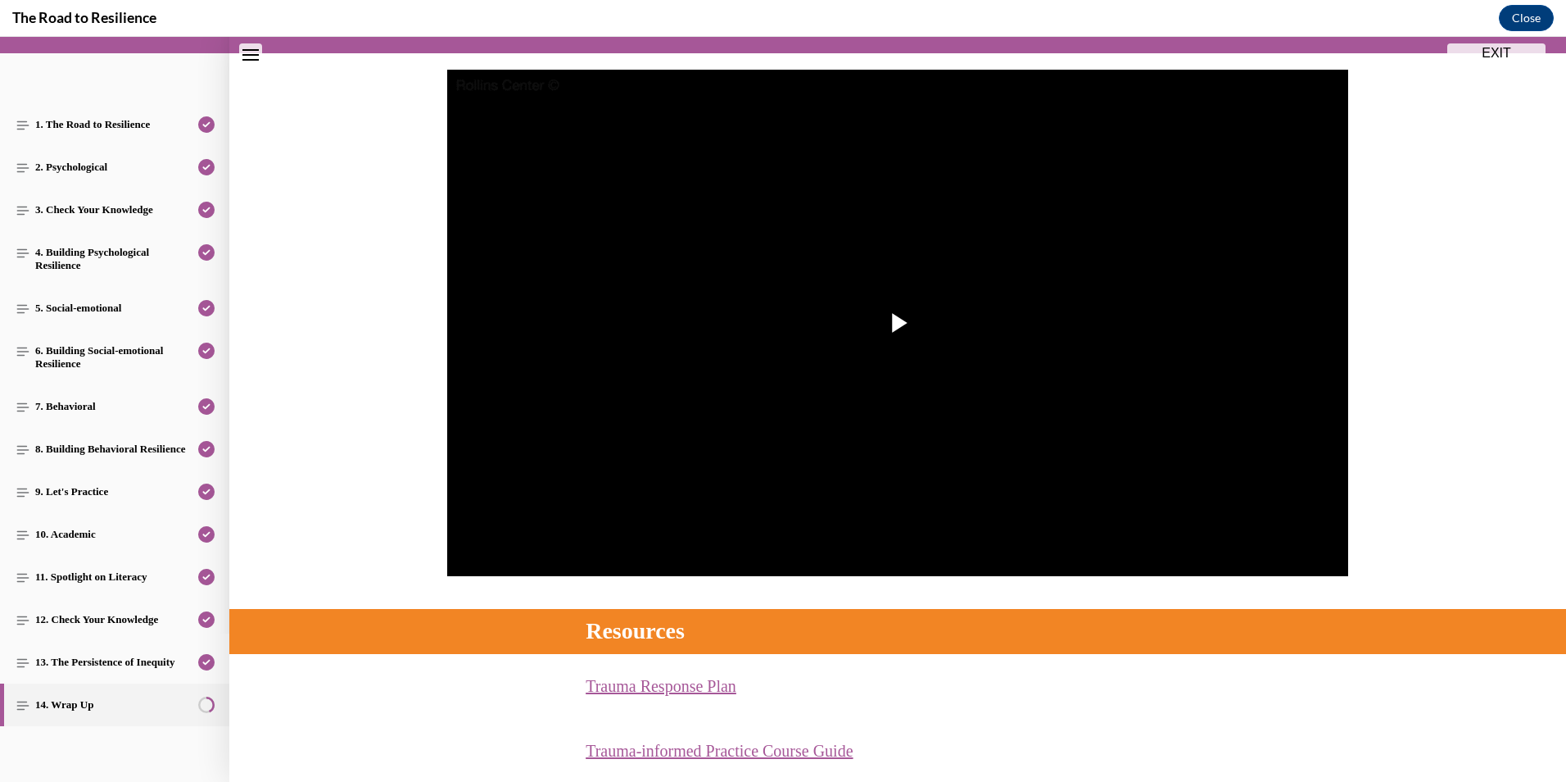
scroll to position [297, 0]
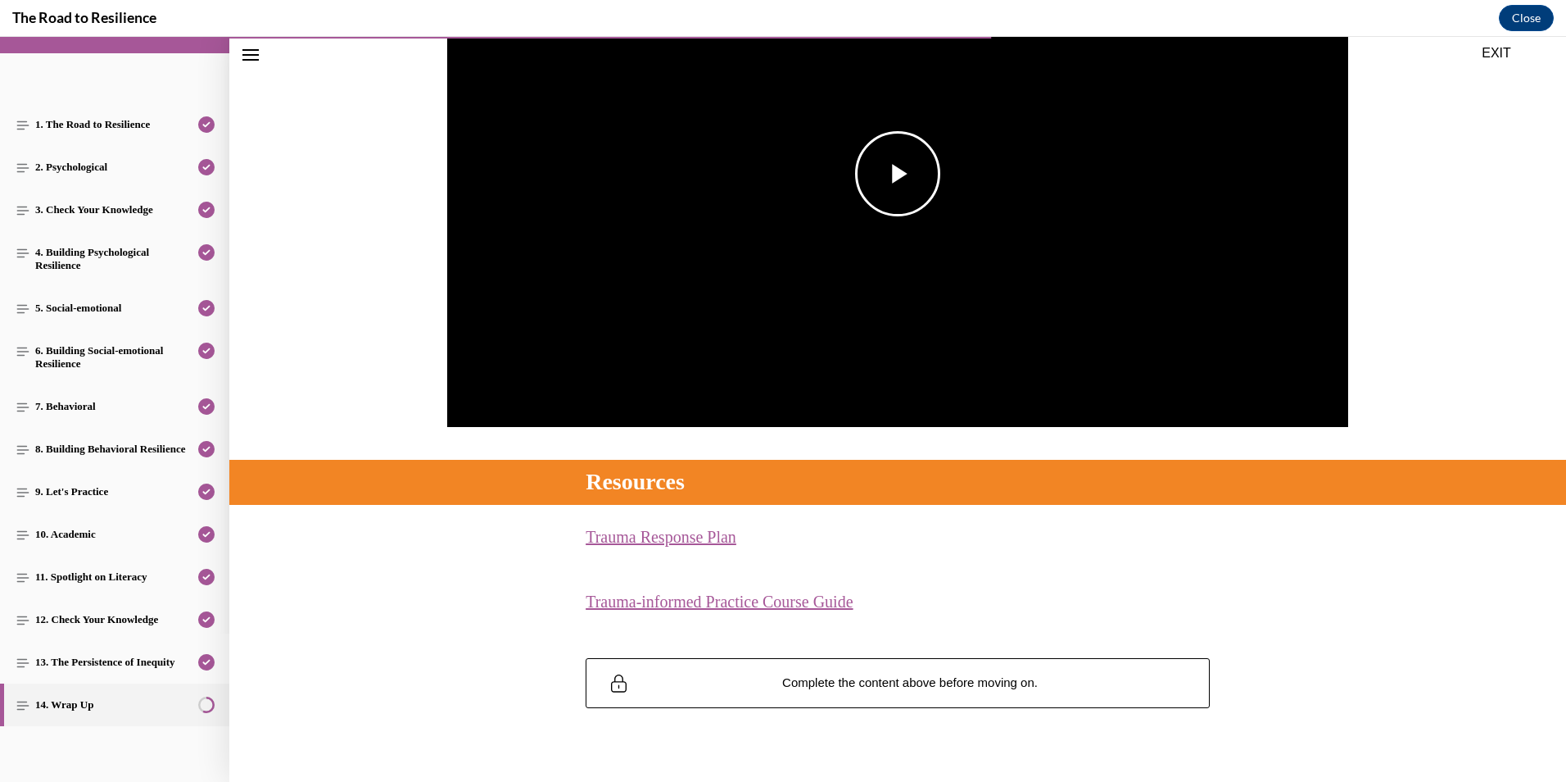
click at [898, 174] on span "Video player" at bounding box center [898, 174] width 0 height 0
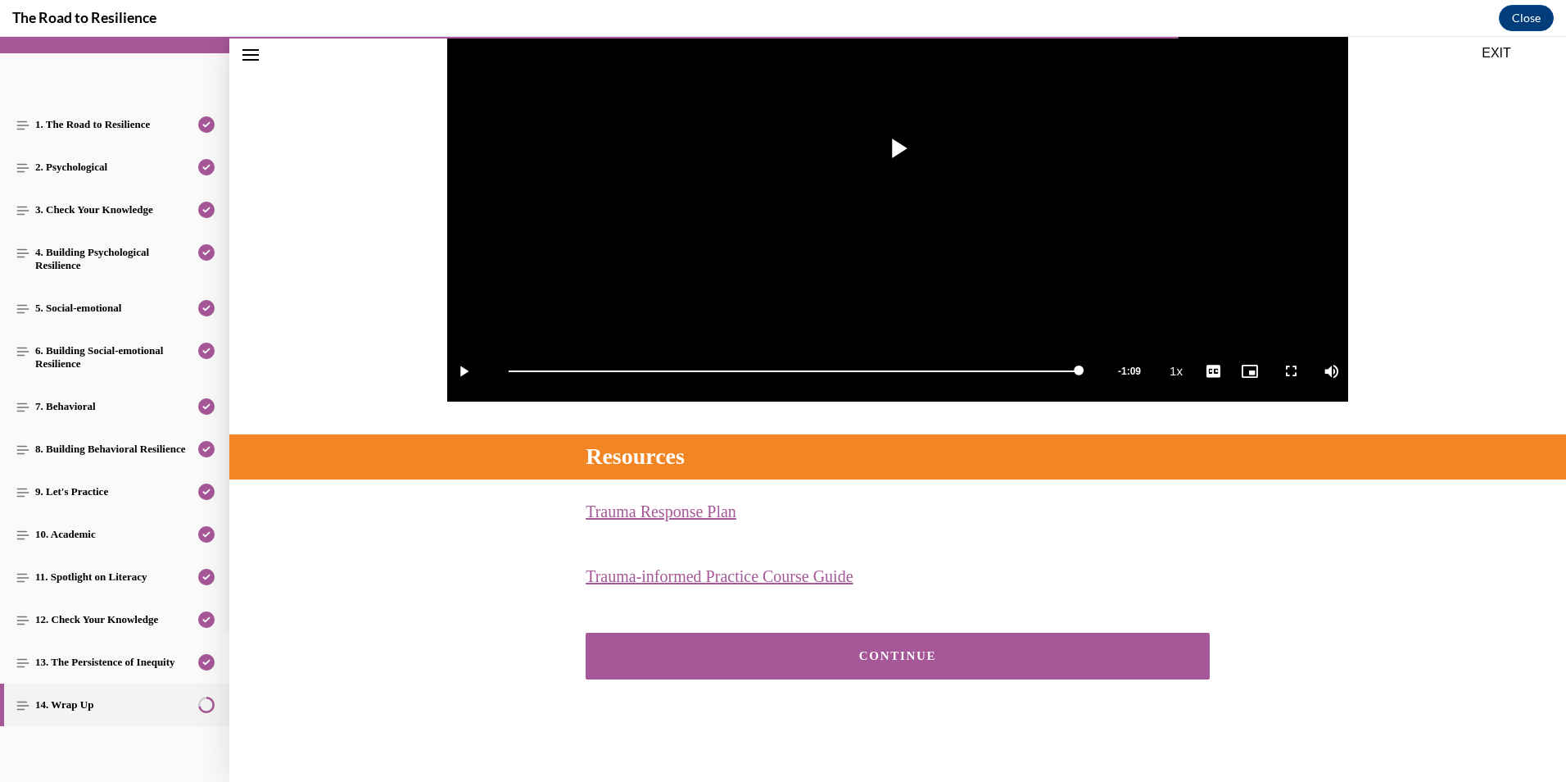
click at [950, 659] on div "CONTINUE" at bounding box center [897, 656] width 573 height 12
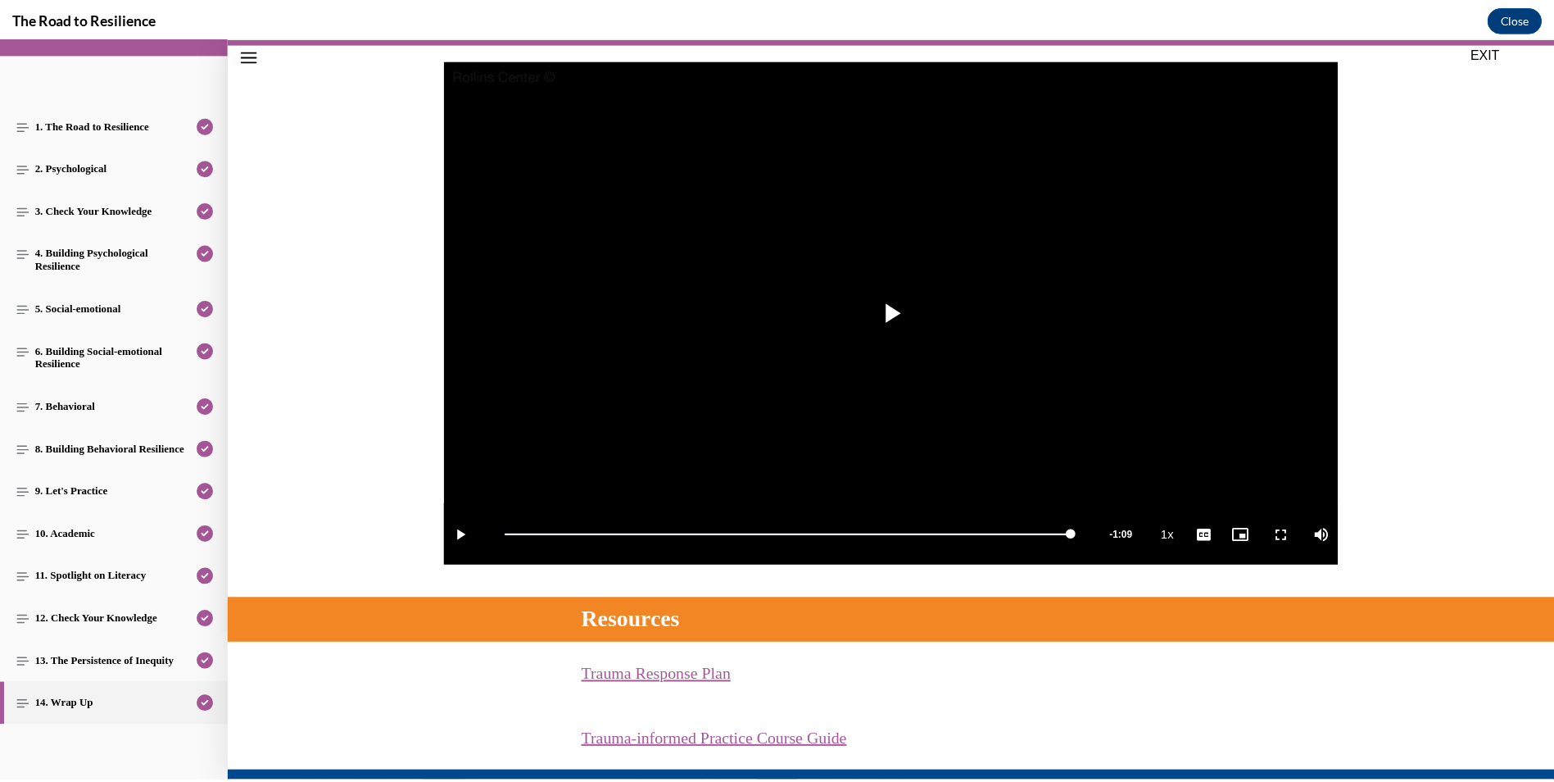
scroll to position [120, 0]
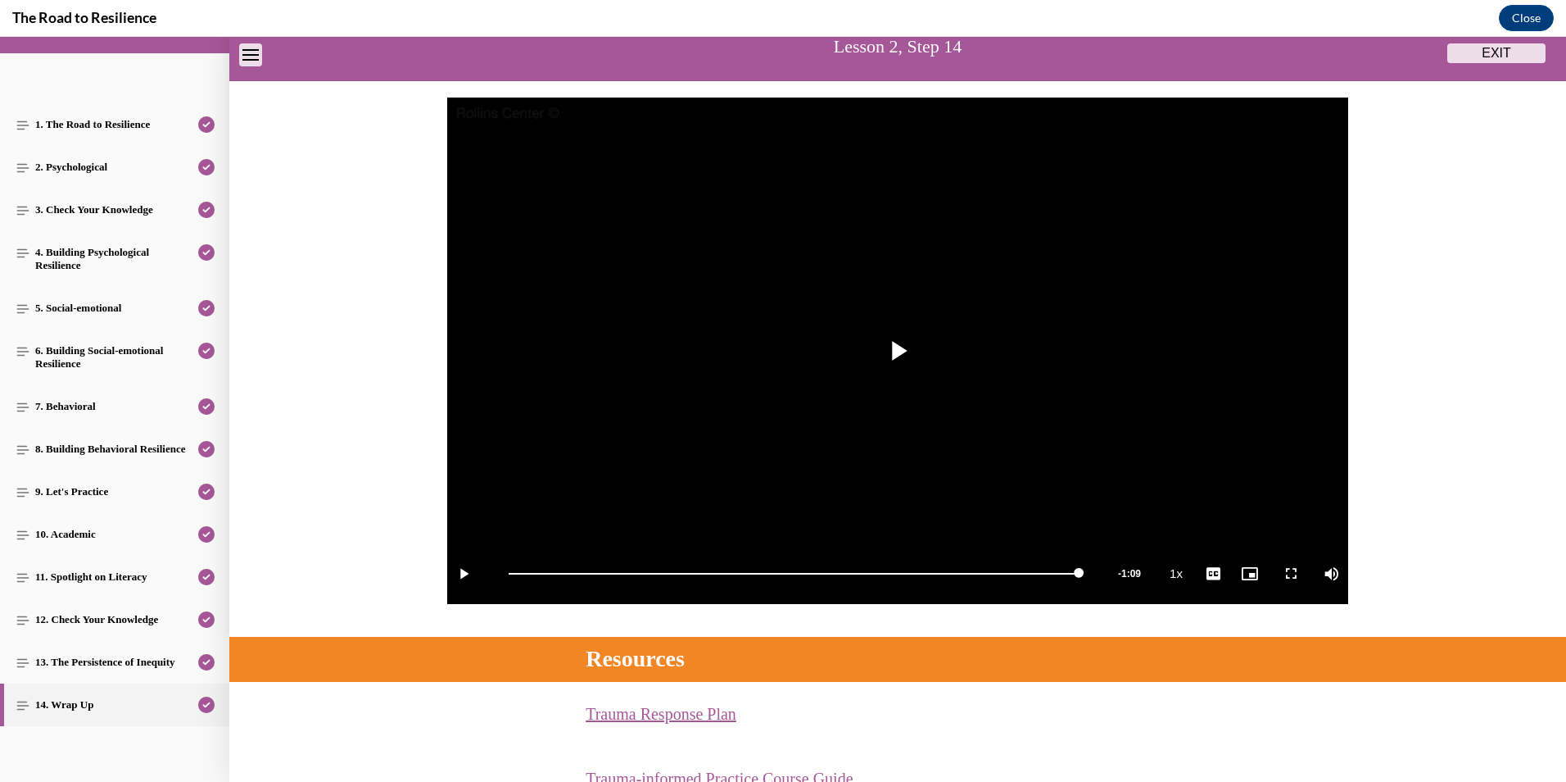
click at [1513, 52] on button "EXIT" at bounding box center [1497, 53] width 98 height 20
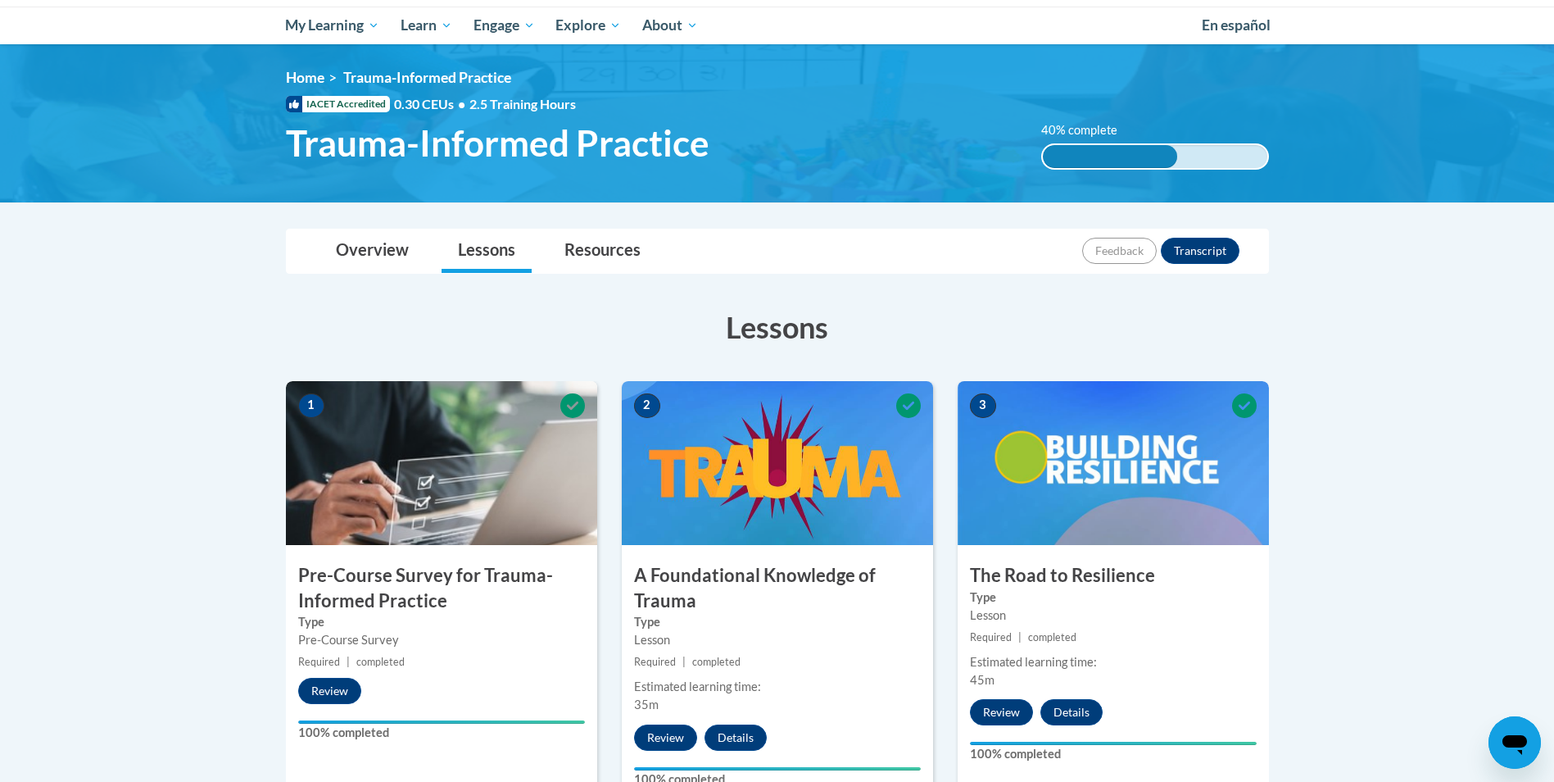
scroll to position [164, 0]
